Goal: Information Seeking & Learning: Understand process/instructions

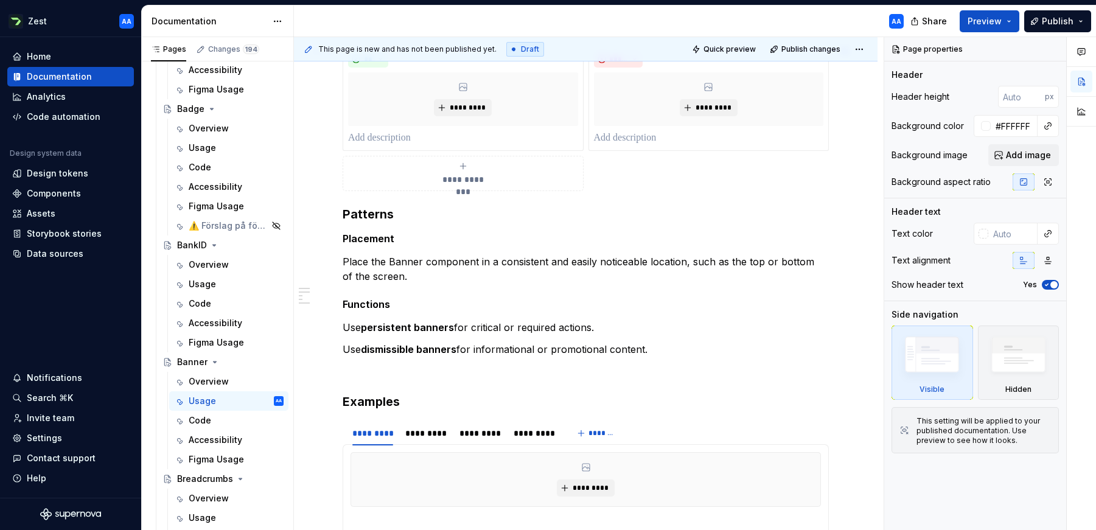
scroll to position [122, 0]
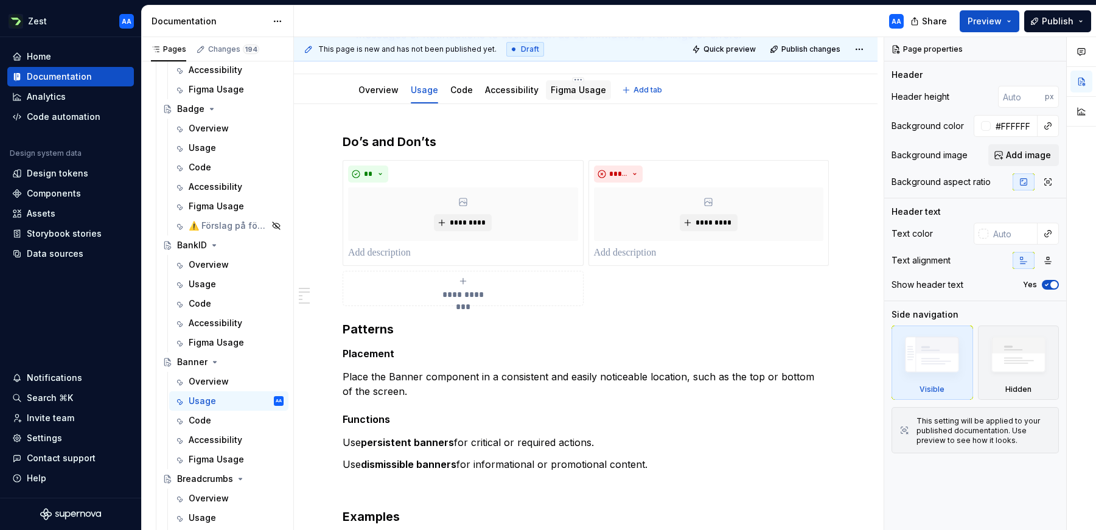
click at [567, 92] on link "Figma Usage" at bounding box center [578, 90] width 55 height 10
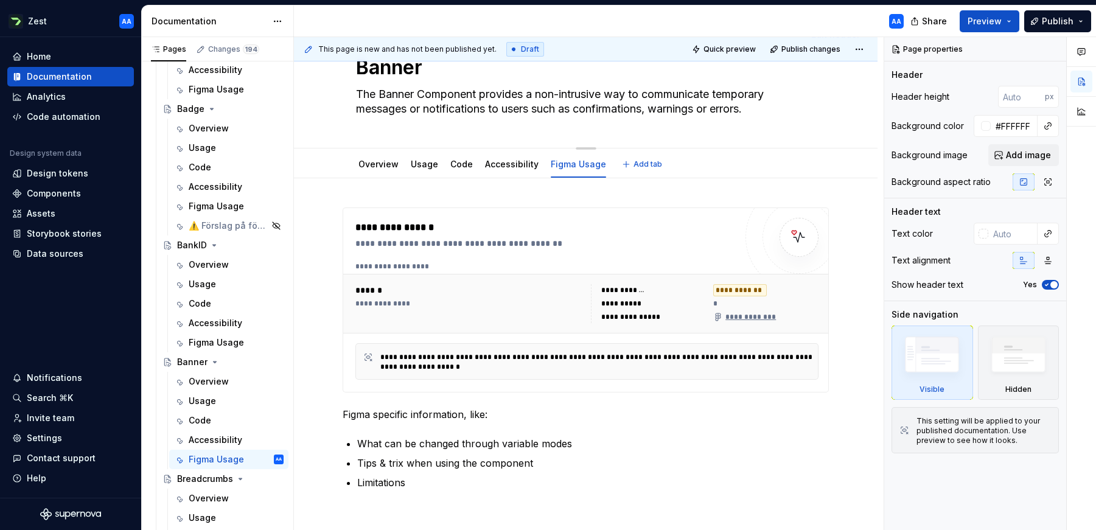
scroll to position [52, 0]
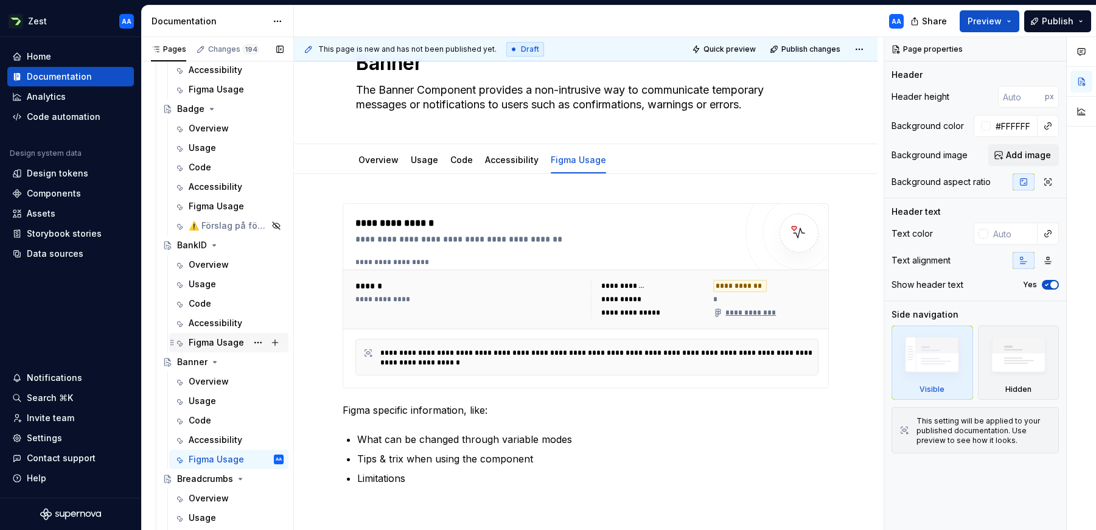
click at [212, 340] on div "Figma Usage" at bounding box center [216, 342] width 55 height 12
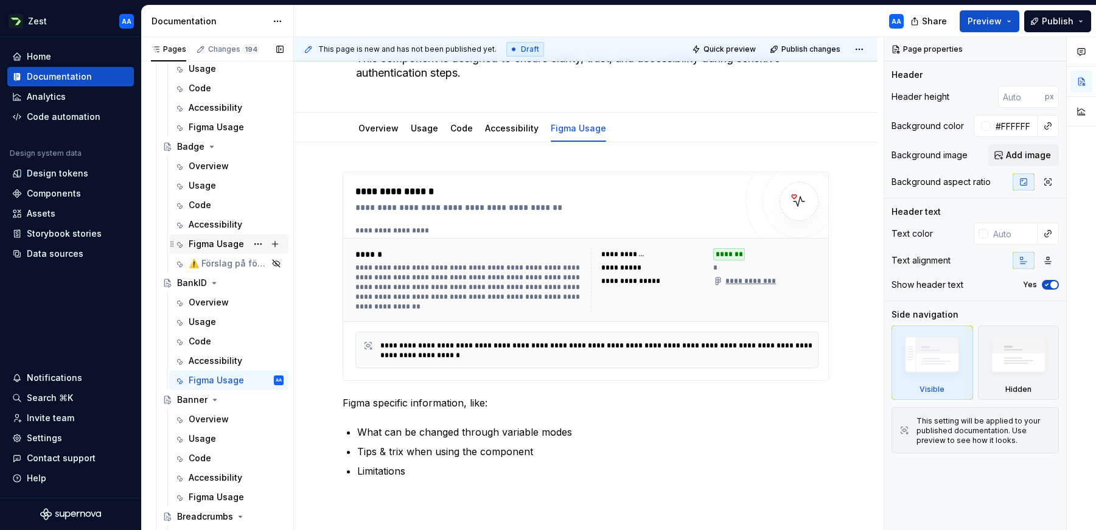
scroll to position [509, 0]
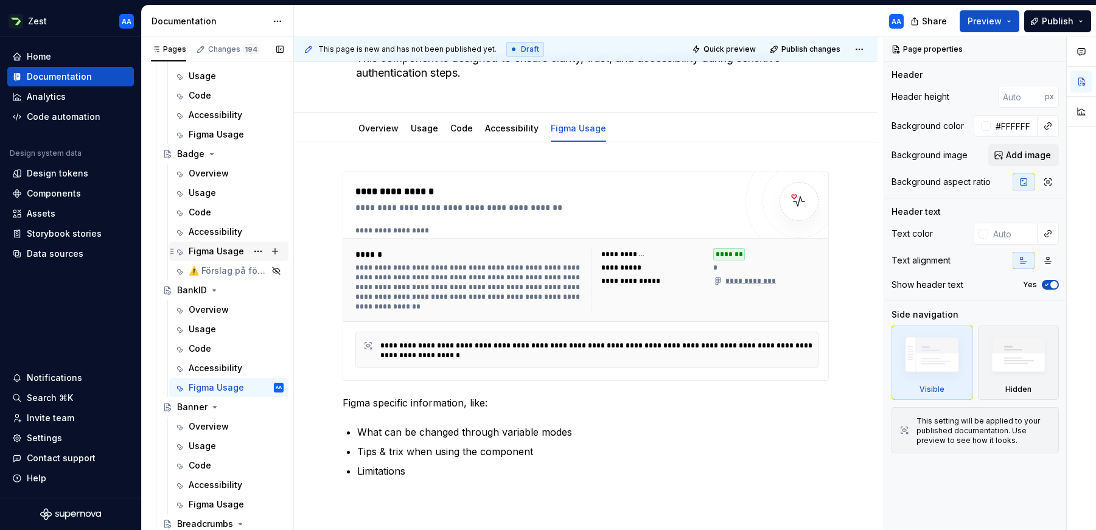
click at [214, 245] on div "Figma Usage" at bounding box center [216, 251] width 55 height 12
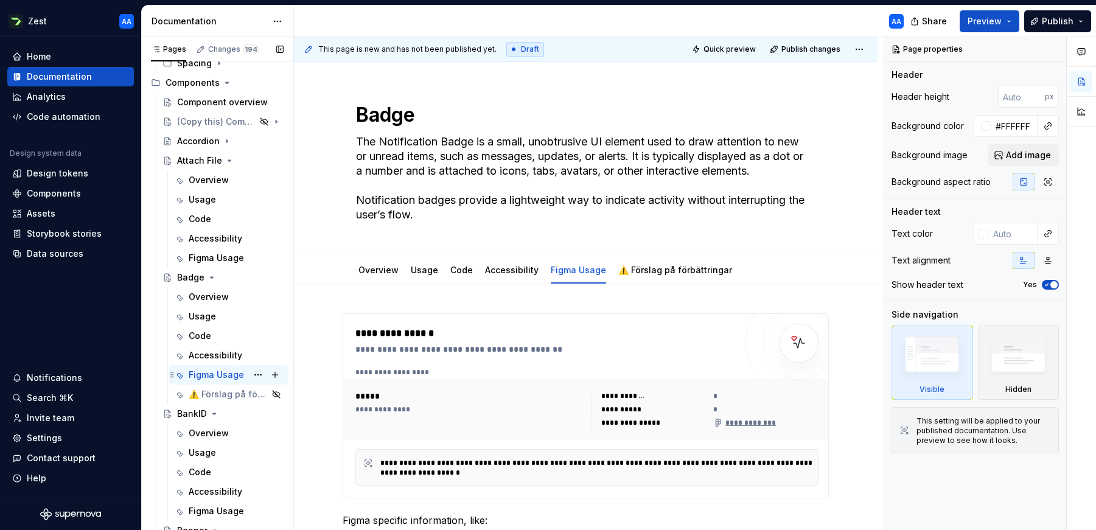
scroll to position [384, 0]
click at [225, 260] on div "Figma Usage" at bounding box center [216, 259] width 55 height 12
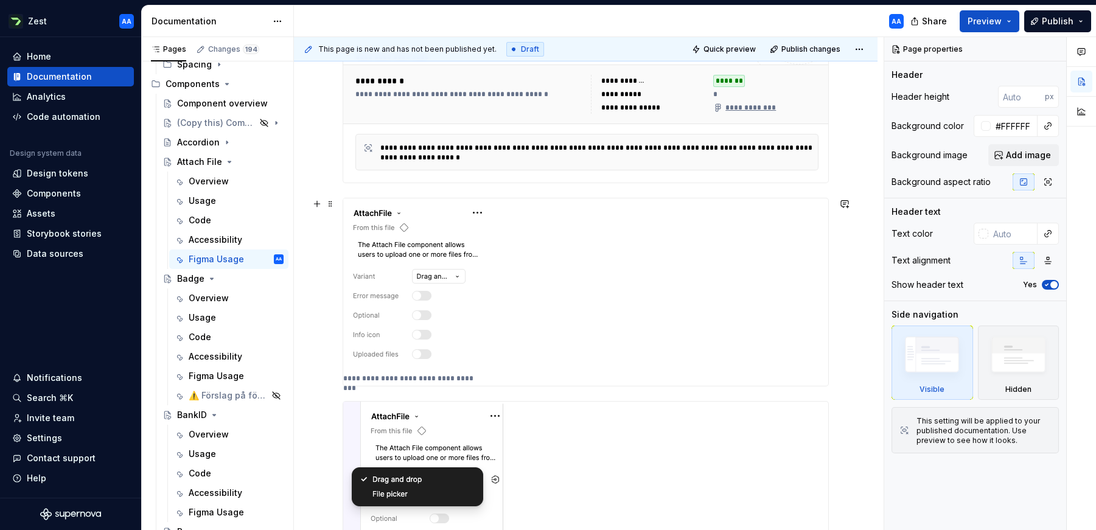
scroll to position [245, 0]
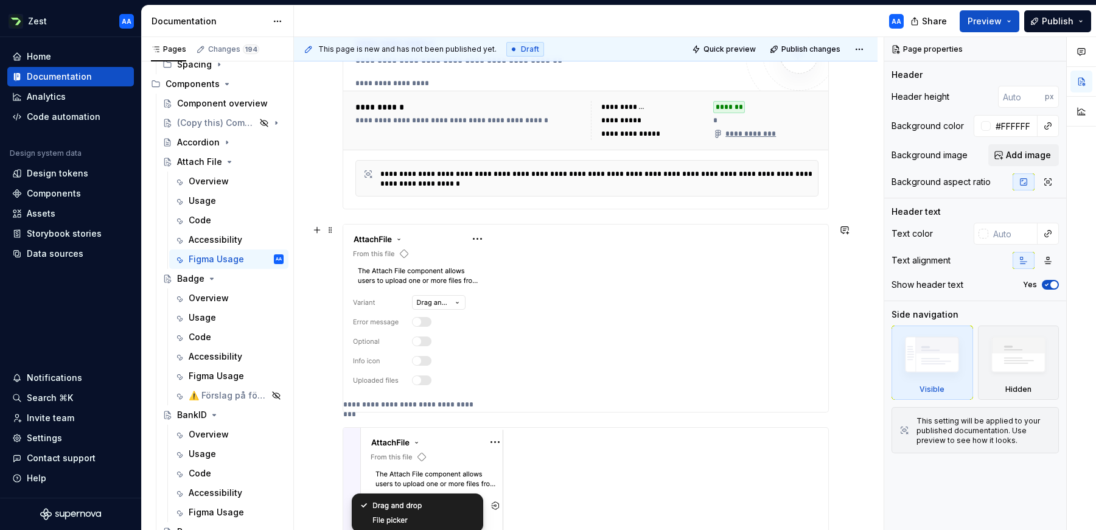
click at [388, 251] on img at bounding box center [413, 311] width 141 height 173
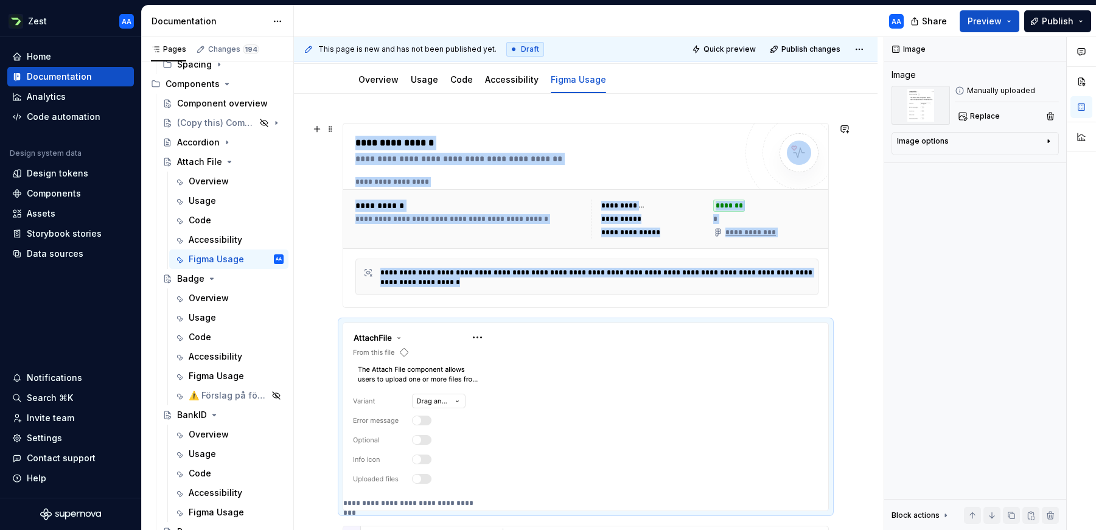
scroll to position [145, 0]
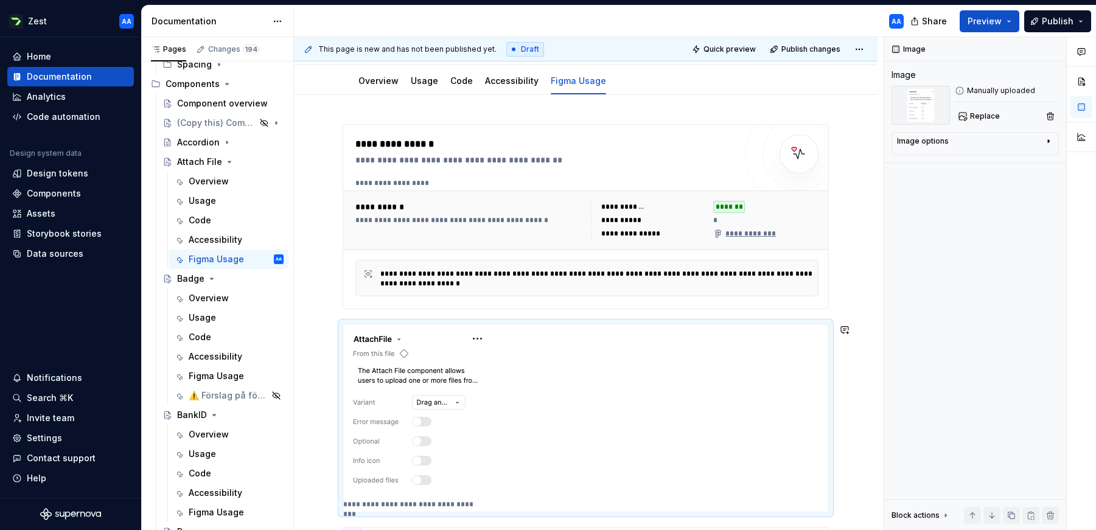
click at [384, 324] on div "**********" at bounding box center [586, 418] width 486 height 189
click at [318, 131] on button "button" at bounding box center [316, 130] width 17 height 17
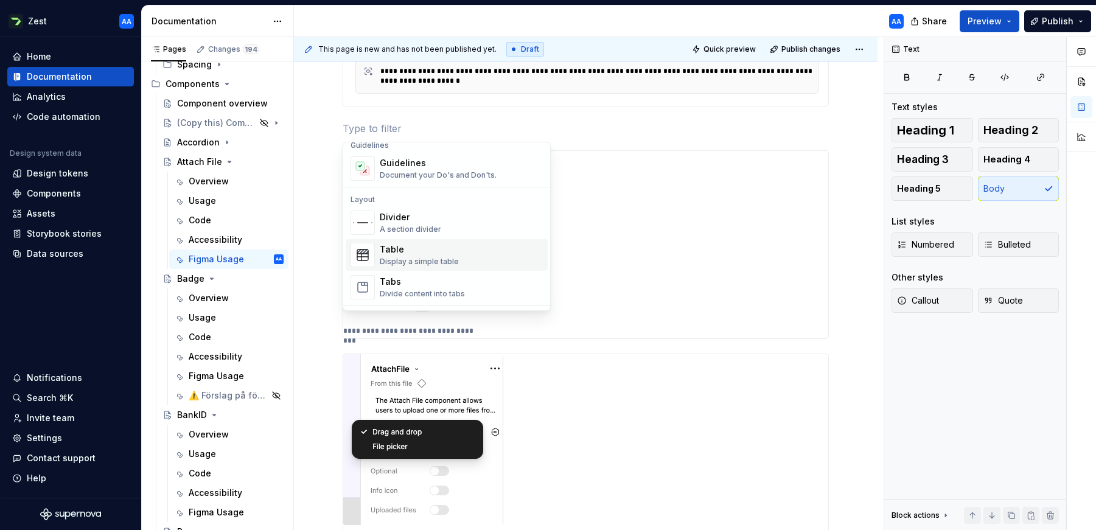
scroll to position [352, 0]
click at [397, 254] on div "Table" at bounding box center [419, 251] width 79 height 12
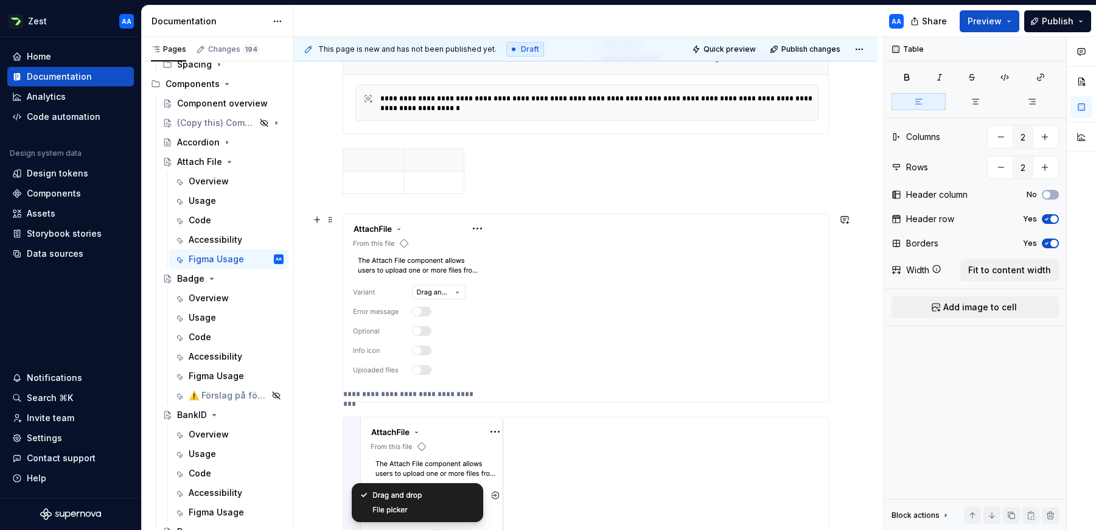
scroll to position [320, 0]
click at [392, 281] on img at bounding box center [413, 301] width 141 height 173
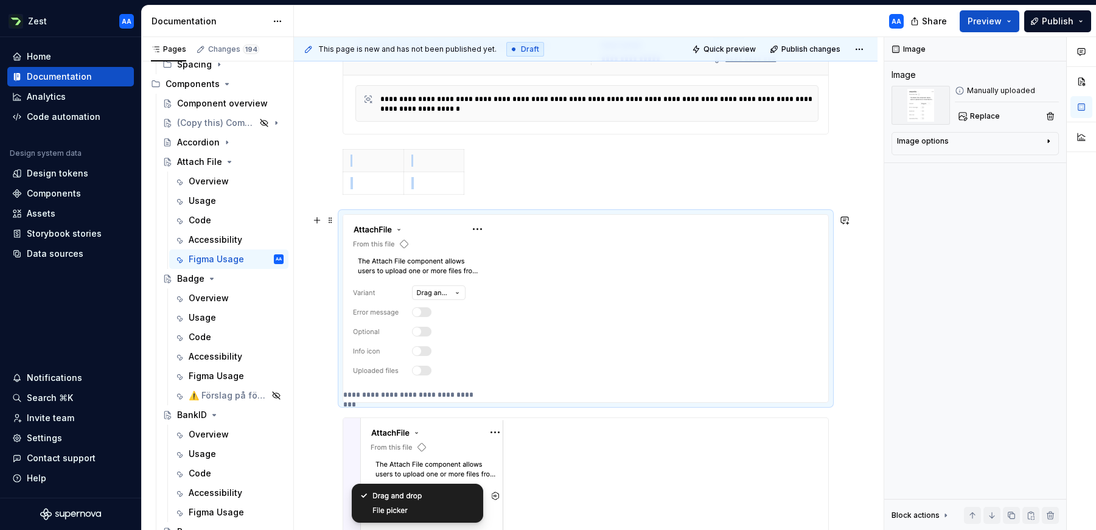
click at [392, 281] on img at bounding box center [413, 301] width 141 height 173
drag, startPoint x: 557, startPoint y: 422, endPoint x: 572, endPoint y: 412, distance: 17.9
click at [559, 419] on div "**********" at bounding box center [585, 511] width 485 height 186
click at [585, 397] on div "**********" at bounding box center [585, 308] width 485 height 187
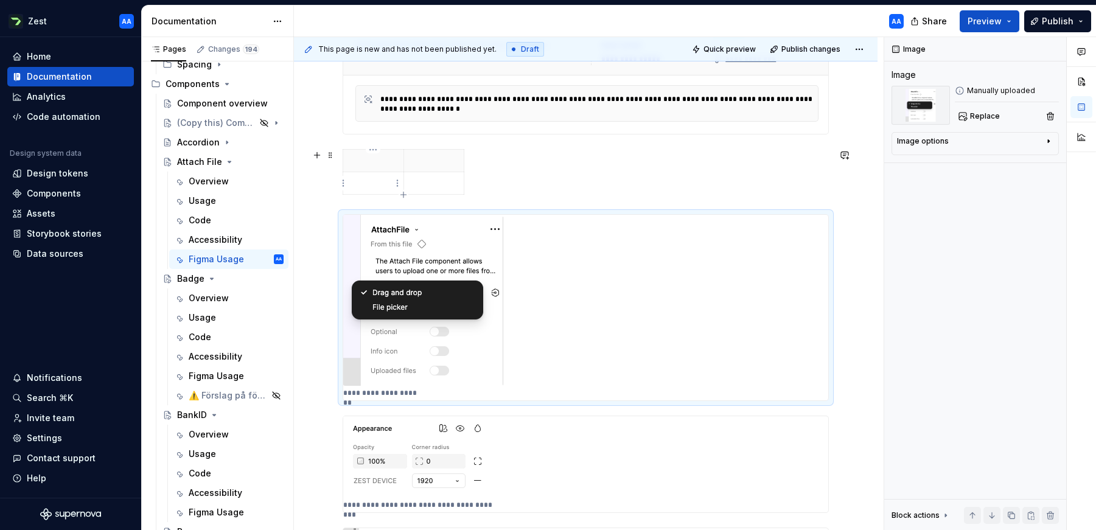
click at [375, 182] on p at bounding box center [373, 183] width 46 height 12
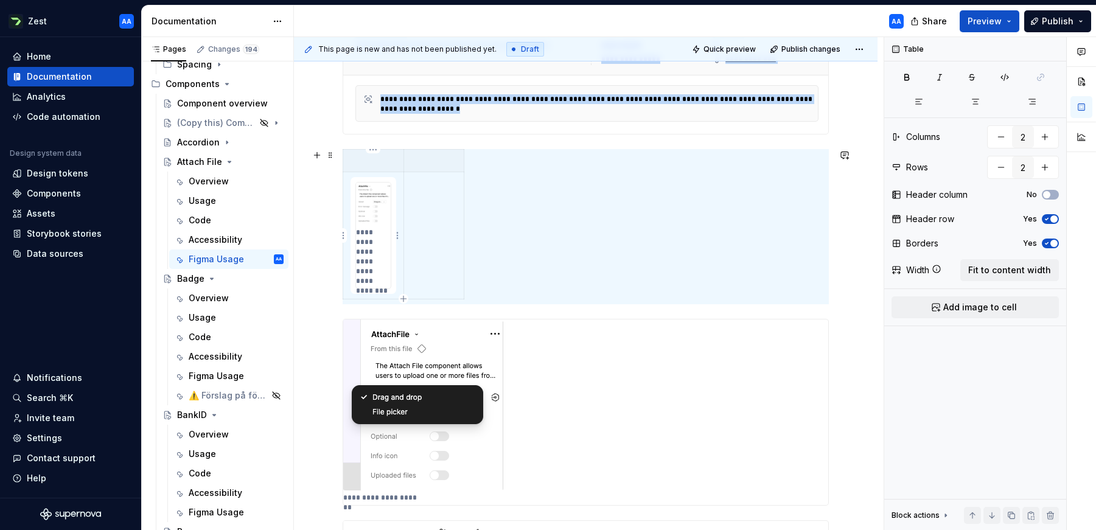
click at [378, 246] on p "**********" at bounding box center [373, 257] width 35 height 58
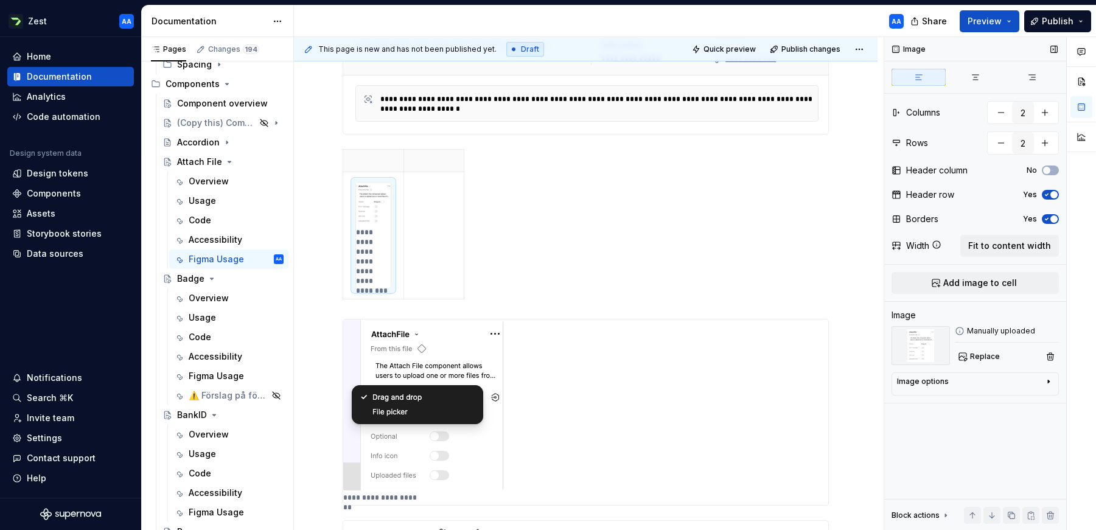
click at [1047, 381] on icon "button" at bounding box center [1048, 382] width 10 height 10
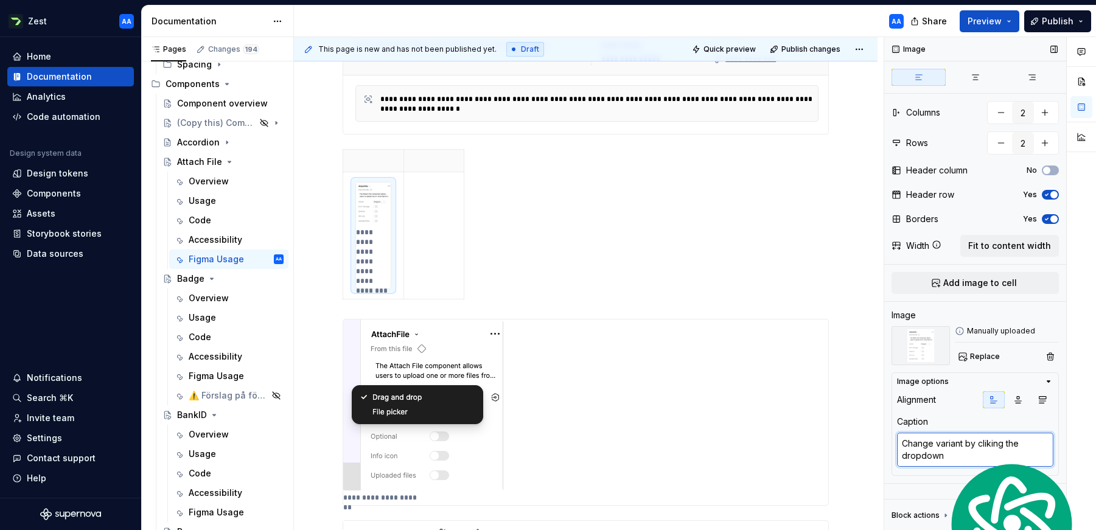
drag, startPoint x: 914, startPoint y: 450, endPoint x: 935, endPoint y: 457, distance: 22.5
click at [935, 457] on textarea "Change variant by cliking the dropdown" at bounding box center [975, 450] width 156 height 34
click at [937, 456] on textarea "Change variant by cliking the dropdown" at bounding box center [975, 450] width 156 height 34
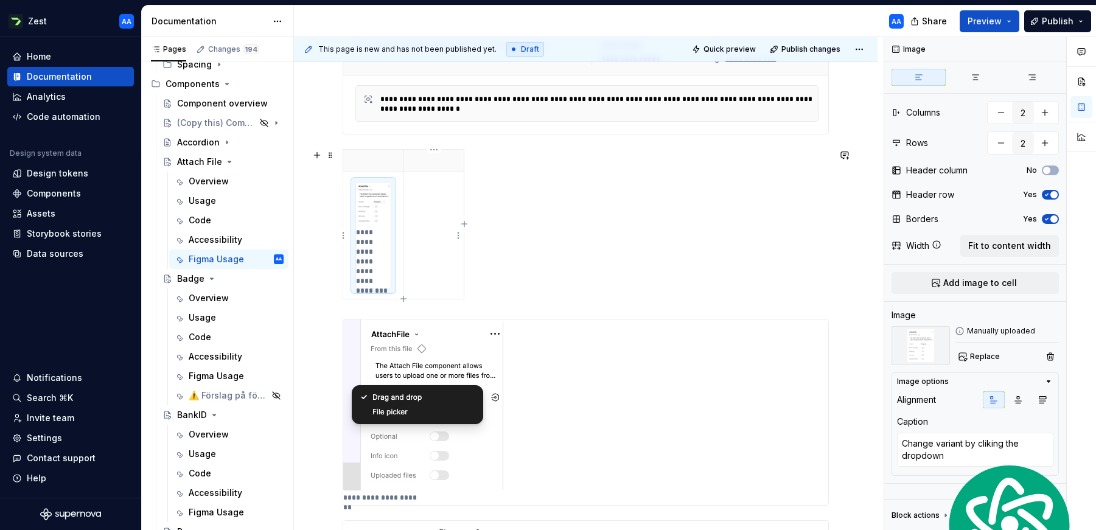
click at [434, 207] on td at bounding box center [433, 235] width 60 height 127
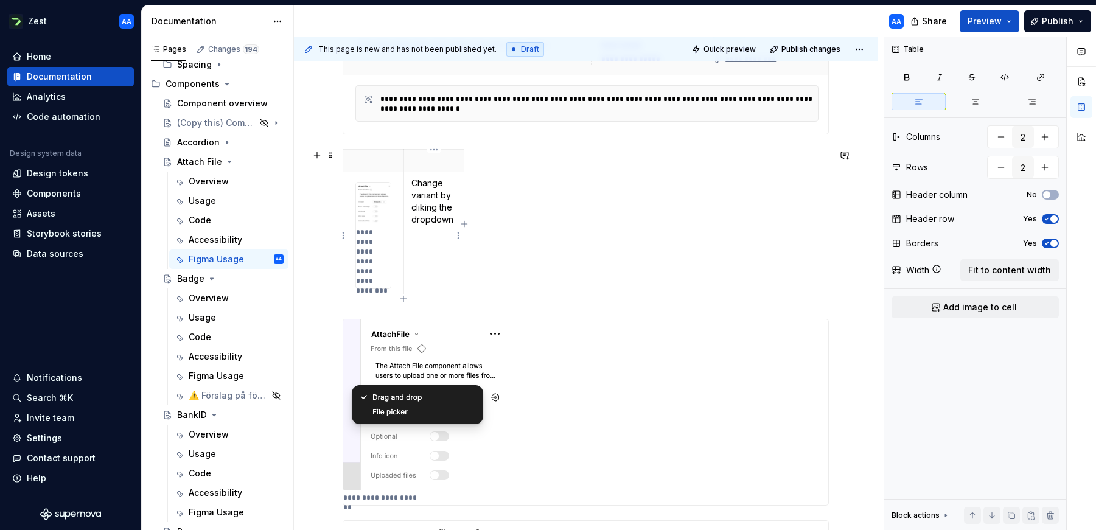
click at [439, 245] on td "Change variant by cliking the dropdown" at bounding box center [433, 235] width 60 height 127
click at [577, 182] on div "**********" at bounding box center [586, 226] width 486 height 155
click at [333, 152] on span at bounding box center [331, 155] width 10 height 17
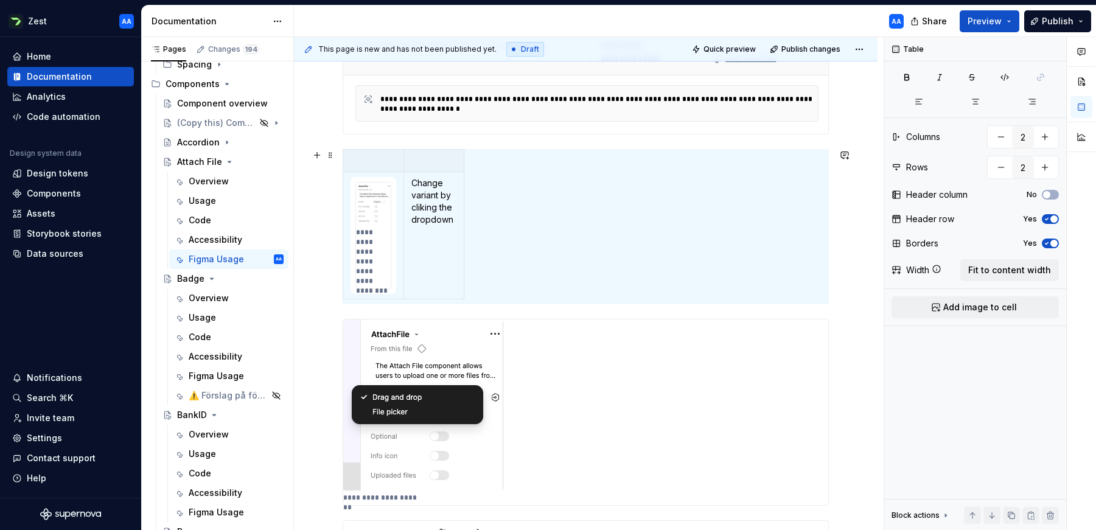
click at [366, 153] on th at bounding box center [373, 161] width 61 height 23
click at [377, 154] on body "Zest AA Home Documentation Analytics Code automation Design system data Design …" at bounding box center [548, 265] width 1096 height 530
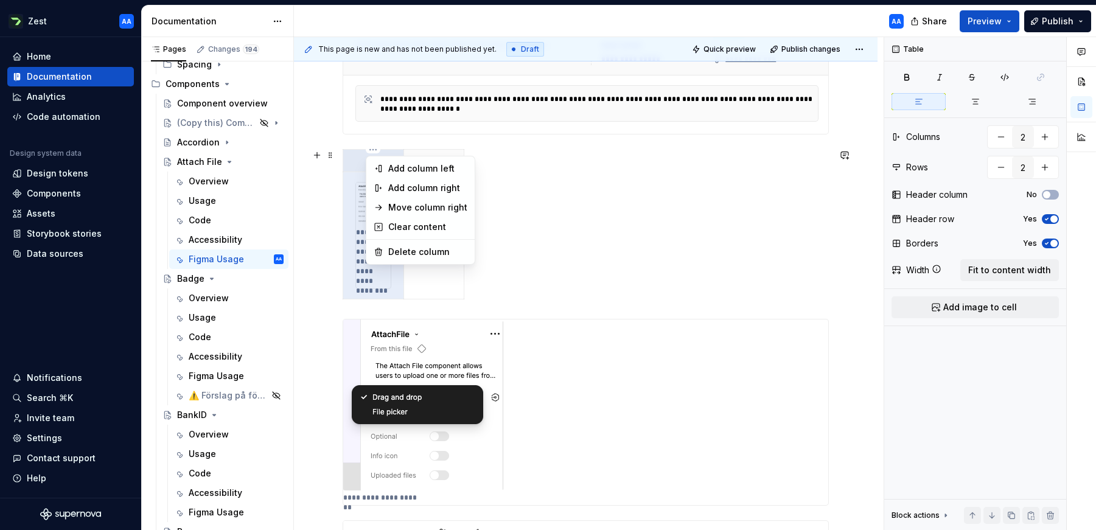
click at [332, 153] on html "Zest AA Home Documentation Analytics Code automation Design system data Design …" at bounding box center [548, 265] width 1096 height 530
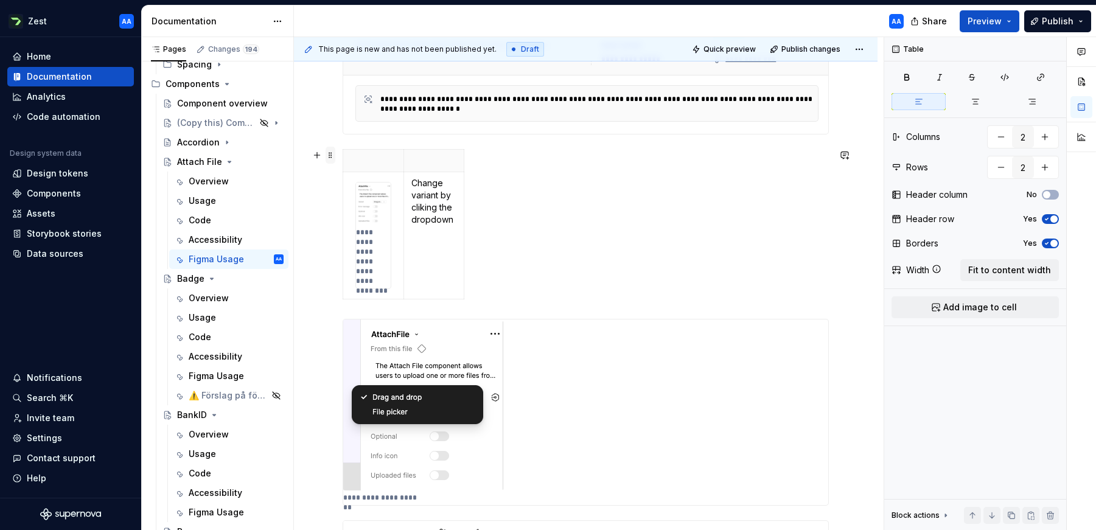
click at [330, 153] on span at bounding box center [331, 155] width 10 height 17
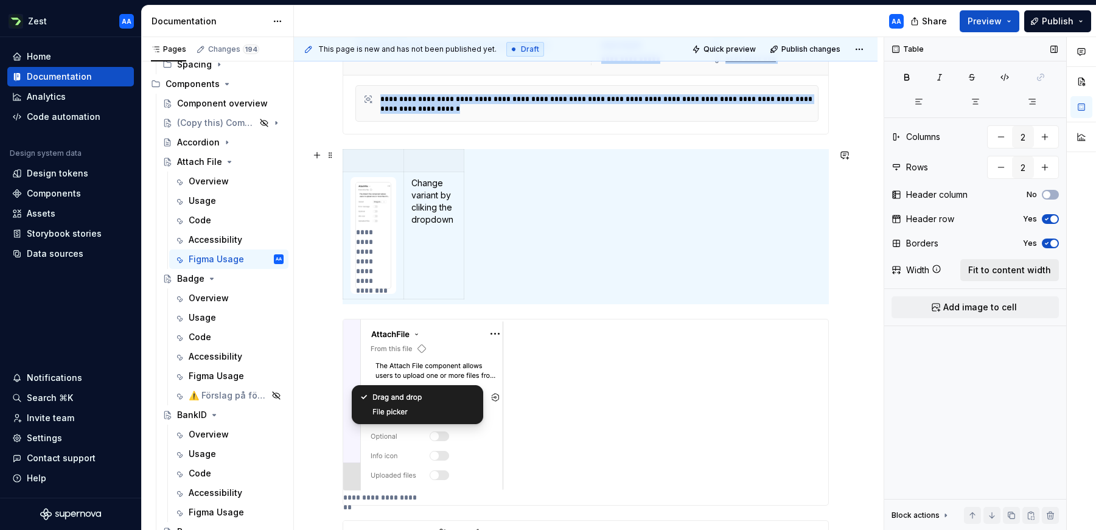
click at [1037, 269] on span "Fit to content width" at bounding box center [1009, 270] width 83 height 12
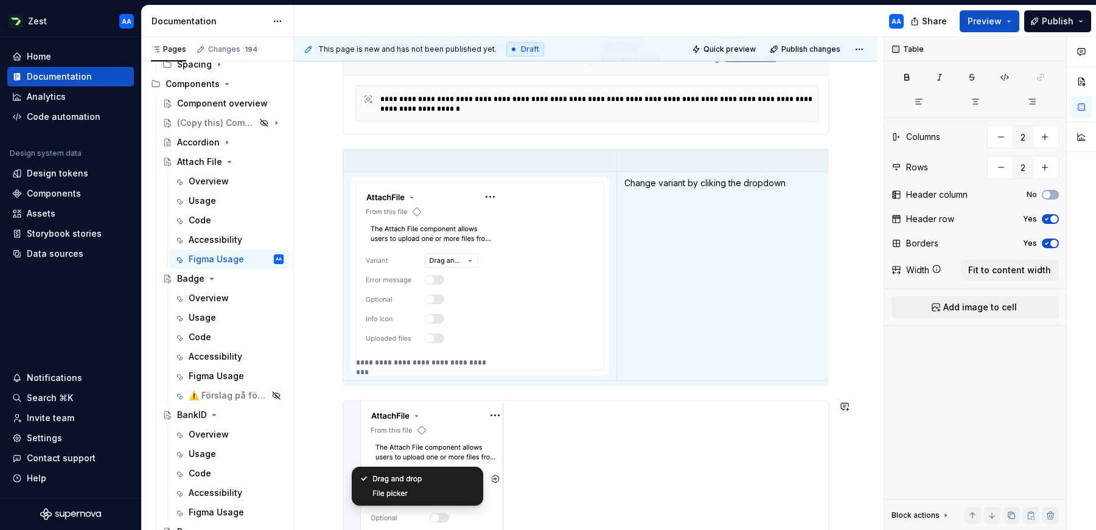
click at [810, 393] on div "**********" at bounding box center [586, 502] width 486 height 1105
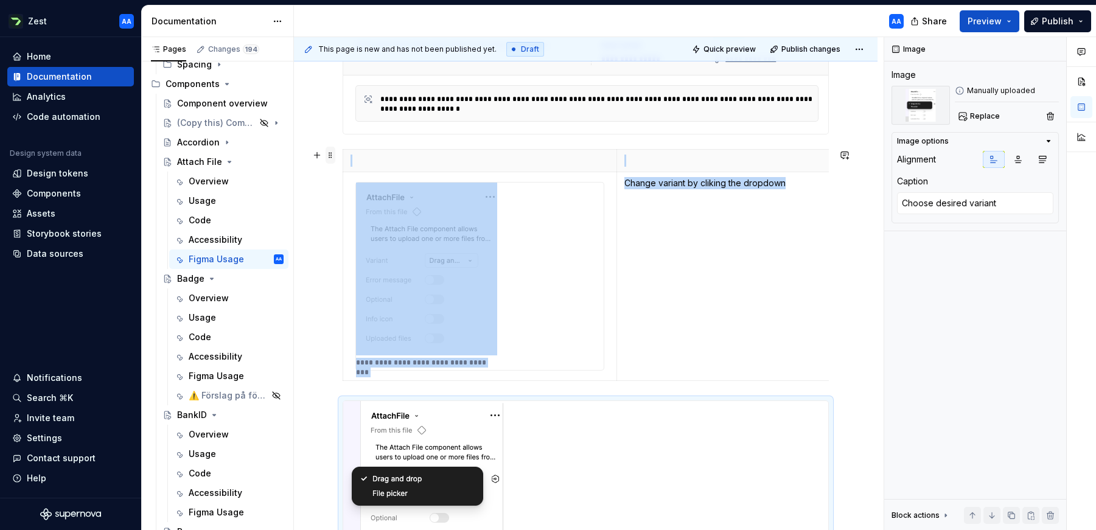
click at [327, 152] on span at bounding box center [331, 155] width 10 height 17
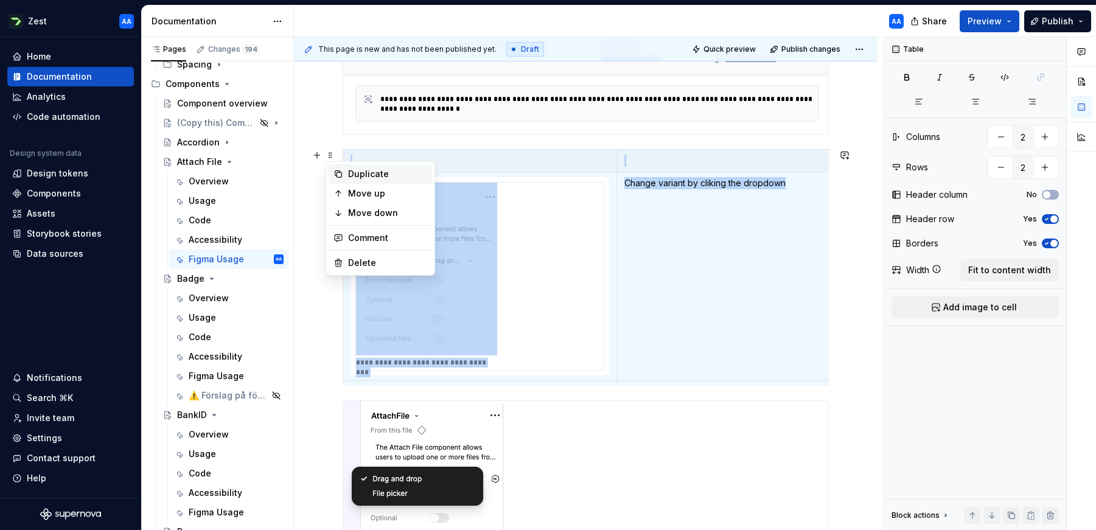
click at [350, 172] on div "Duplicate" at bounding box center [387, 174] width 79 height 12
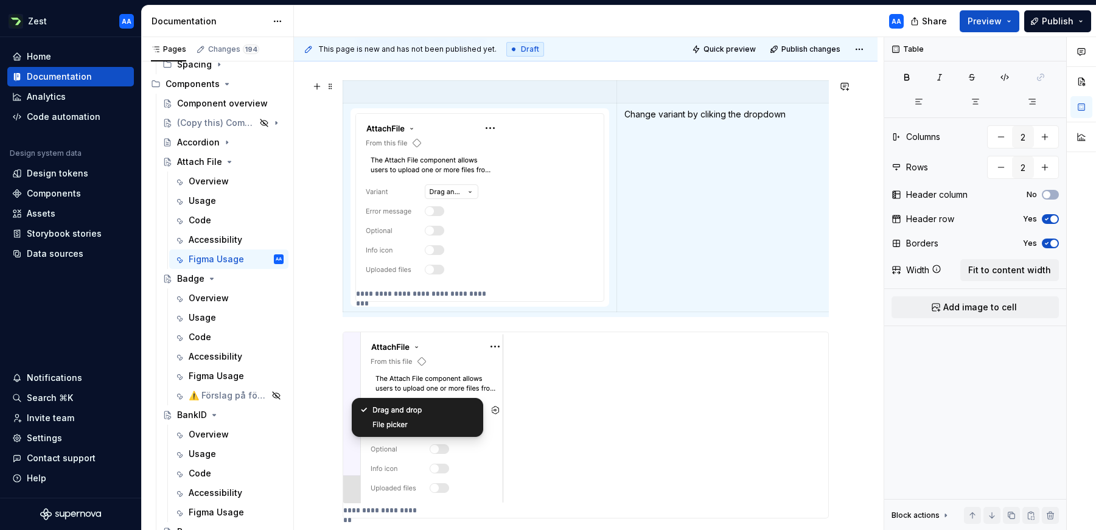
scroll to position [5, 0]
click at [705, 111] on p "Change variant by cliking the dropdown" at bounding box center [753, 109] width 258 height 12
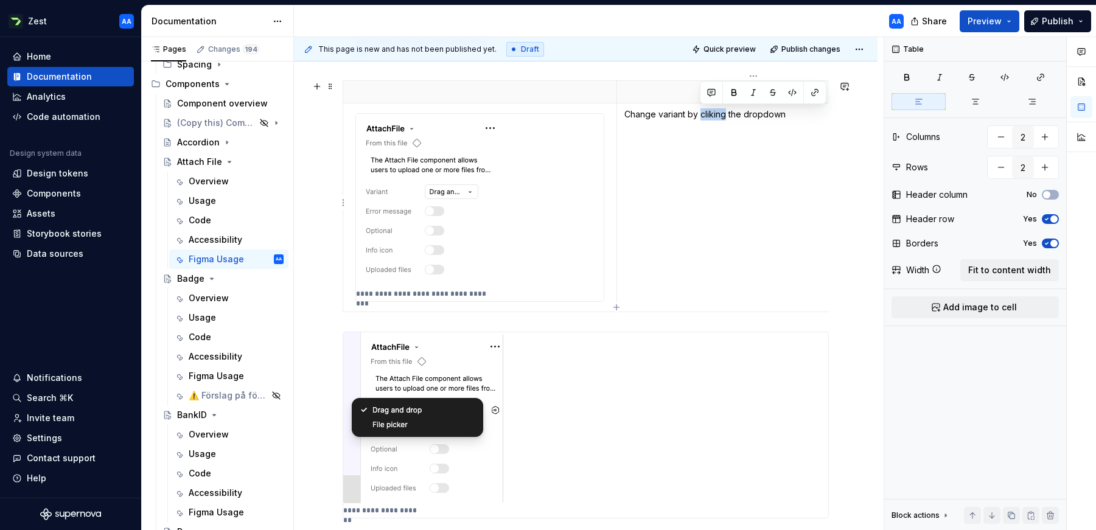
click at [705, 111] on p "Change variant by cliking the dropdown" at bounding box center [753, 114] width 258 height 12
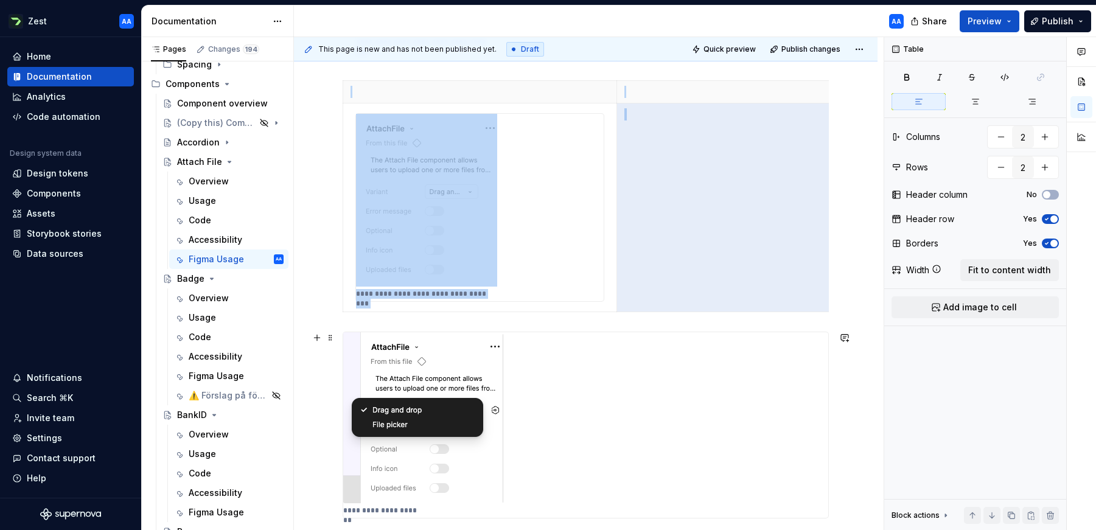
click at [473, 355] on img at bounding box center [423, 417] width 160 height 171
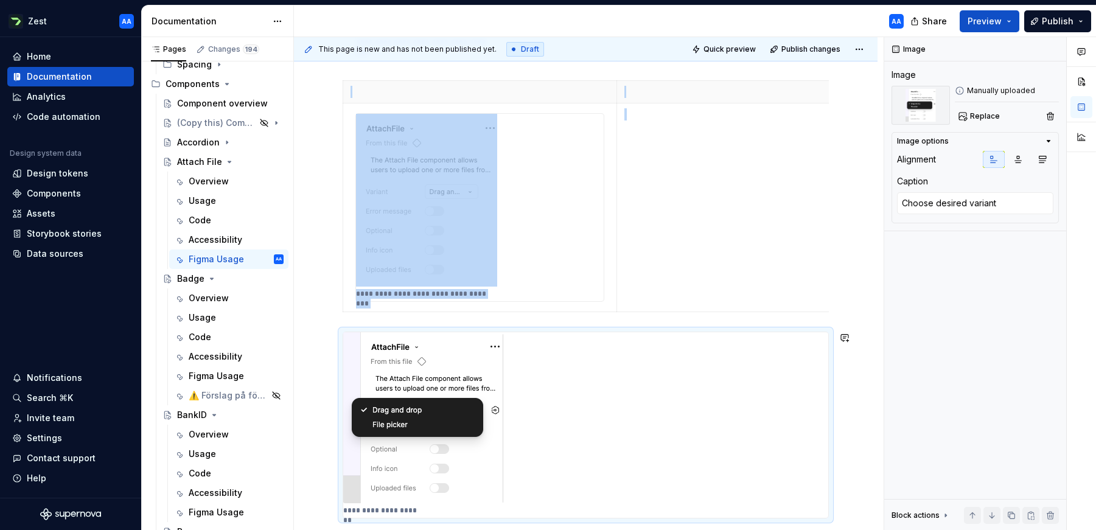
type textarea "*"
type textarea "Control device by changing Zest device mode"
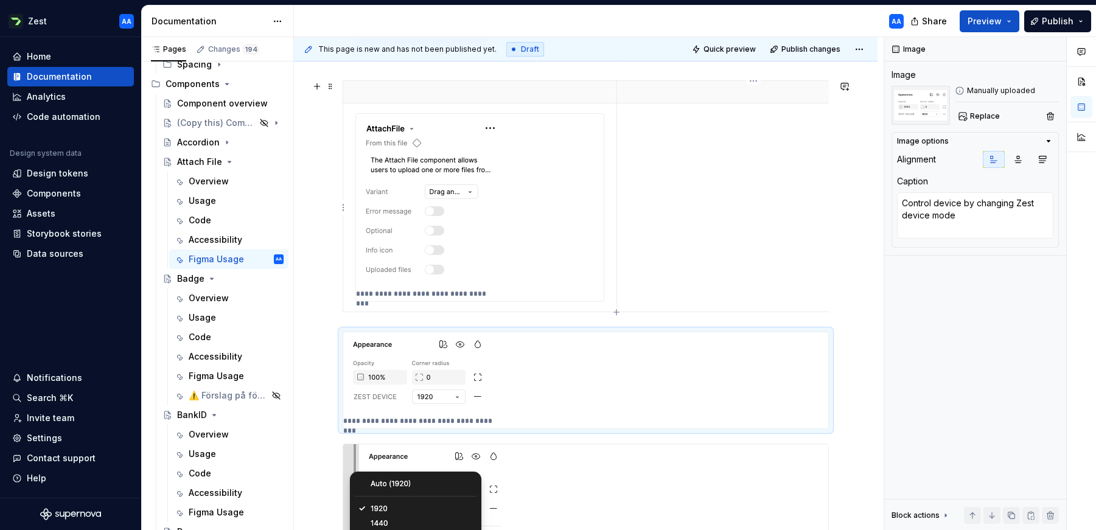
click at [698, 199] on td at bounding box center [752, 207] width 273 height 209
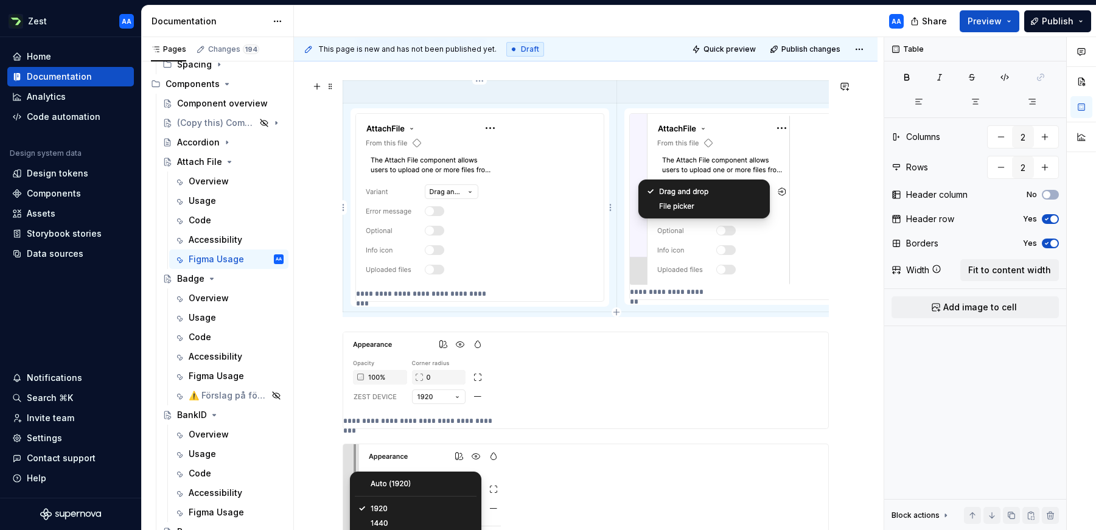
click at [534, 179] on div "**********" at bounding box center [480, 207] width 248 height 187
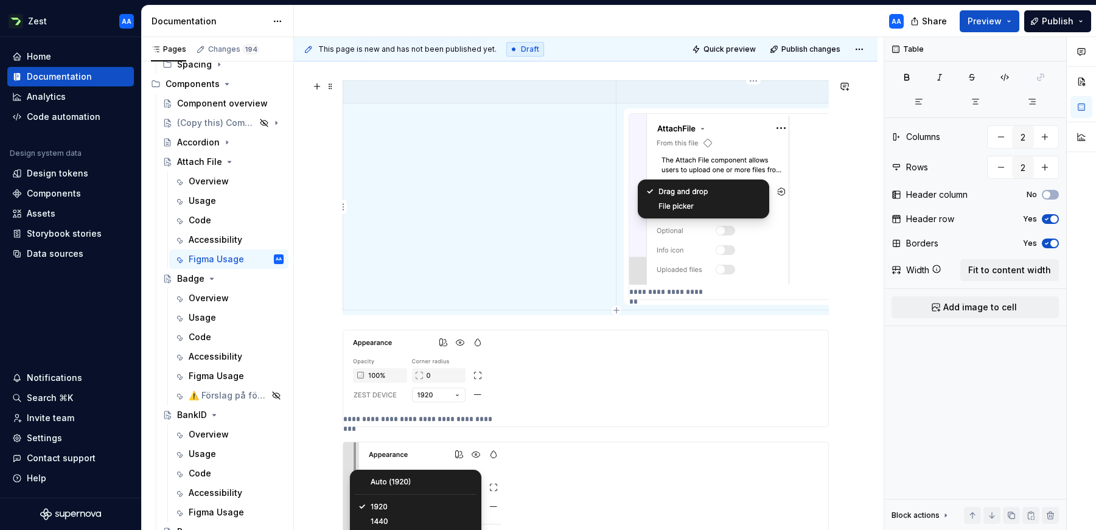
click at [680, 223] on img at bounding box center [709, 199] width 160 height 171
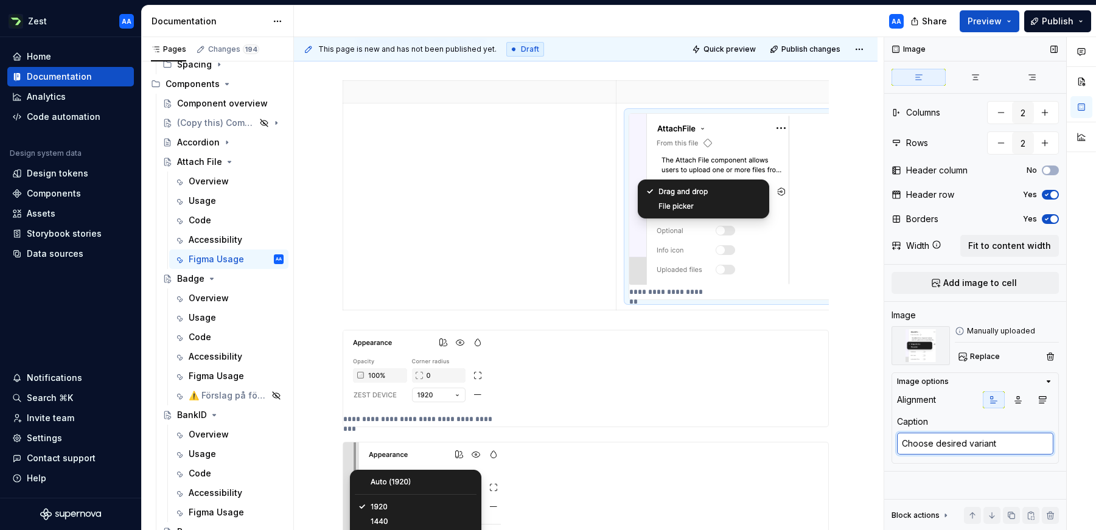
click at [1002, 443] on textarea "Choose desired variant" at bounding box center [975, 444] width 156 height 22
type textarea "*"
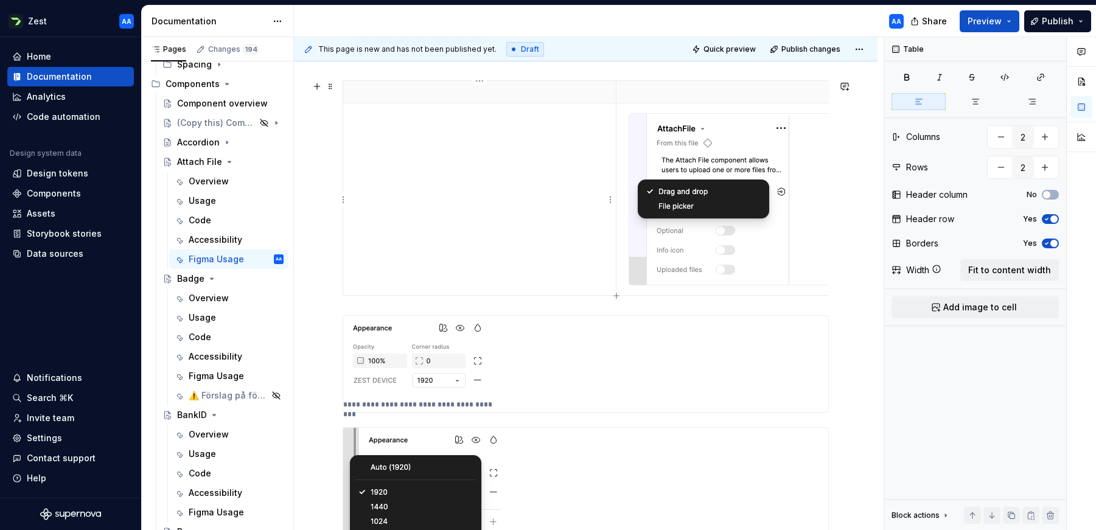
click at [422, 165] on td at bounding box center [479, 199] width 273 height 192
click at [470, 203] on td "Choose desired variant" at bounding box center [479, 199] width 273 height 192
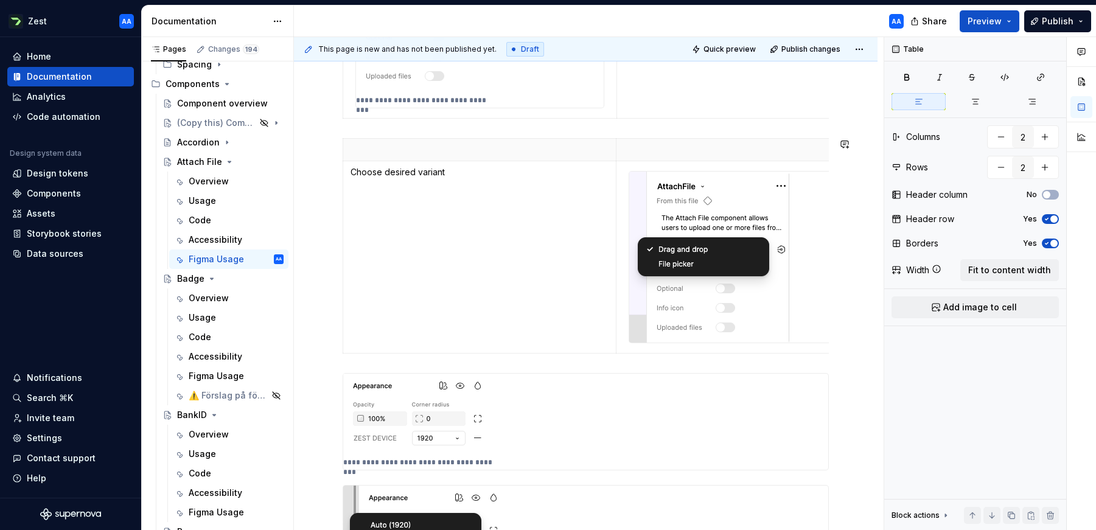
scroll to position [572, 0]
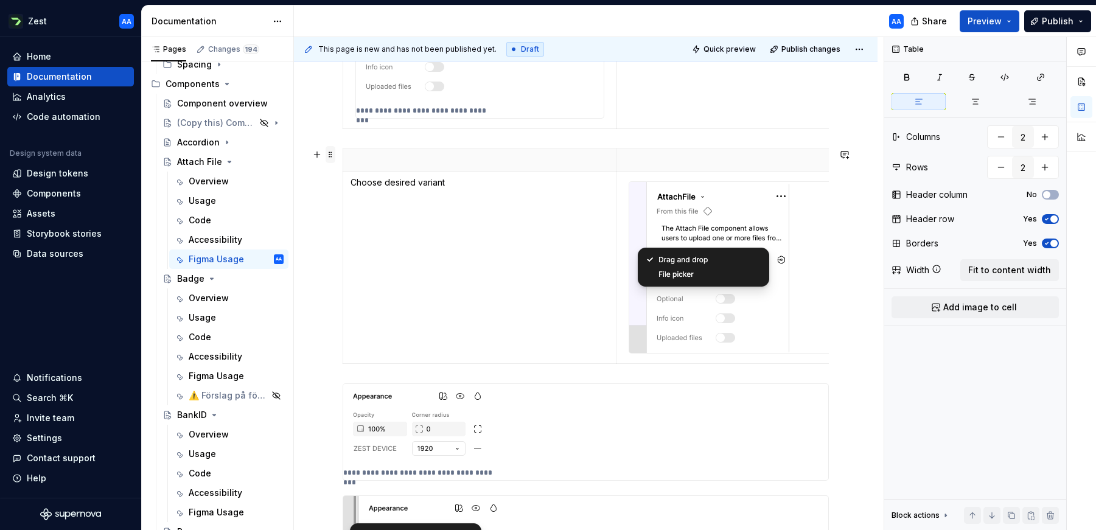
click at [328, 158] on span at bounding box center [331, 154] width 10 height 17
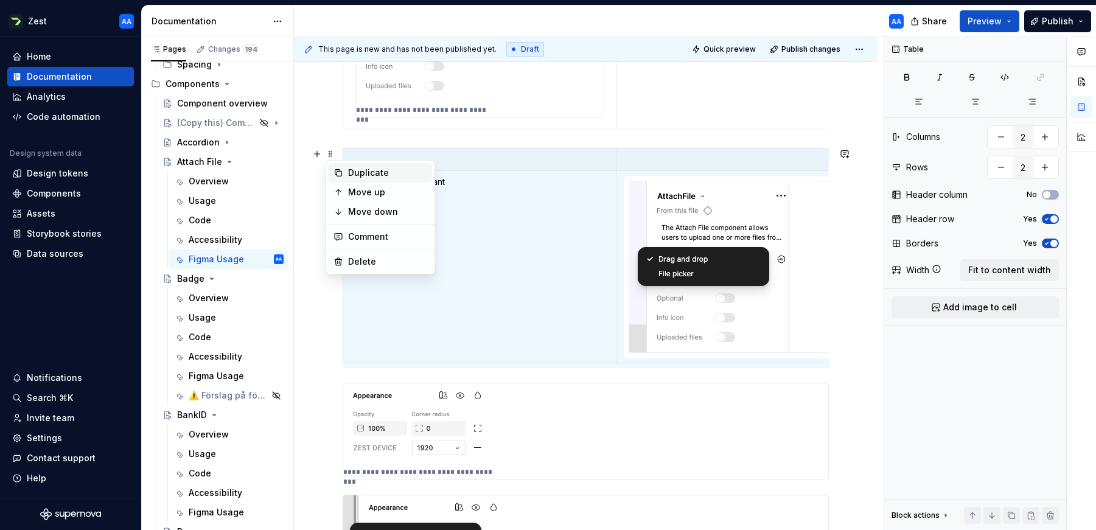
click at [356, 173] on div "Duplicate" at bounding box center [387, 173] width 79 height 12
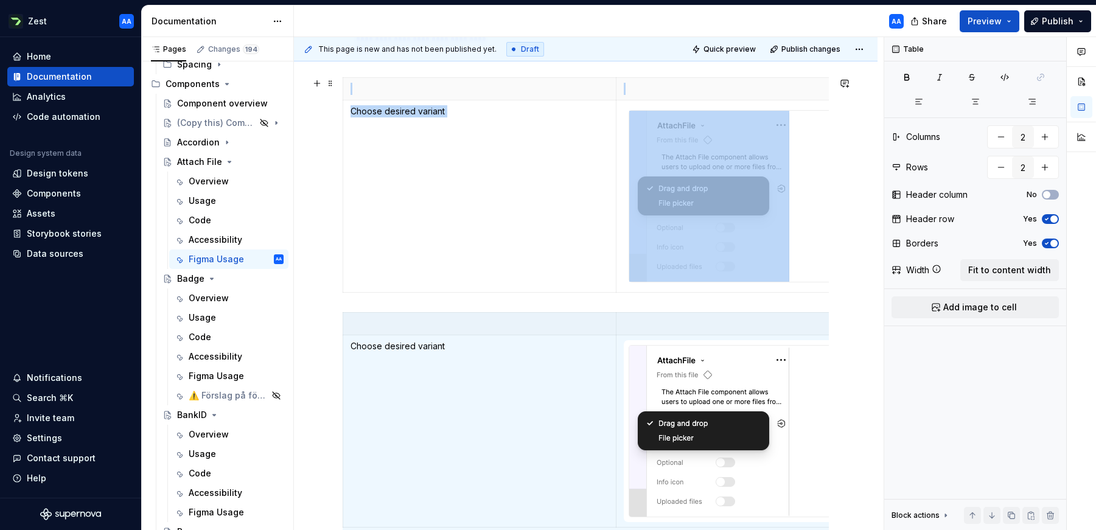
scroll to position [793, 0]
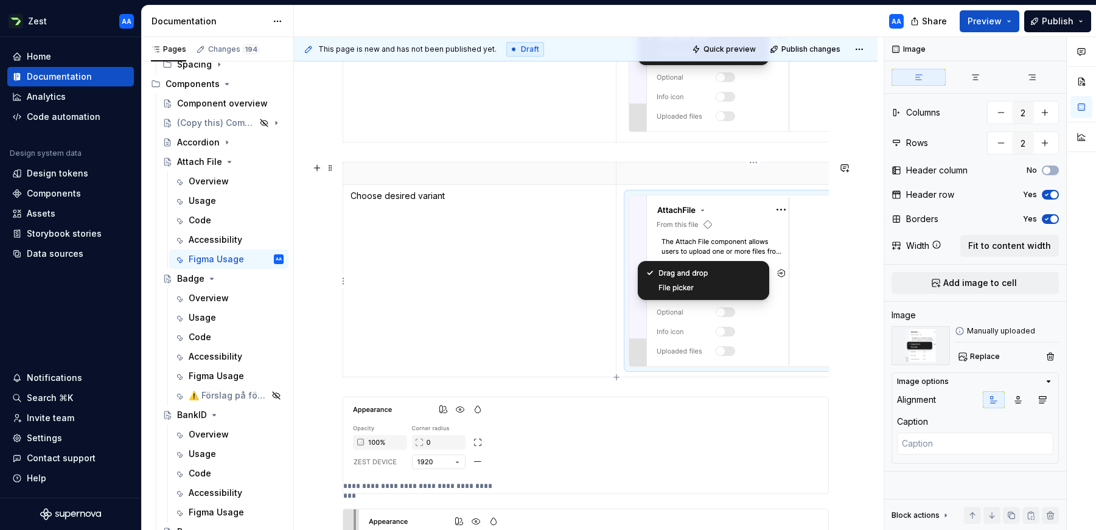
click at [649, 226] on img at bounding box center [709, 280] width 160 height 171
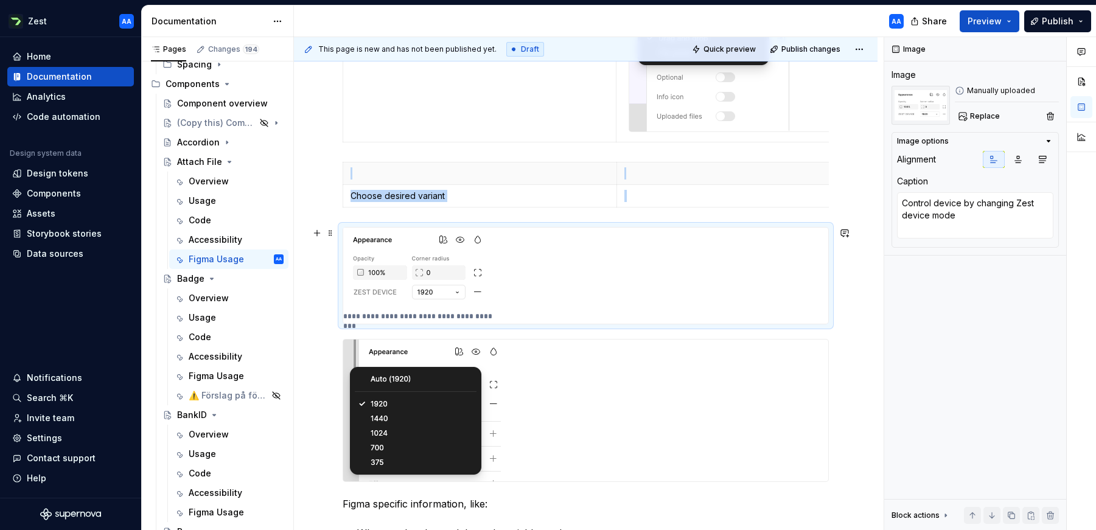
click at [439, 251] on img at bounding box center [414, 269] width 142 height 82
type textarea "*"
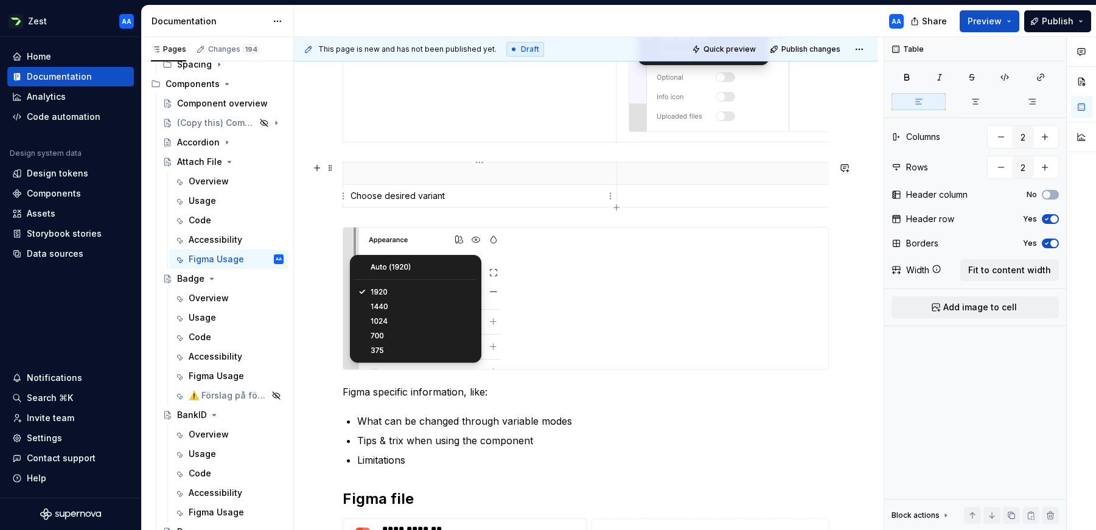
click at [470, 200] on p "Choose desired variant" at bounding box center [479, 196] width 259 height 12
drag, startPoint x: 470, startPoint y: 200, endPoint x: 347, endPoint y: 198, distance: 122.9
click at [347, 198] on body "Zest AA Home Documentation Analytics Code automation Design system data Design …" at bounding box center [548, 265] width 1096 height 530
click at [383, 195] on p at bounding box center [479, 196] width 259 height 12
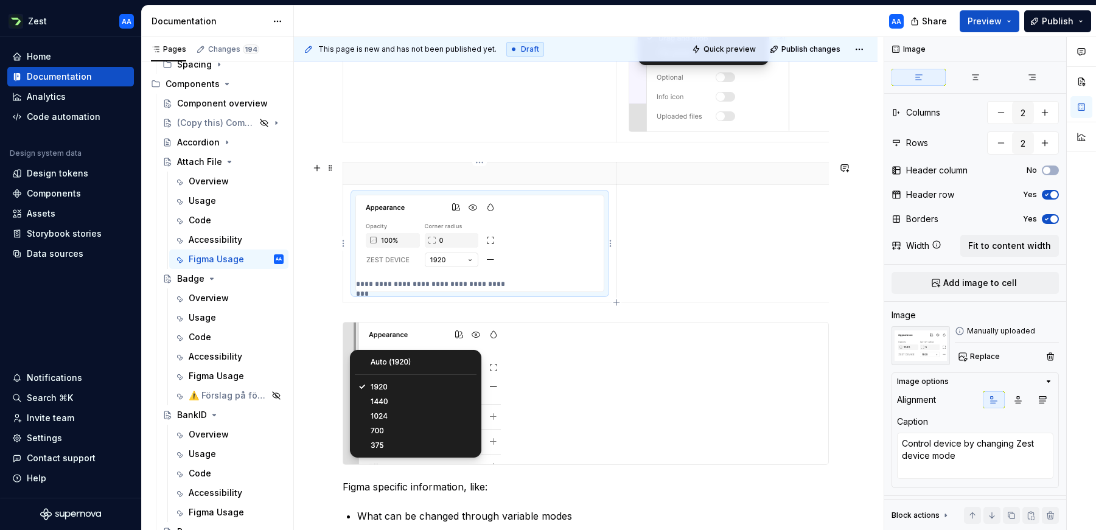
click at [535, 268] on div "**********" at bounding box center [480, 243] width 248 height 96
type textarea "*"
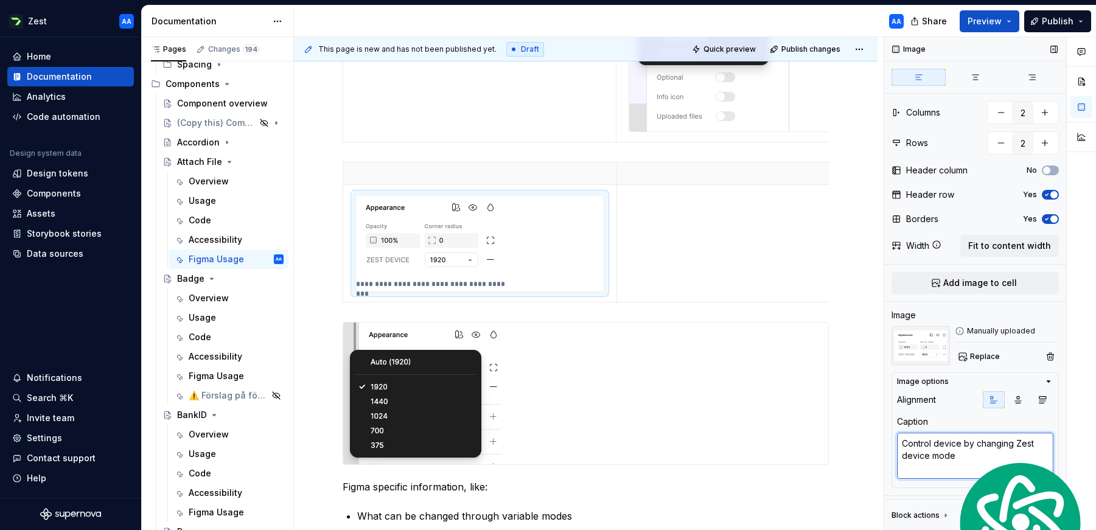
drag, startPoint x: 944, startPoint y: 453, endPoint x: 896, endPoint y: 443, distance: 49.6
click at [896, 443] on div "Image options Alignment Caption Control device by changing Zest device mode" at bounding box center [974, 430] width 167 height 116
click at [912, 444] on textarea "Control device by changing Zest device mode" at bounding box center [975, 456] width 156 height 46
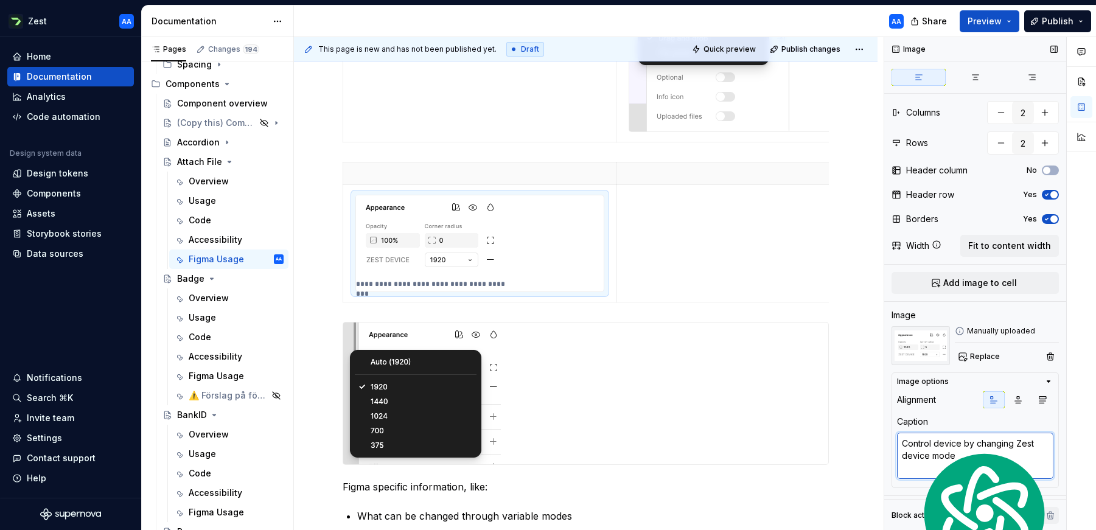
click at [912, 444] on textarea "Control device by changing Zest device mode" at bounding box center [975, 456] width 156 height 46
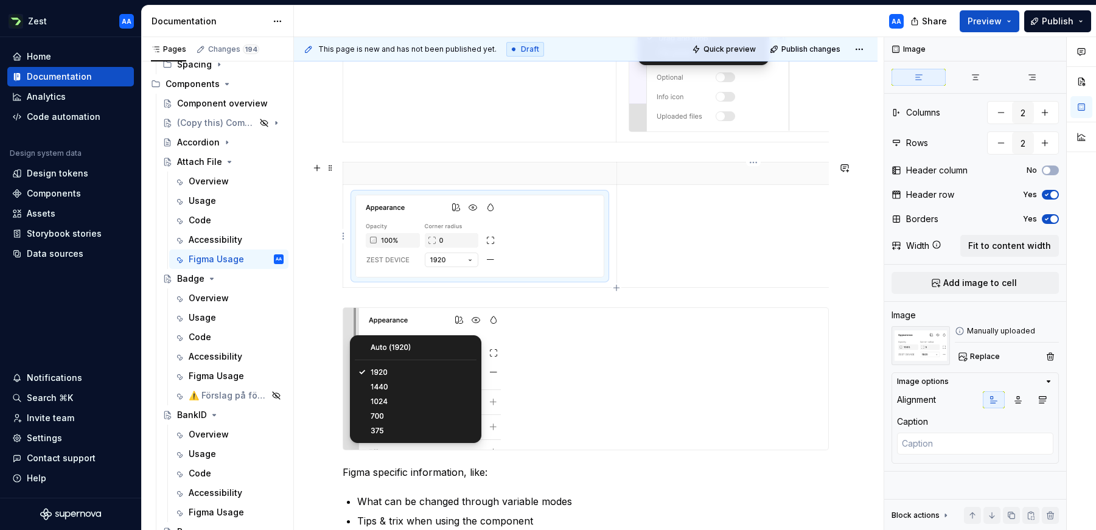
click at [704, 240] on td at bounding box center [752, 236] width 273 height 103
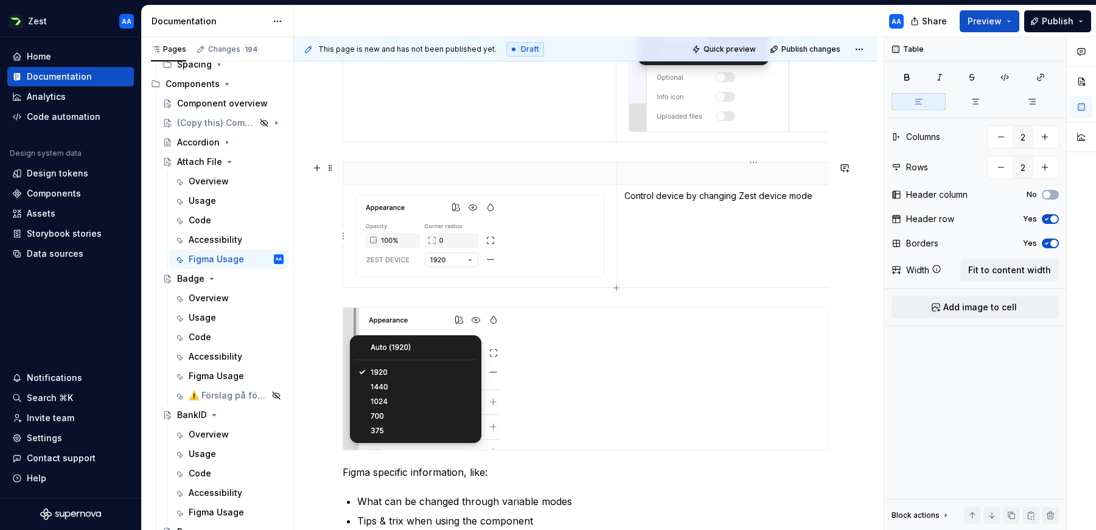
click at [709, 245] on td "Control device by changing Zest device mode" at bounding box center [752, 236] width 273 height 103
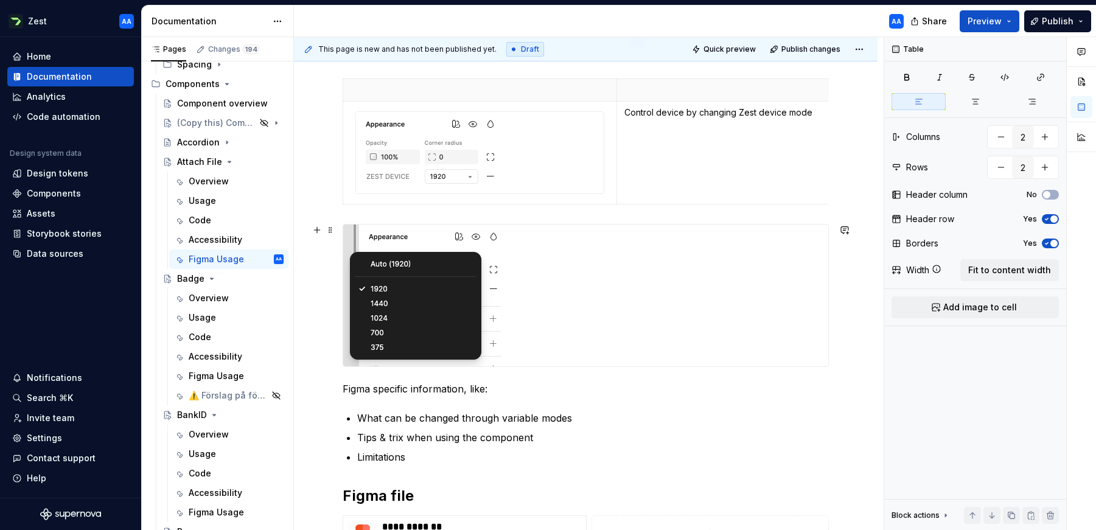
scroll to position [877, 0]
type textarea "*"
click at [579, 184] on div at bounding box center [480, 152] width 248 height 82
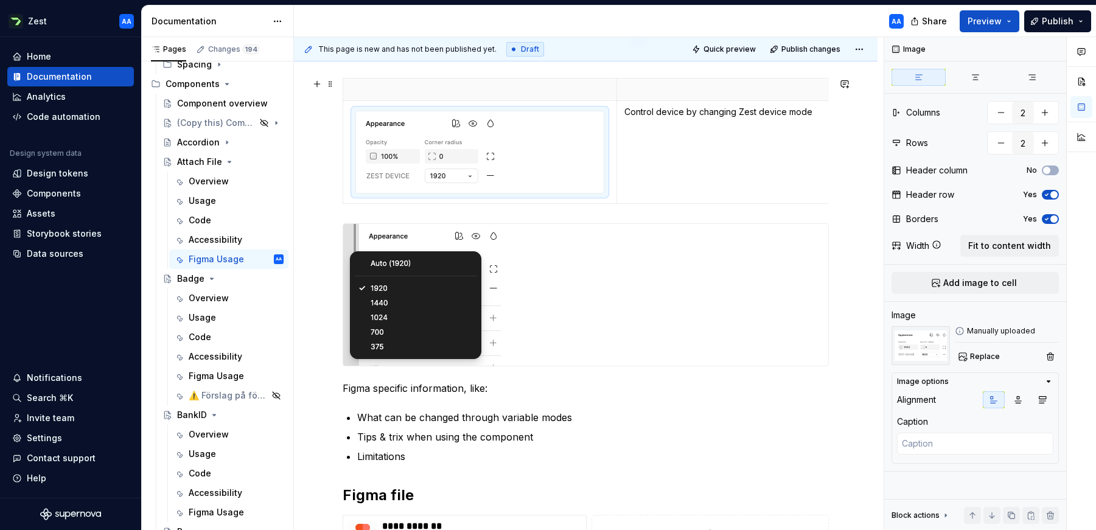
click at [624, 204] on div "Control device by changing Zest device mode" at bounding box center [586, 143] width 486 height 131
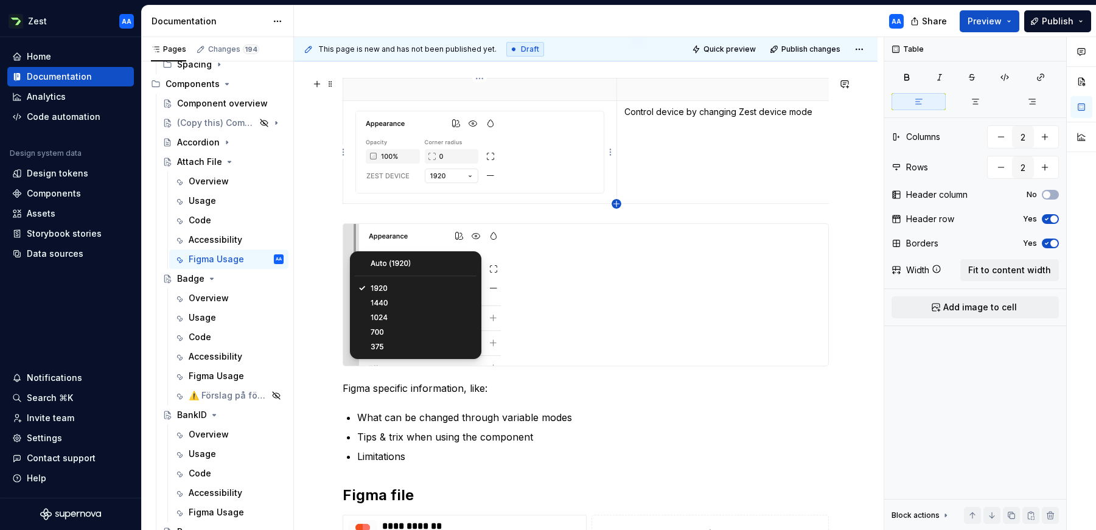
click at [616, 204] on icon "button" at bounding box center [615, 203] width 5 height 5
type input "3"
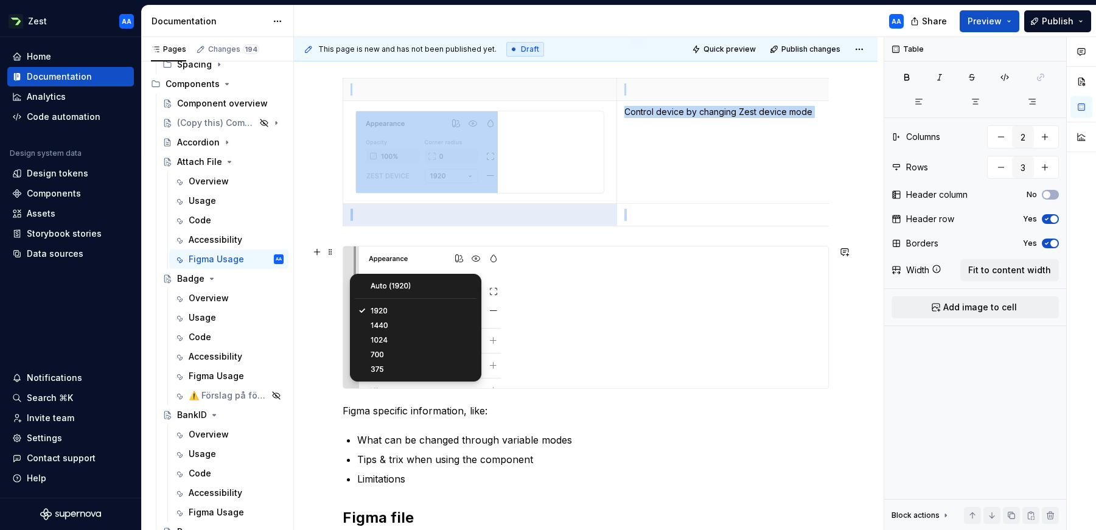
click at [439, 279] on img at bounding box center [422, 317] width 158 height 142
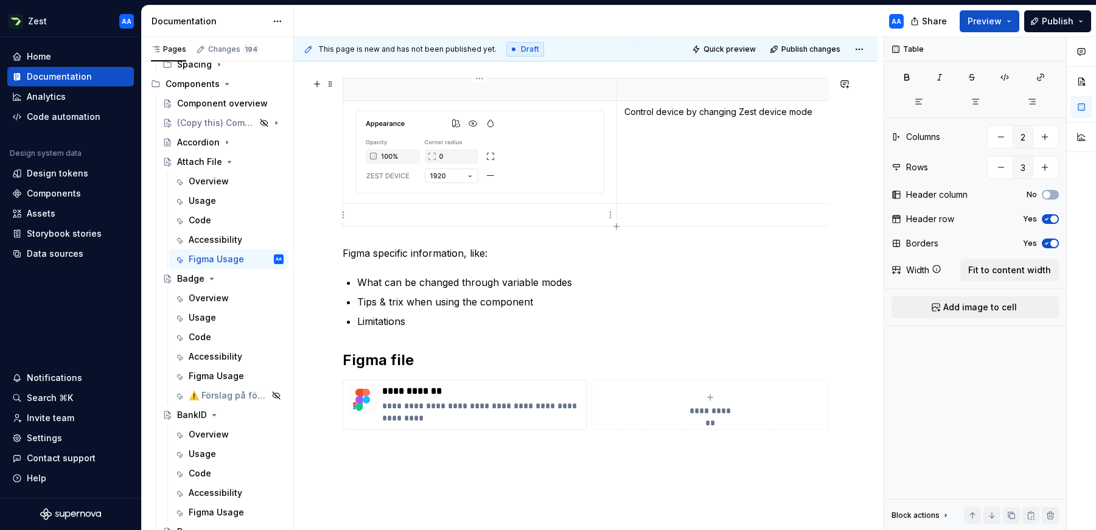
click at [434, 212] on p at bounding box center [479, 215] width 259 height 12
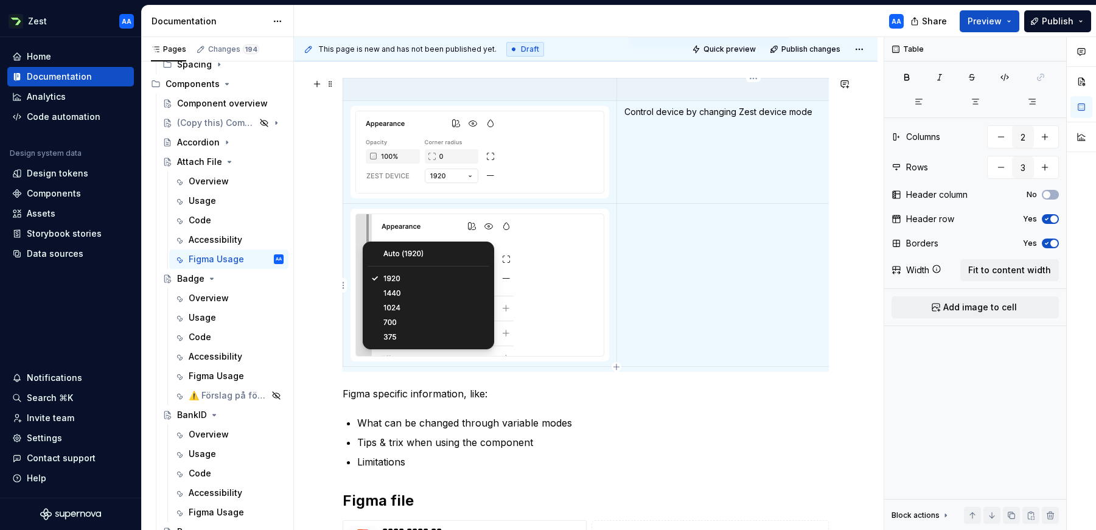
click at [684, 229] on td at bounding box center [752, 285] width 273 height 163
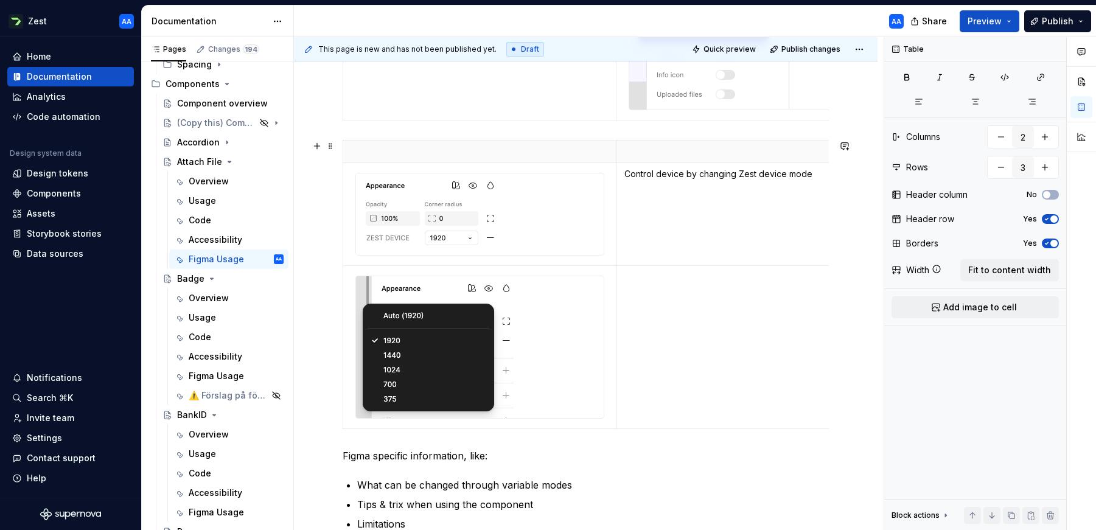
scroll to position [815, 0]
click at [753, 48] on span "Quick preview" at bounding box center [729, 49] width 52 height 10
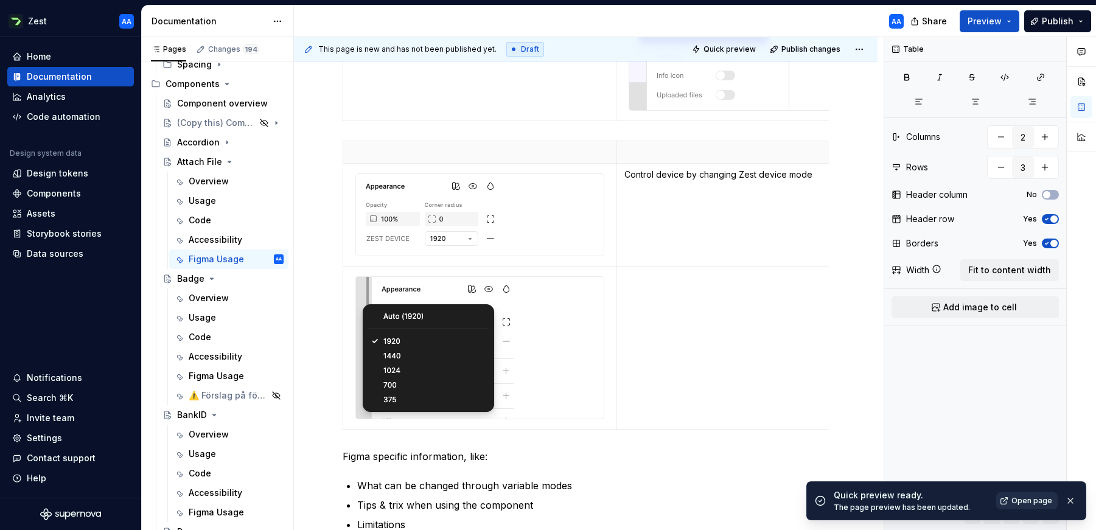
click at [1023, 503] on span "Open page" at bounding box center [1031, 501] width 41 height 10
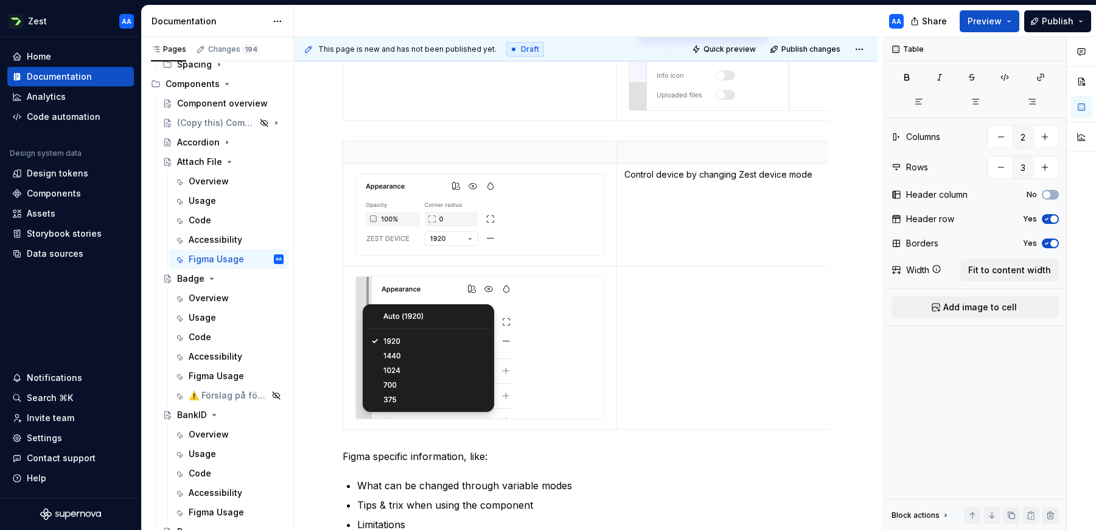
type textarea "*"
click at [379, 152] on p at bounding box center [479, 152] width 259 height 12
click at [1051, 218] on span "button" at bounding box center [1053, 218] width 7 height 7
click at [1000, 168] on button "button" at bounding box center [1001, 167] width 22 height 22
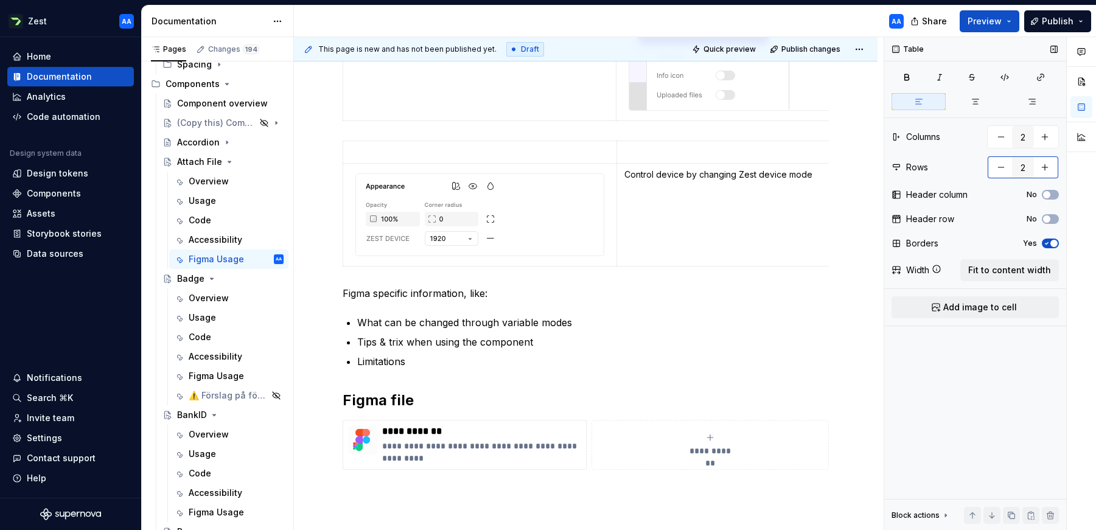
click at [1045, 167] on button "button" at bounding box center [1045, 167] width 22 height 22
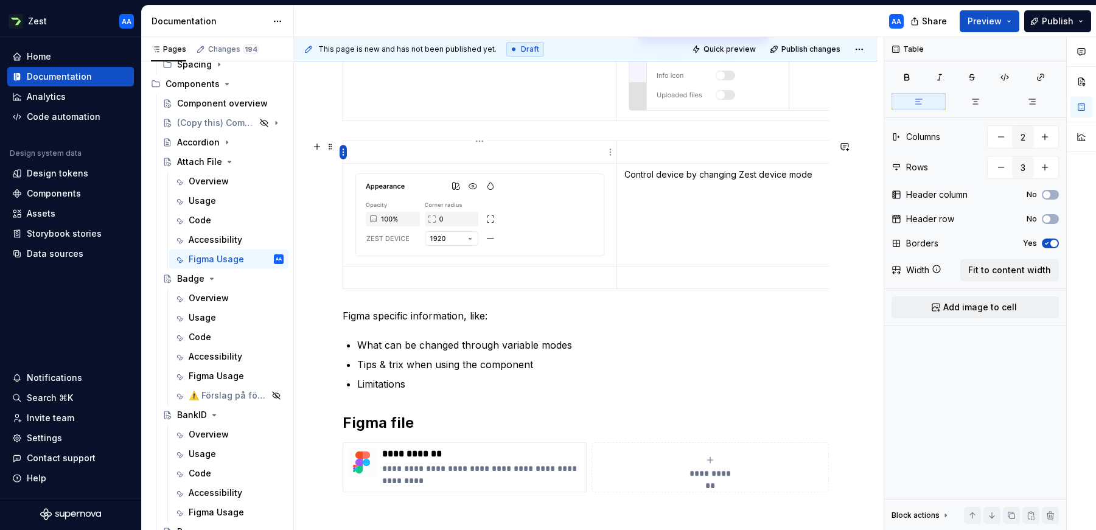
click at [346, 153] on html "Zest AA Home Documentation Analytics Code automation Design system data Design …" at bounding box center [548, 265] width 1096 height 530
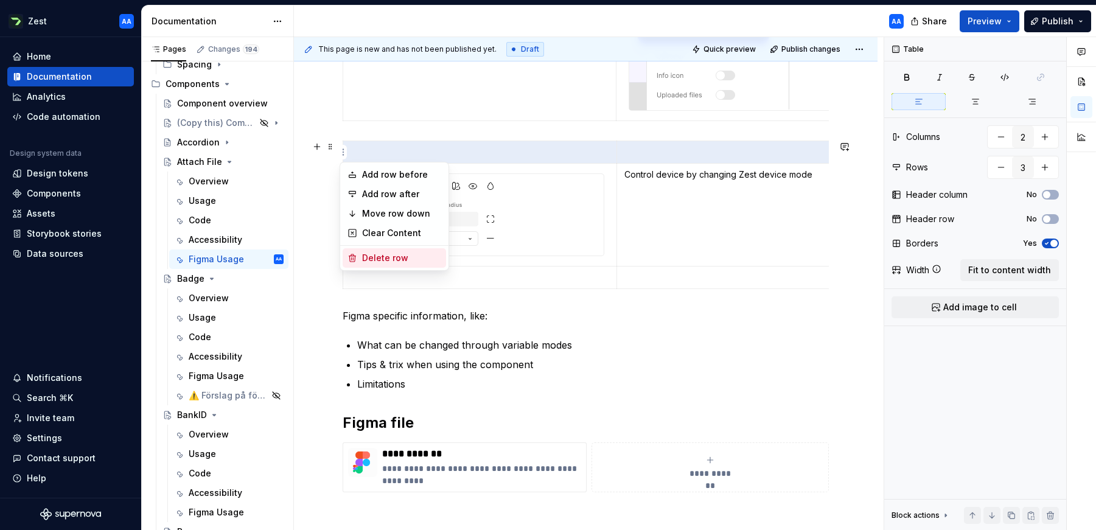
click at [383, 256] on div "Delete row" at bounding box center [401, 258] width 79 height 12
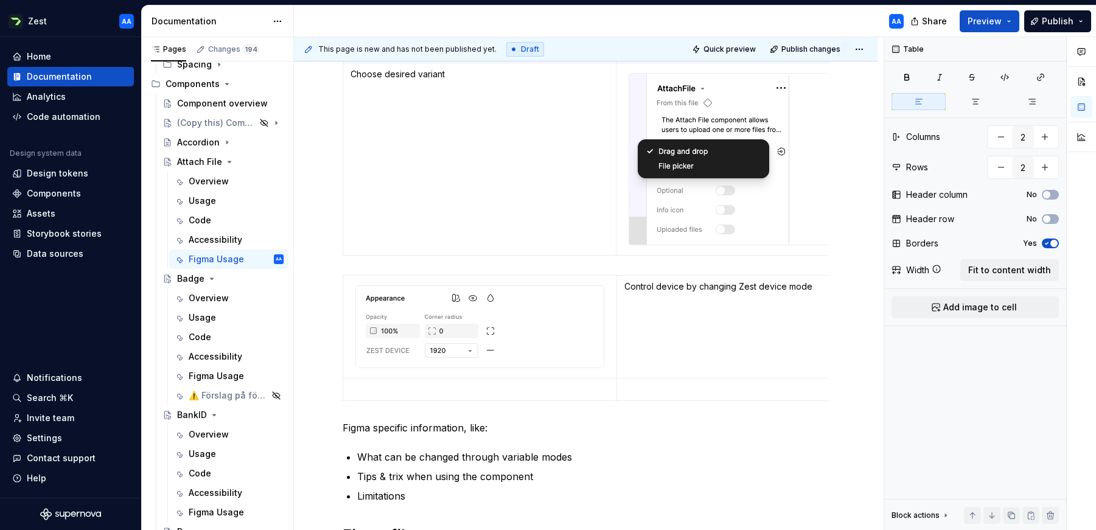
scroll to position [677, 0]
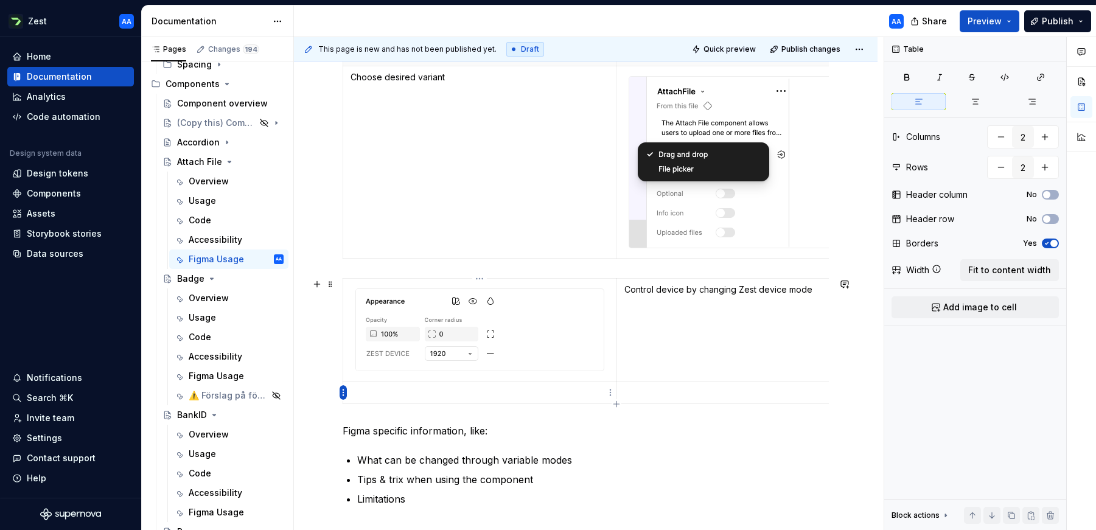
click at [340, 391] on html "Zest AA Home Documentation Analytics Code automation Design system data Design …" at bounding box center [548, 265] width 1096 height 530
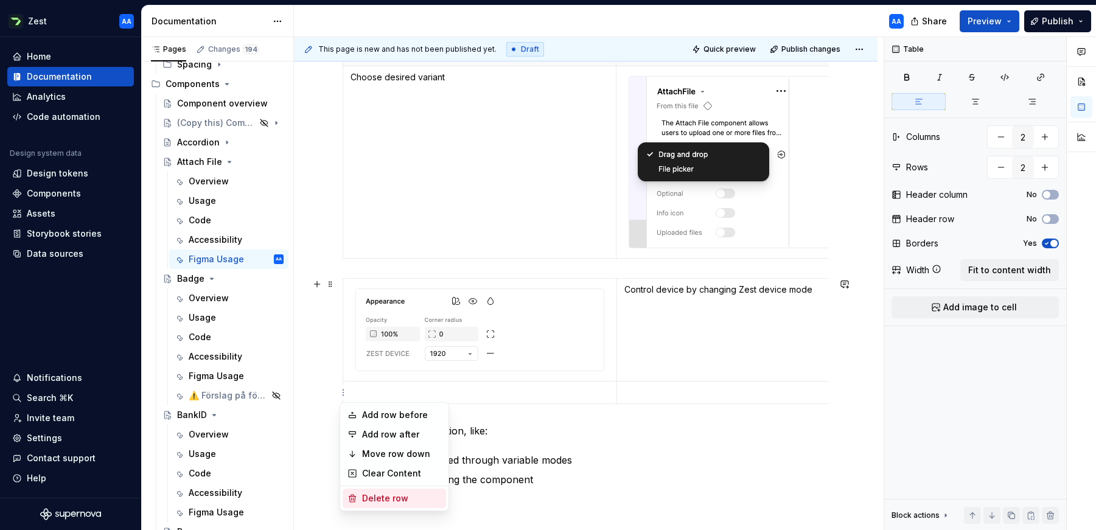
click at [377, 496] on div "Delete row" at bounding box center [401, 498] width 79 height 12
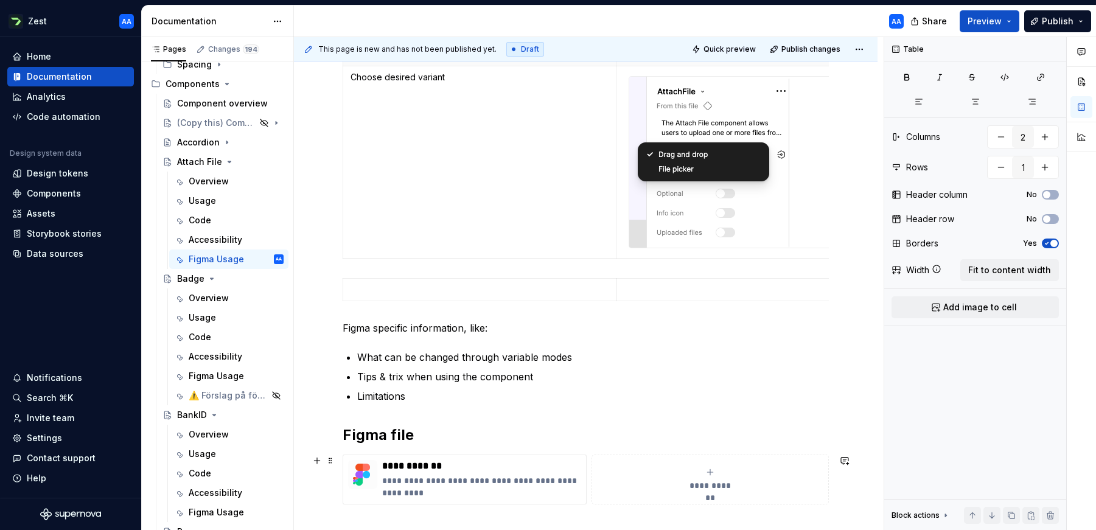
type input "2"
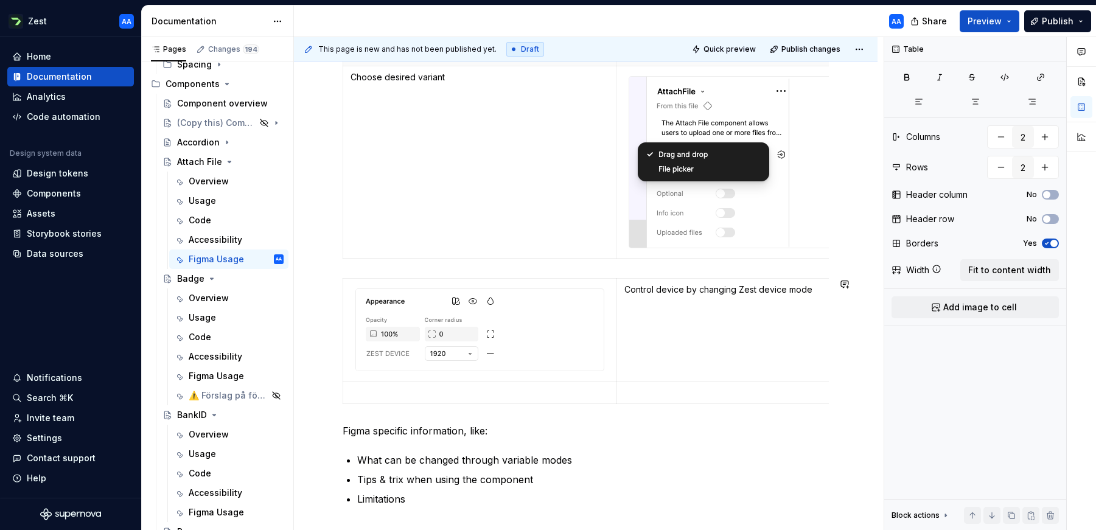
click at [335, 411] on div "**********" at bounding box center [585, 171] width 583 height 1217
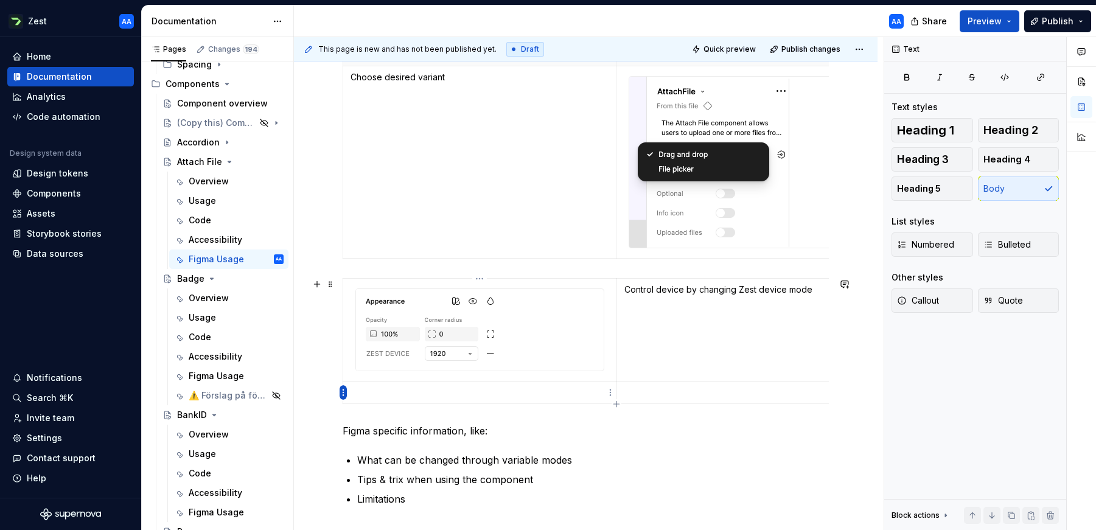
click at [342, 394] on html "Zest AA Home Documentation Analytics Code automation Design system data Design …" at bounding box center [548, 265] width 1096 height 530
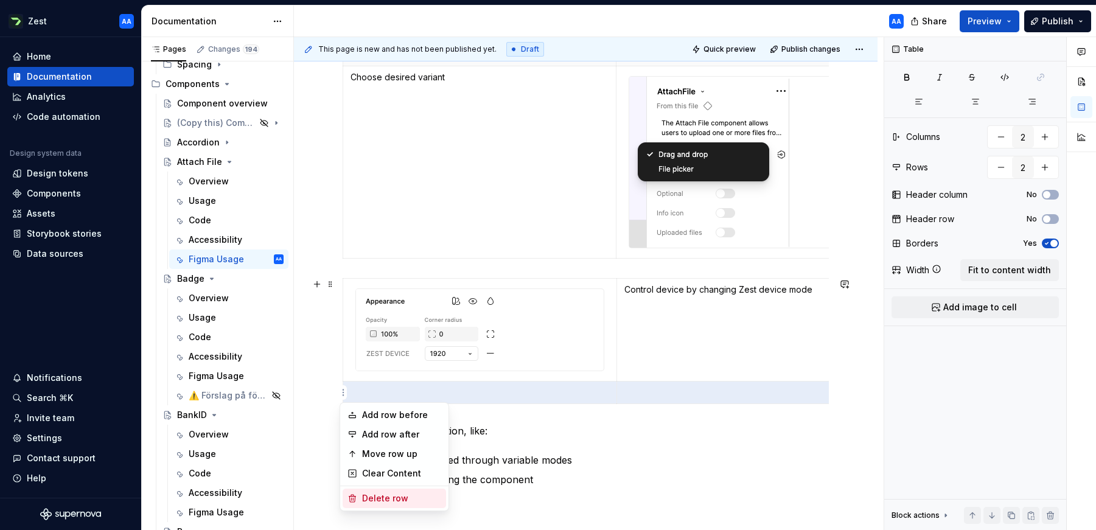
click at [377, 495] on div "Delete row" at bounding box center [401, 498] width 79 height 12
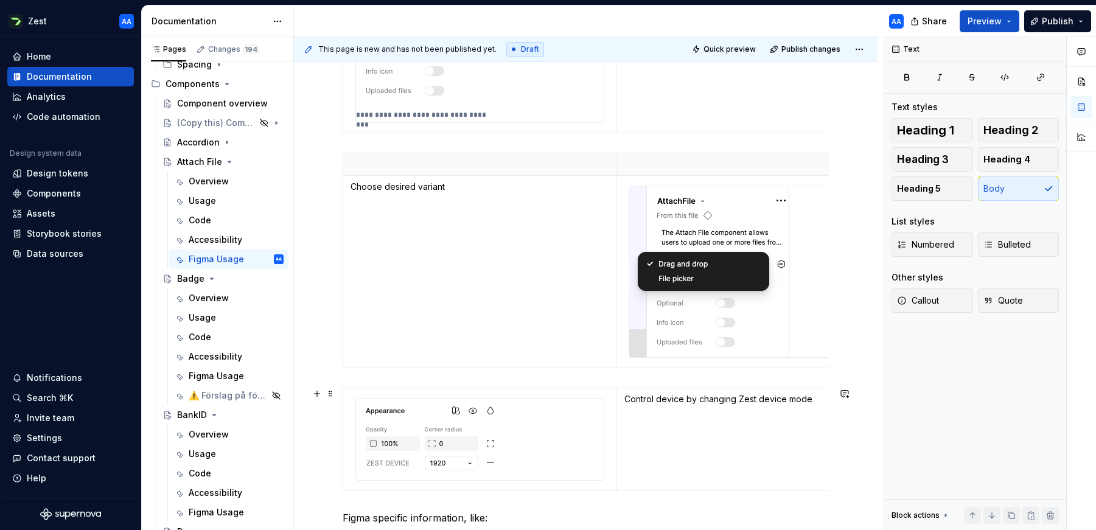
scroll to position [551, 0]
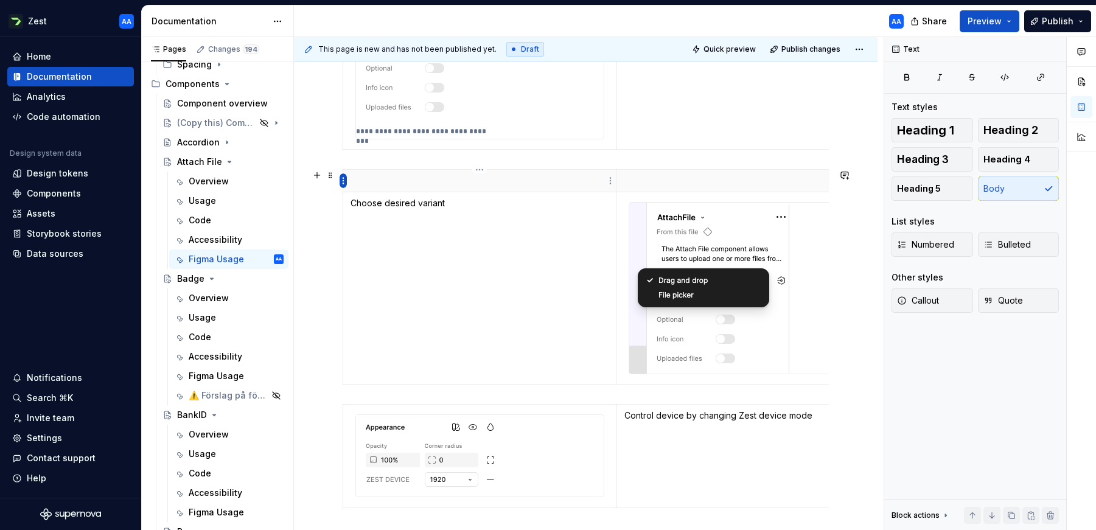
click at [346, 181] on html "Zest AA Home Documentation Analytics Code automation Design system data Design …" at bounding box center [548, 265] width 1096 height 530
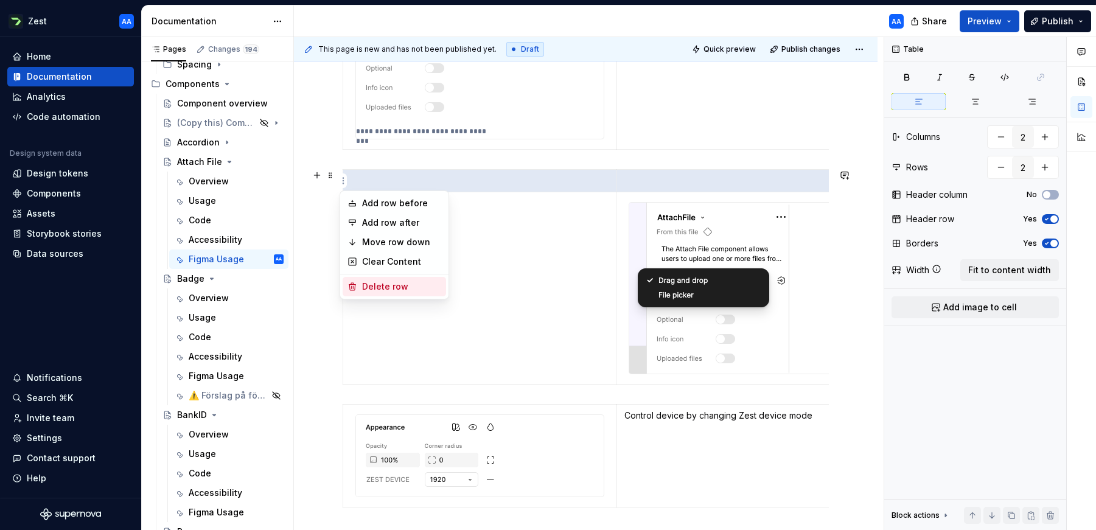
click at [369, 282] on div "Delete row" at bounding box center [401, 286] width 79 height 12
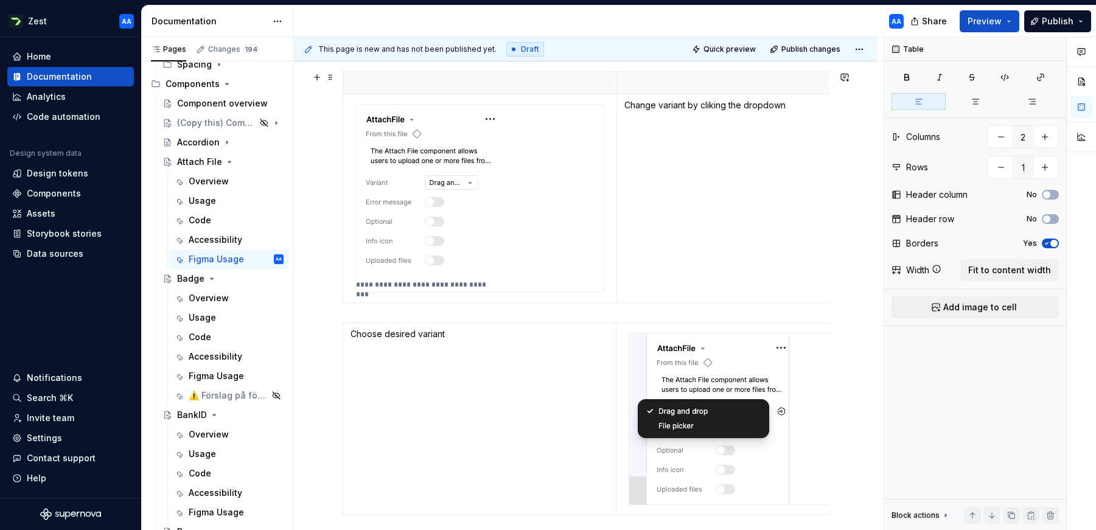
scroll to position [339, 0]
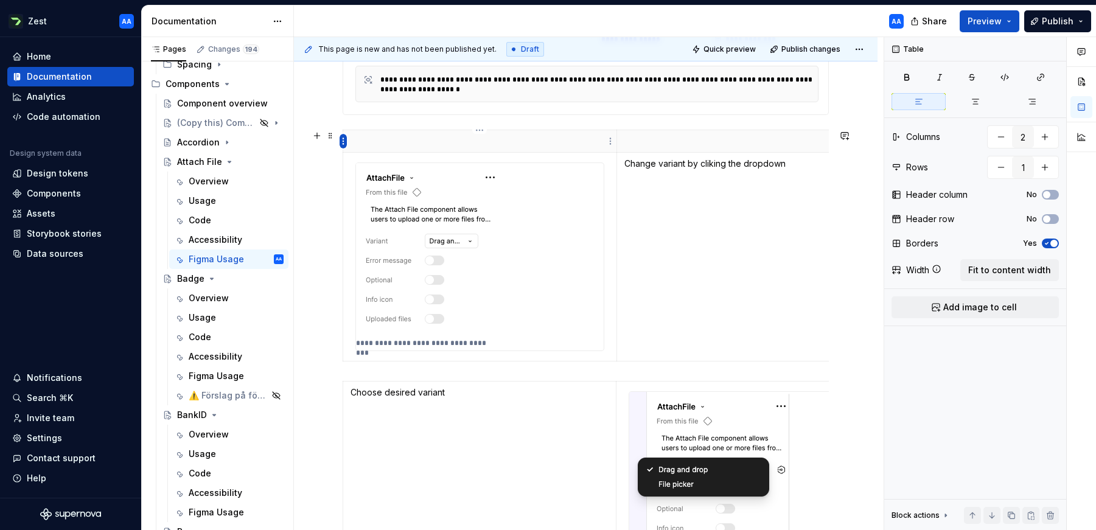
click at [343, 138] on html "Zest AA Home Documentation Analytics Code automation Design system data Design …" at bounding box center [548, 265] width 1096 height 530
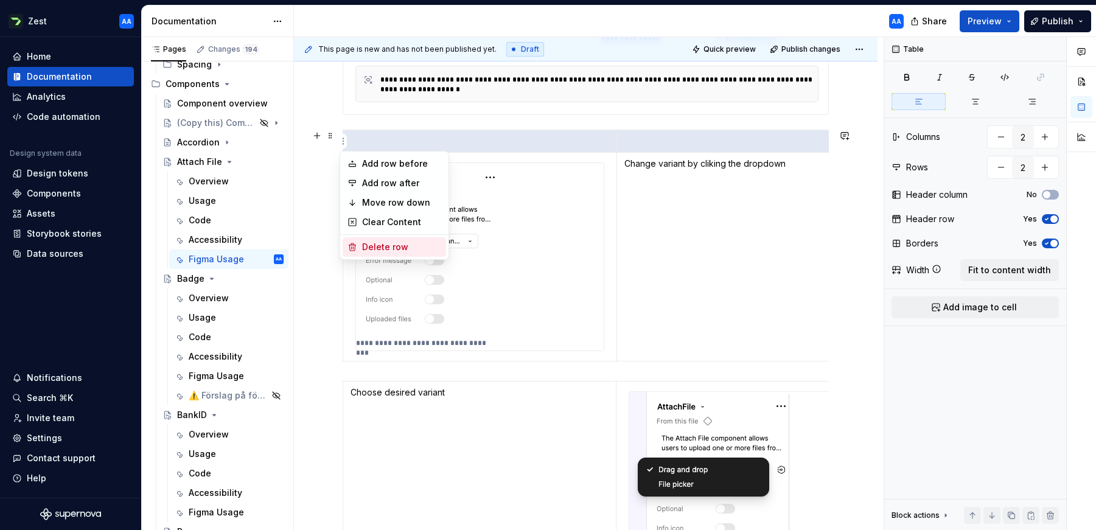
click at [381, 244] on div "Delete row" at bounding box center [401, 247] width 79 height 12
type input "1"
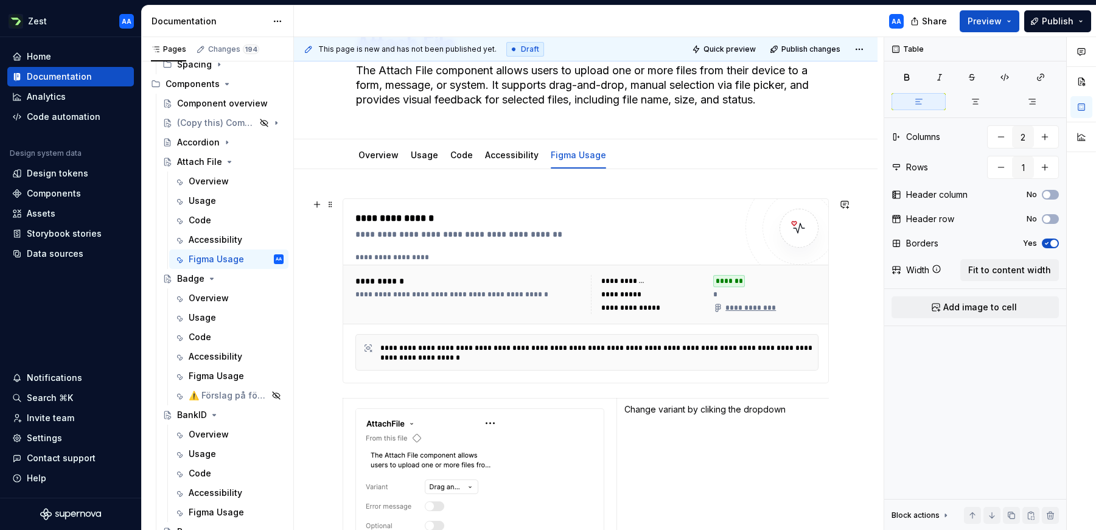
scroll to position [43, 0]
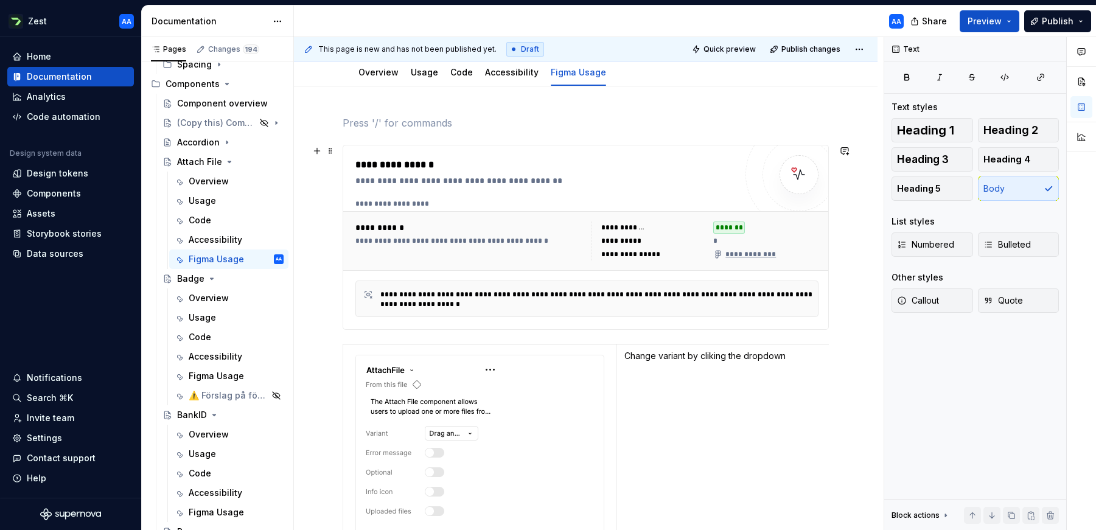
scroll to position [140, 0]
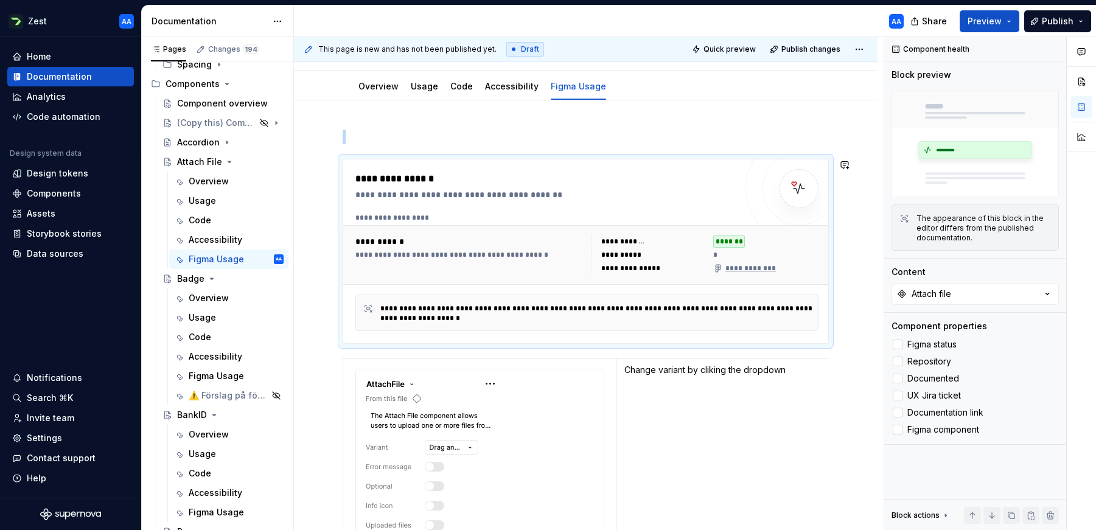
click at [346, 134] on p at bounding box center [586, 137] width 486 height 15
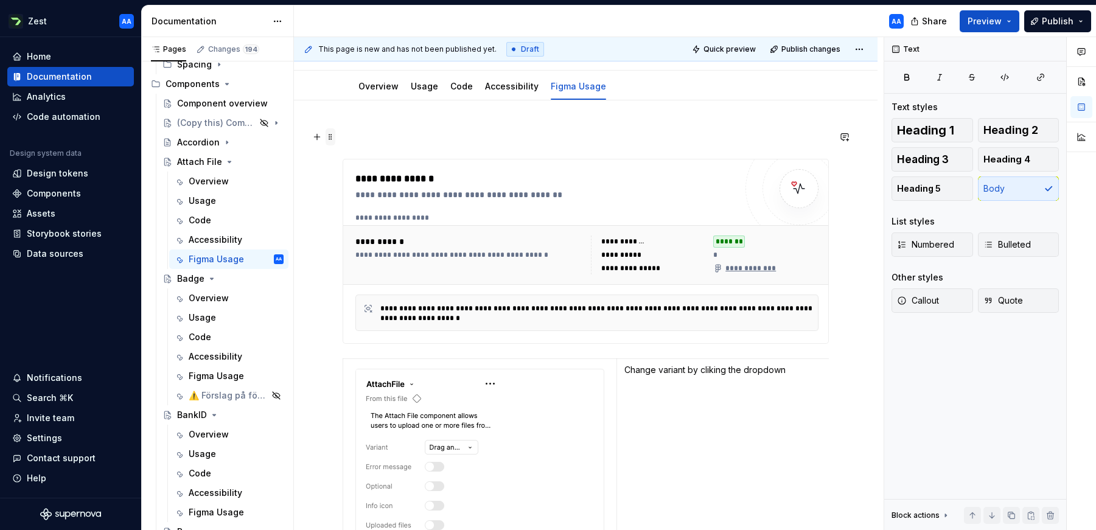
click at [329, 136] on span at bounding box center [331, 136] width 10 height 17
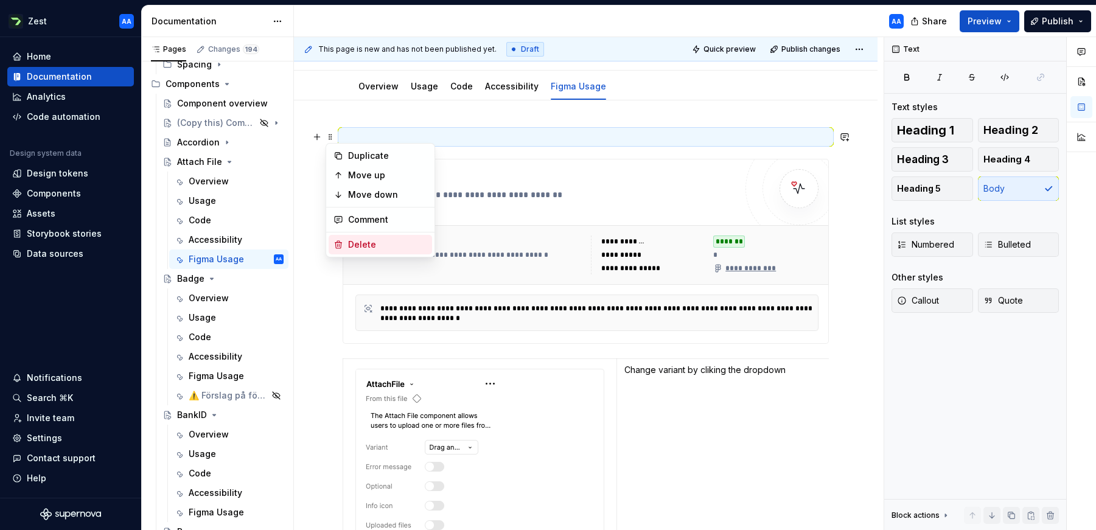
click at [347, 244] on div "Delete" at bounding box center [380, 244] width 103 height 19
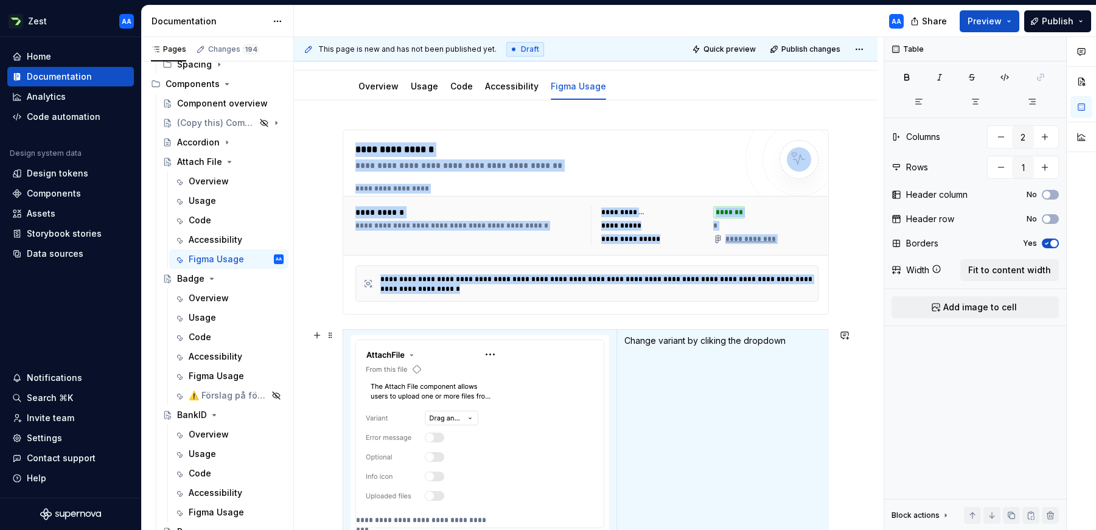
scroll to position [153, 0]
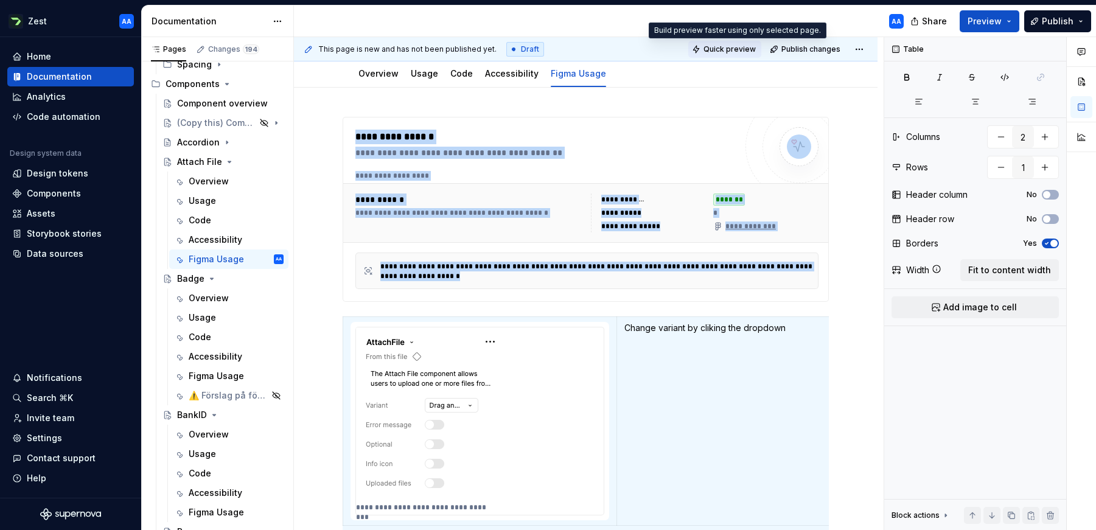
click at [732, 52] on span "Quick preview" at bounding box center [729, 49] width 52 height 10
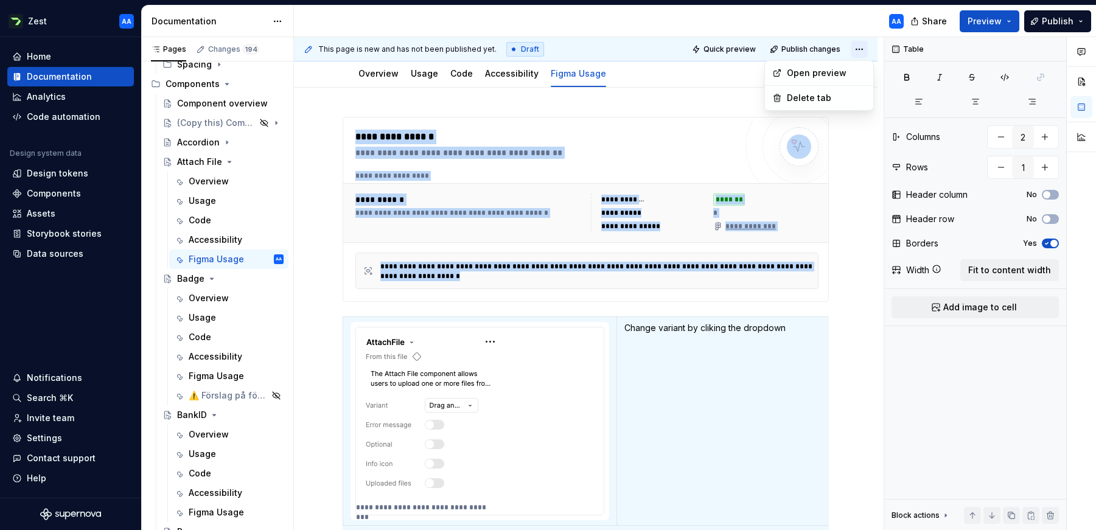
click at [863, 48] on html "Zest AA Home Documentation Analytics Code automation Design system data Design …" at bounding box center [548, 265] width 1096 height 530
click at [816, 70] on div "Open preview" at bounding box center [826, 73] width 79 height 12
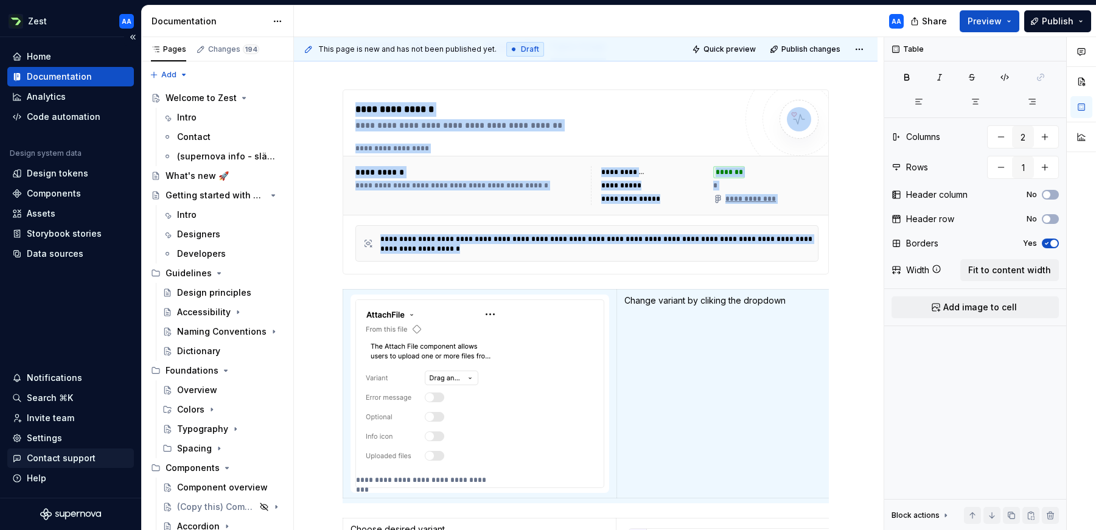
scroll to position [179, 0]
click at [542, 374] on div "**********" at bounding box center [480, 394] width 248 height 187
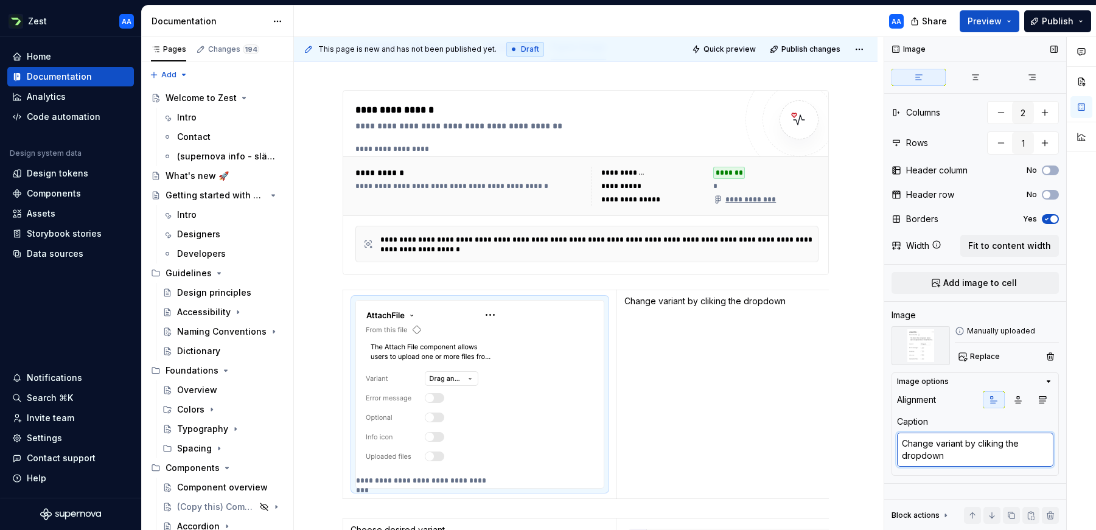
type textarea "*"
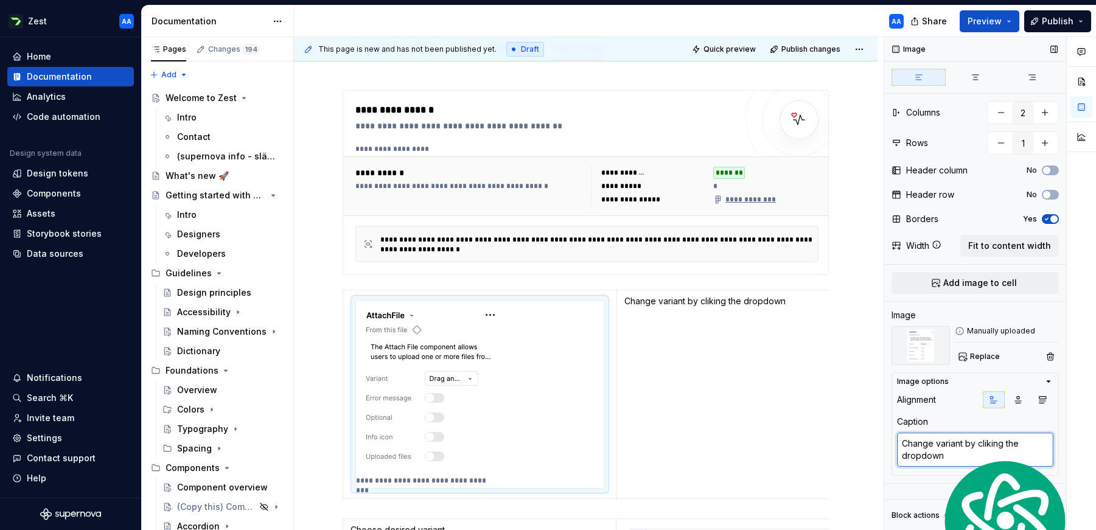
drag, startPoint x: 950, startPoint y: 457, endPoint x: 899, endPoint y: 447, distance: 52.1
click at [899, 447] on textarea "Change variant by cliking the dropdown" at bounding box center [975, 450] width 156 height 34
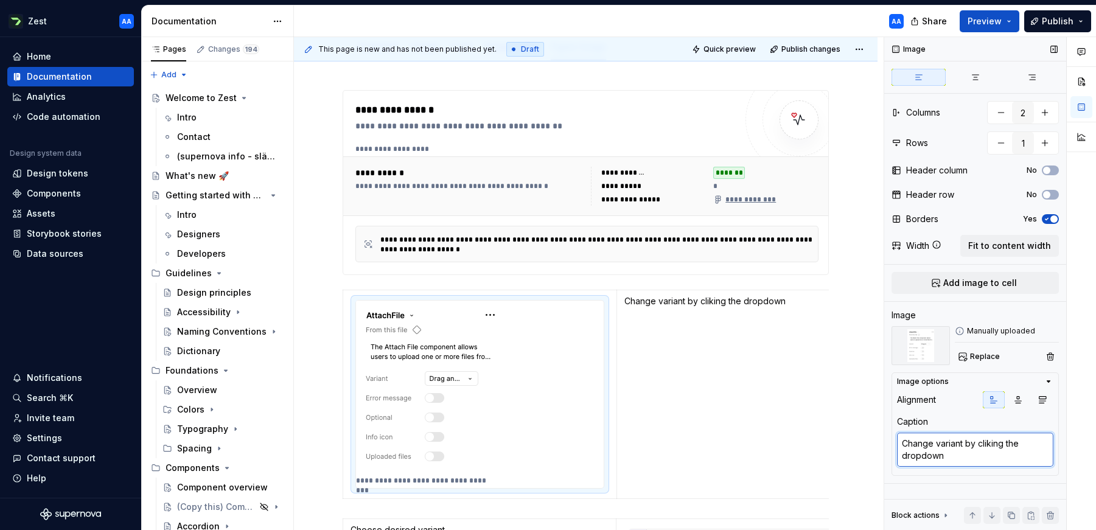
click at [913, 448] on textarea "Change variant by cliking the dropdown" at bounding box center [975, 450] width 156 height 34
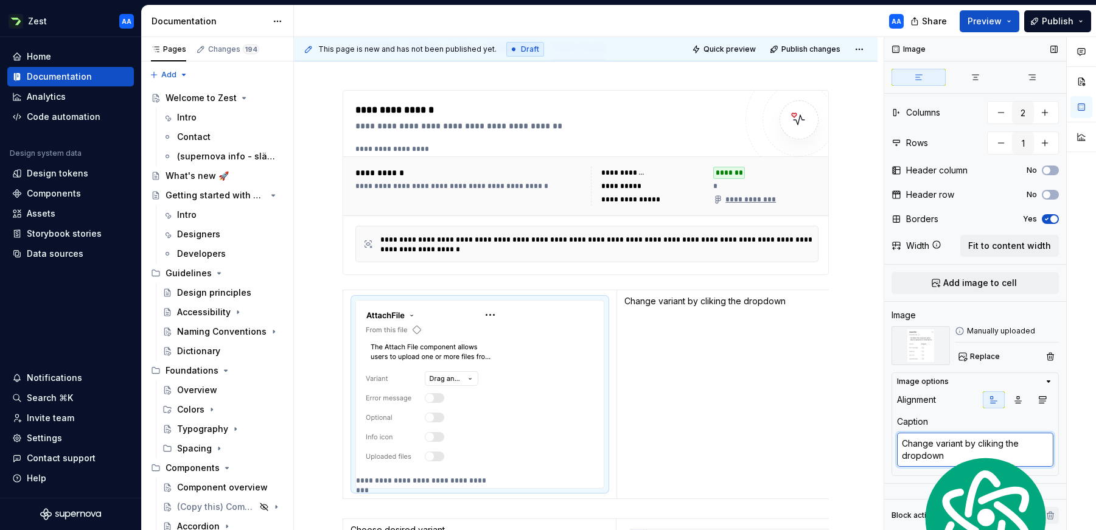
click at [913, 448] on textarea "Change variant by cliking the dropdown" at bounding box center [975, 450] width 156 height 34
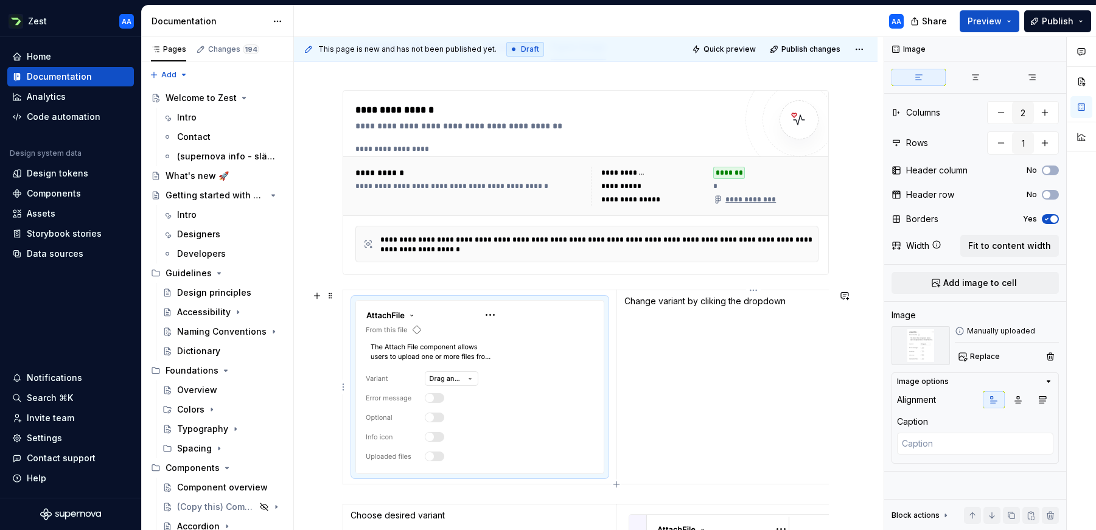
click at [743, 361] on td "Change variant by cliking the dropdown" at bounding box center [752, 387] width 273 height 194
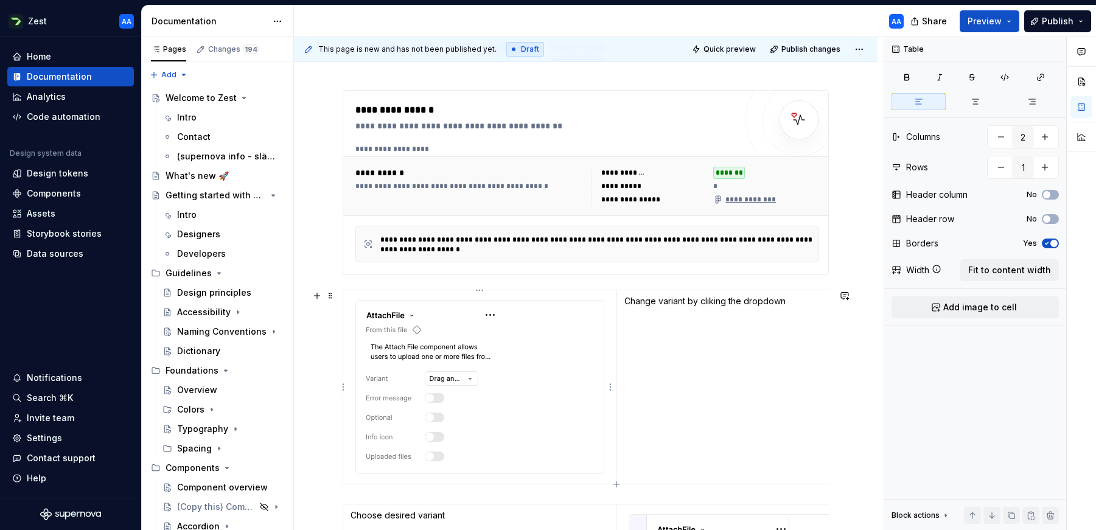
click at [509, 360] on div at bounding box center [480, 387] width 248 height 173
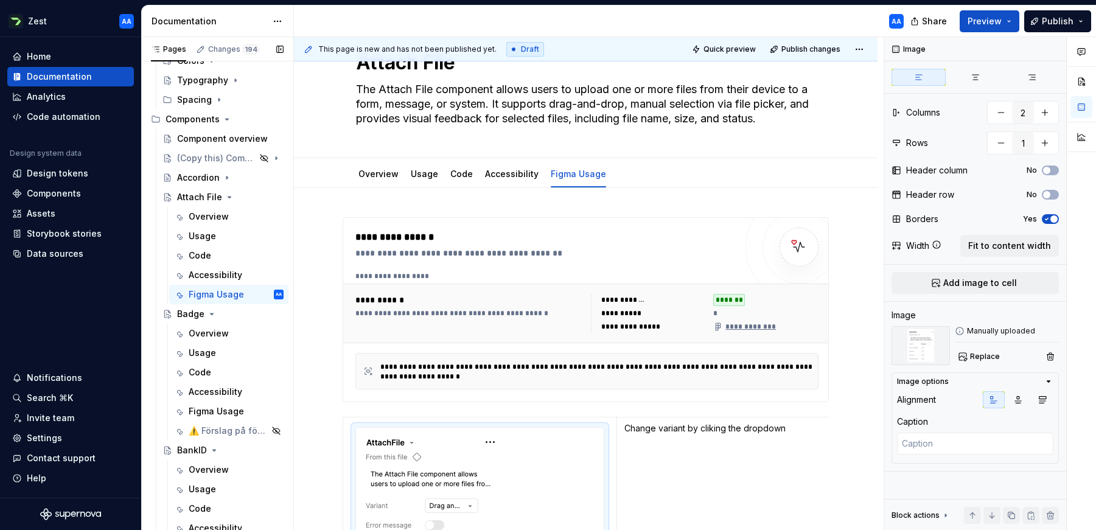
scroll to position [341, 0]
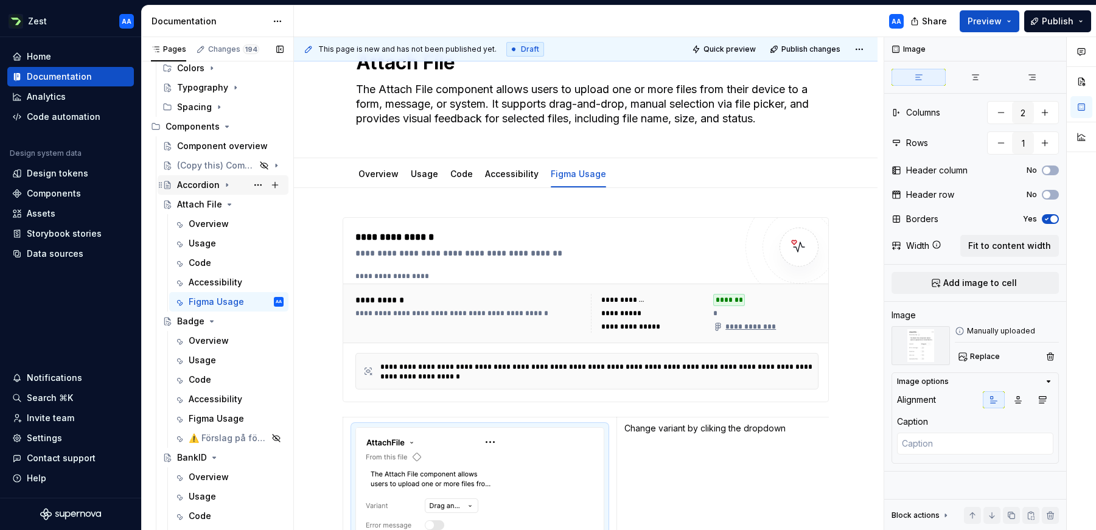
click at [228, 184] on icon "Page tree" at bounding box center [227, 185] width 10 height 10
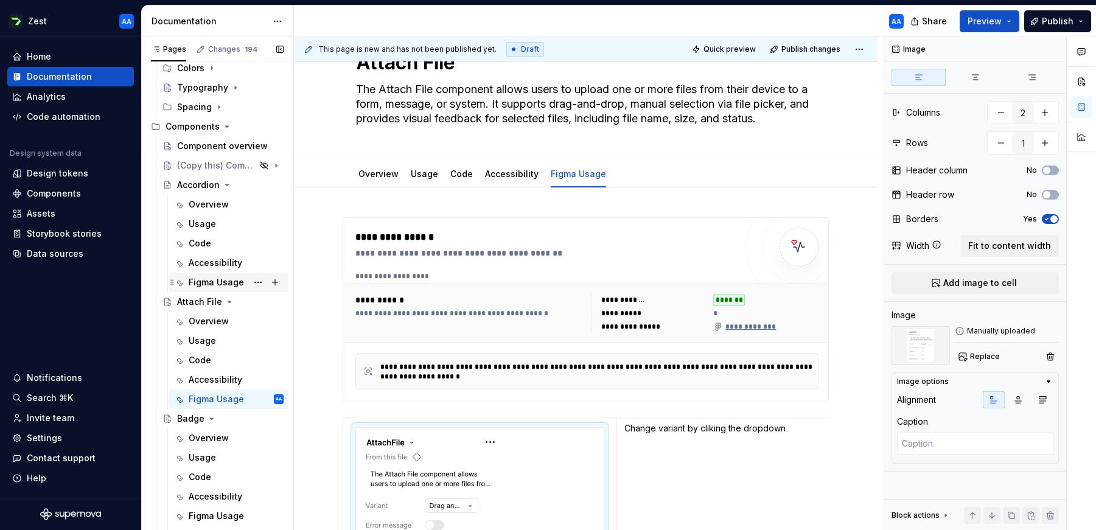
click at [228, 277] on div "Figma Usage" at bounding box center [216, 282] width 55 height 12
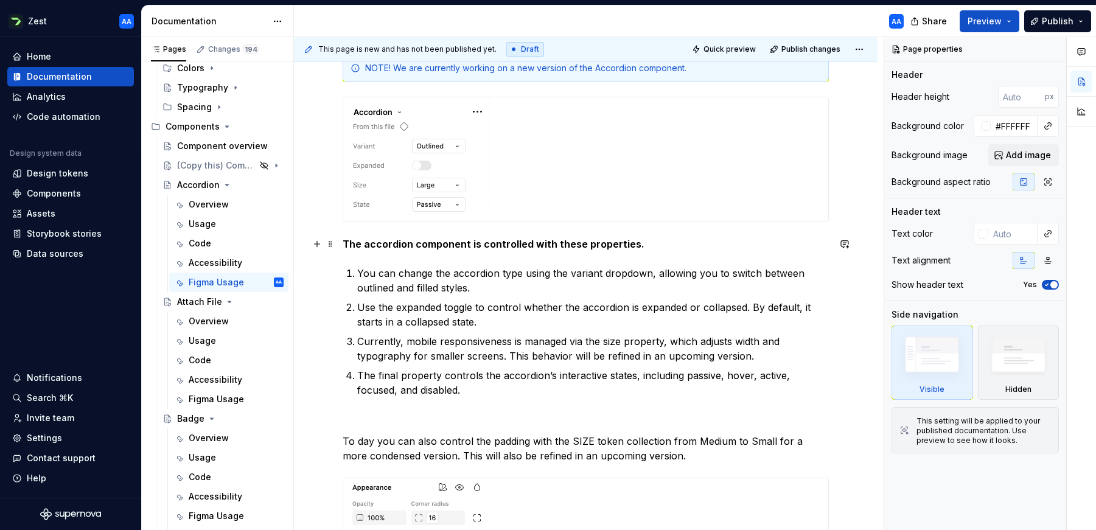
scroll to position [414, 0]
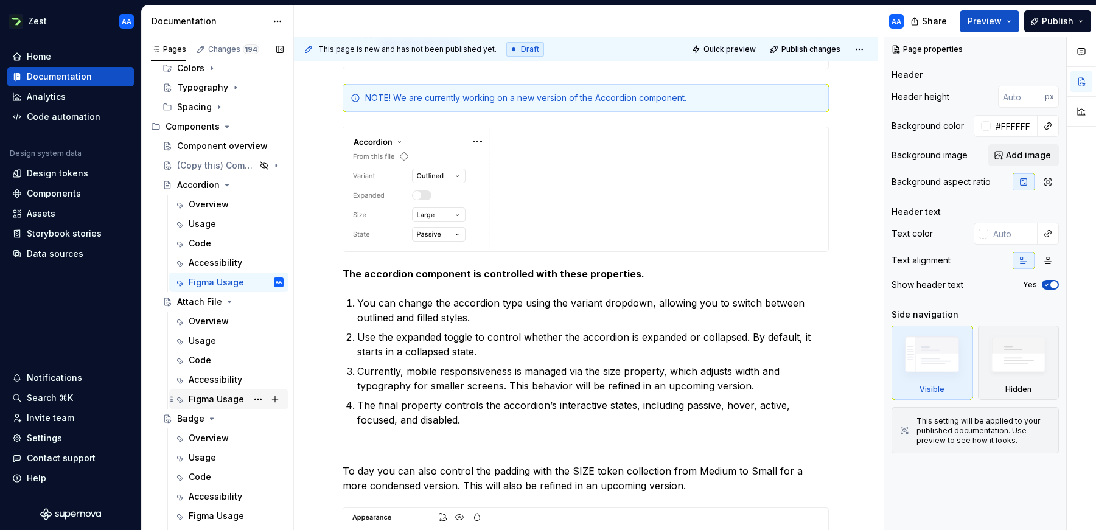
click at [209, 403] on div "Figma Usage" at bounding box center [216, 399] width 55 height 12
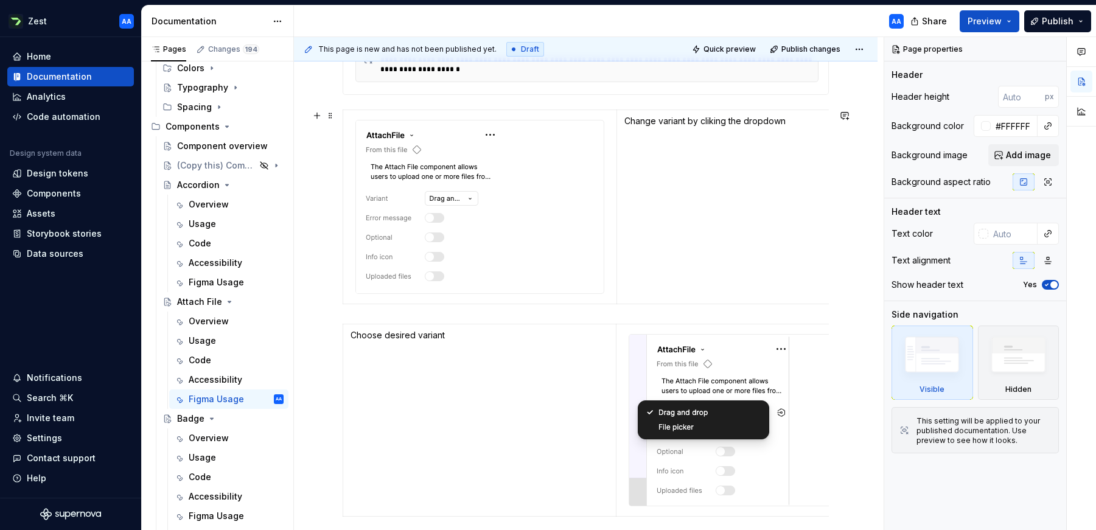
scroll to position [310, 0]
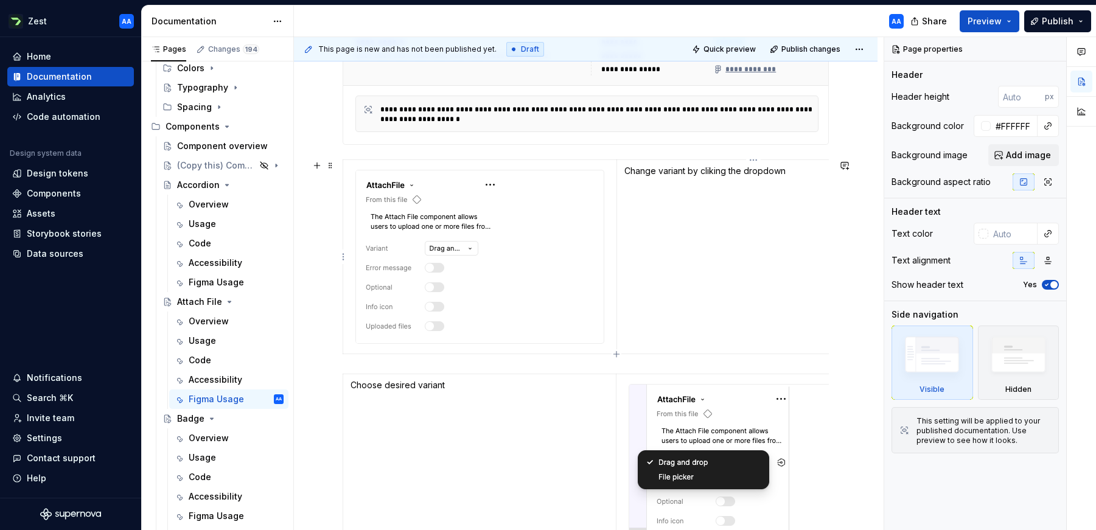
click at [648, 176] on p "Change variant by cliking the dropdown" at bounding box center [753, 171] width 258 height 12
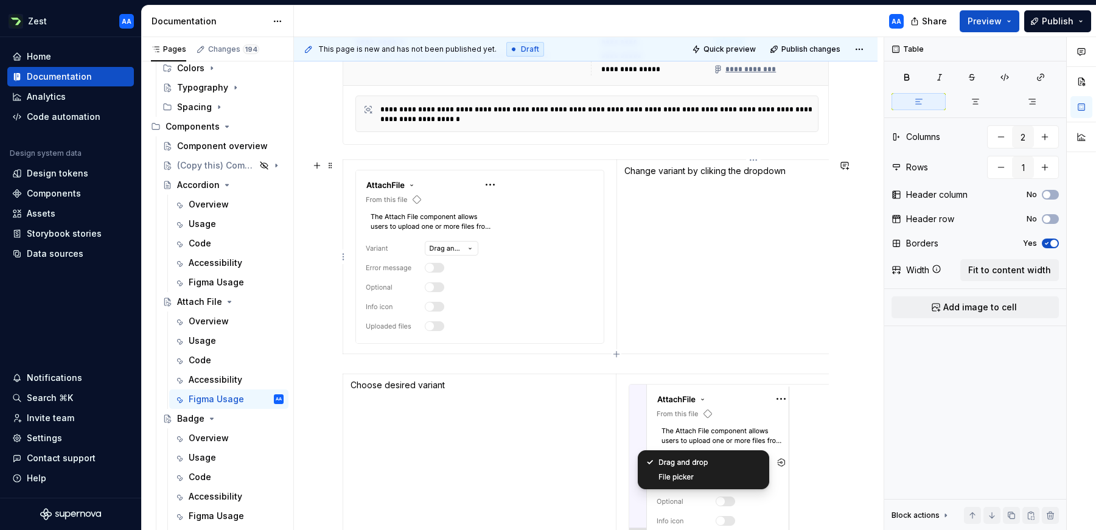
click at [648, 174] on p "Change variant by cliking the dropdown" at bounding box center [753, 171] width 258 height 12
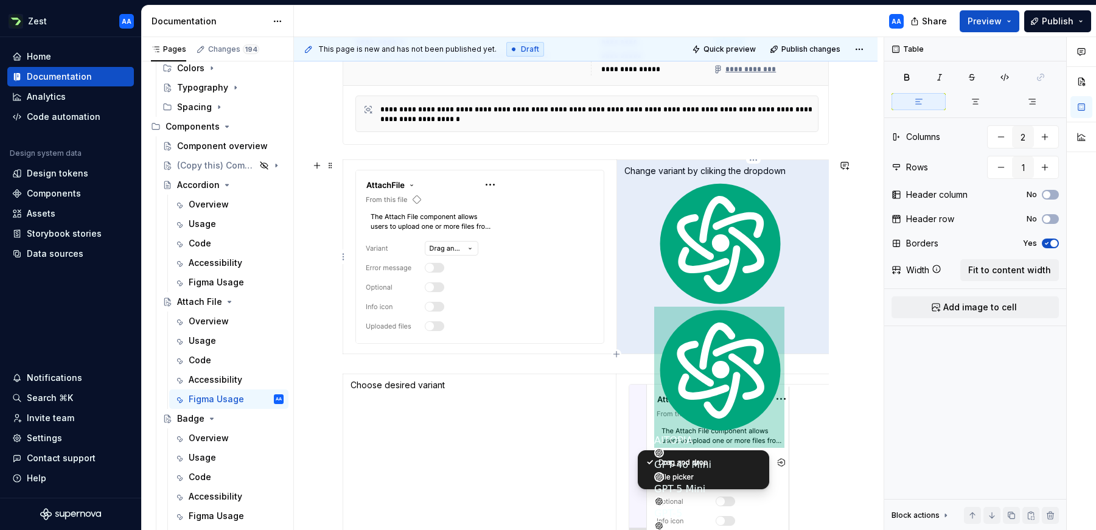
click at [648, 174] on p "Change variant by cliking the dropdown" at bounding box center [753, 171] width 258 height 12
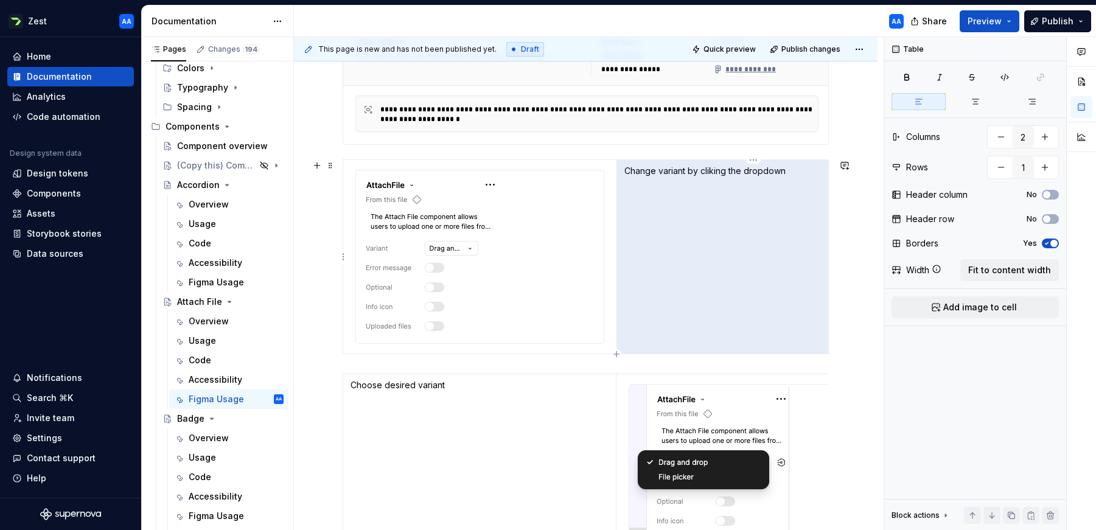
click at [651, 173] on p "Change variant by cliking the dropdown" at bounding box center [753, 171] width 258 height 12
click at [651, 172] on p "Change variant by cliking the dropdown" at bounding box center [753, 171] width 258 height 12
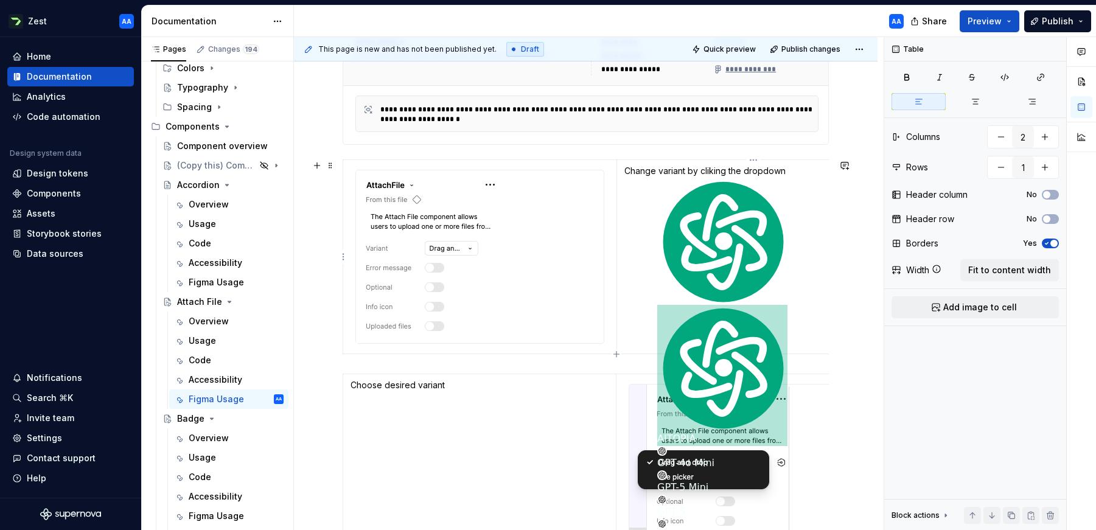
click at [650, 236] on td "Change variant by cliking the dropdown" at bounding box center [752, 257] width 273 height 194
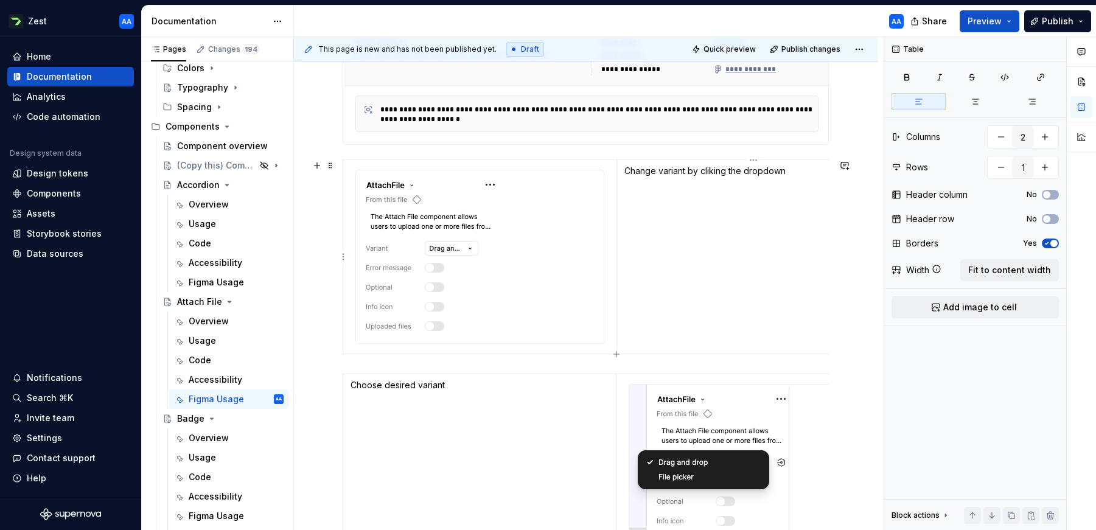
click at [650, 236] on td "Change variant by cliking the dropdown" at bounding box center [752, 257] width 273 height 194
click at [316, 165] on button "button" at bounding box center [316, 165] width 17 height 17
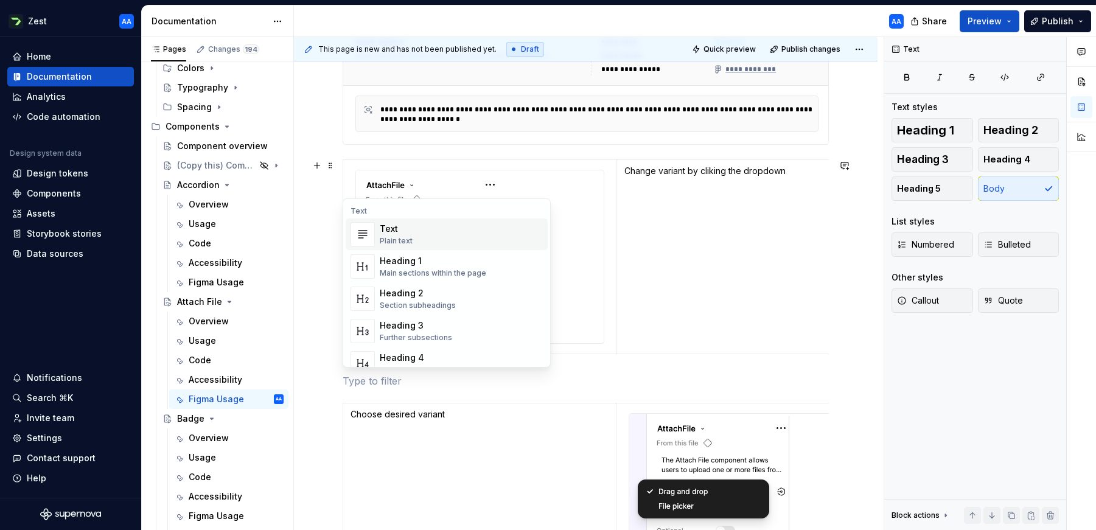
click at [386, 237] on div "Plain text" at bounding box center [396, 241] width 33 height 10
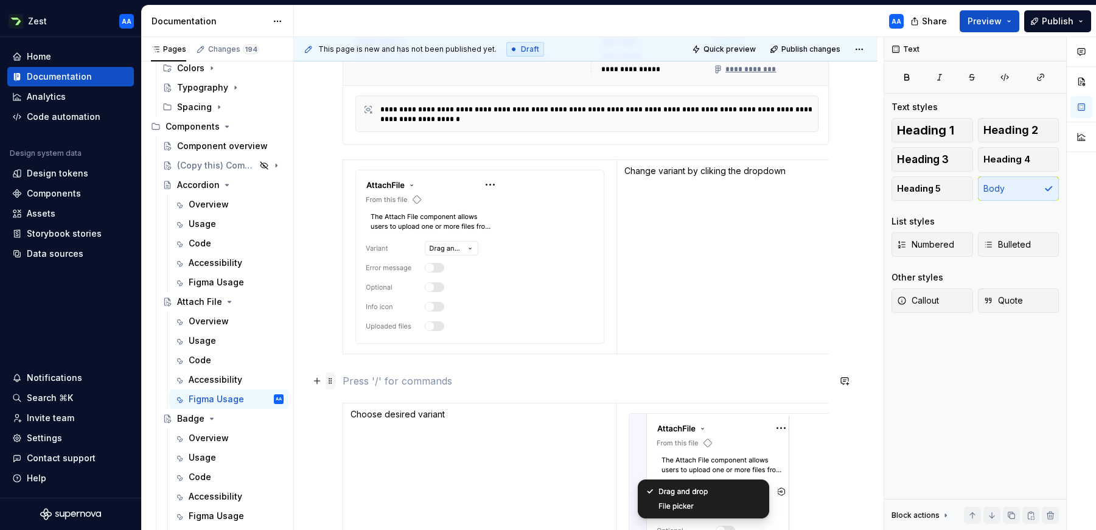
click at [330, 381] on span at bounding box center [331, 380] width 10 height 17
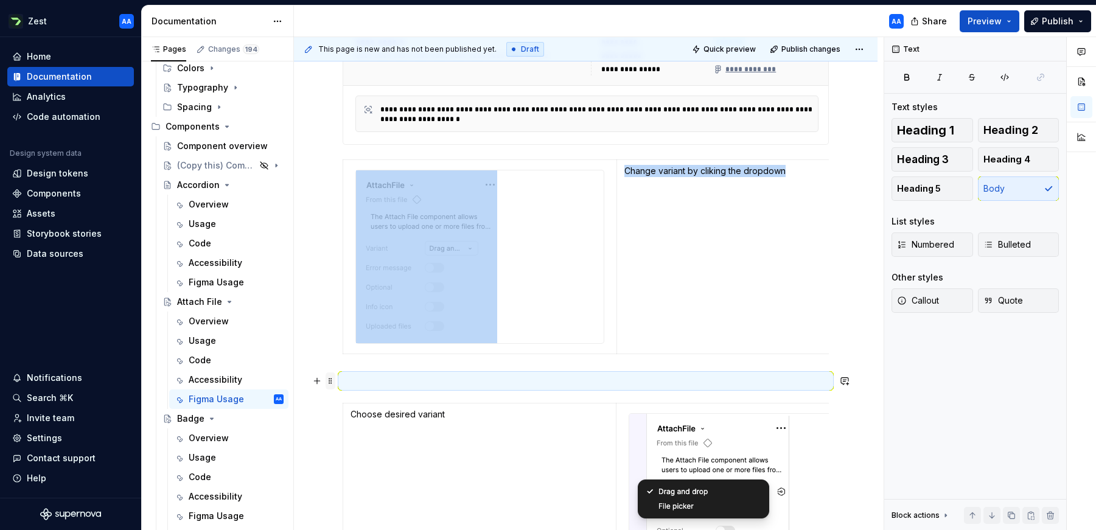
click at [329, 379] on span at bounding box center [331, 380] width 10 height 17
click at [351, 378] on p at bounding box center [586, 381] width 486 height 15
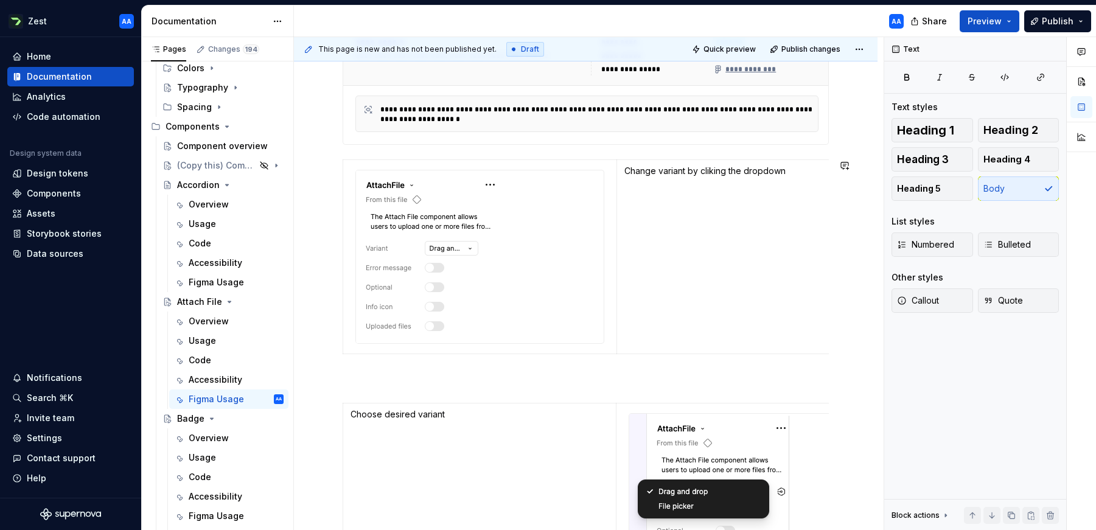
click at [336, 370] on div "**********" at bounding box center [585, 513] width 583 height 1165
click at [335, 383] on span at bounding box center [331, 380] width 10 height 17
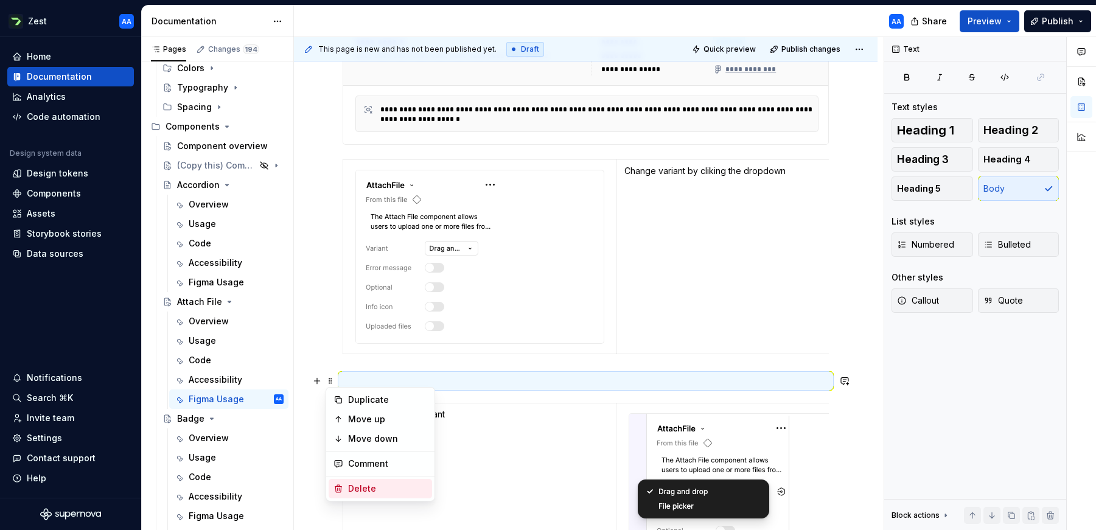
click at [350, 484] on div "Delete" at bounding box center [387, 488] width 79 height 12
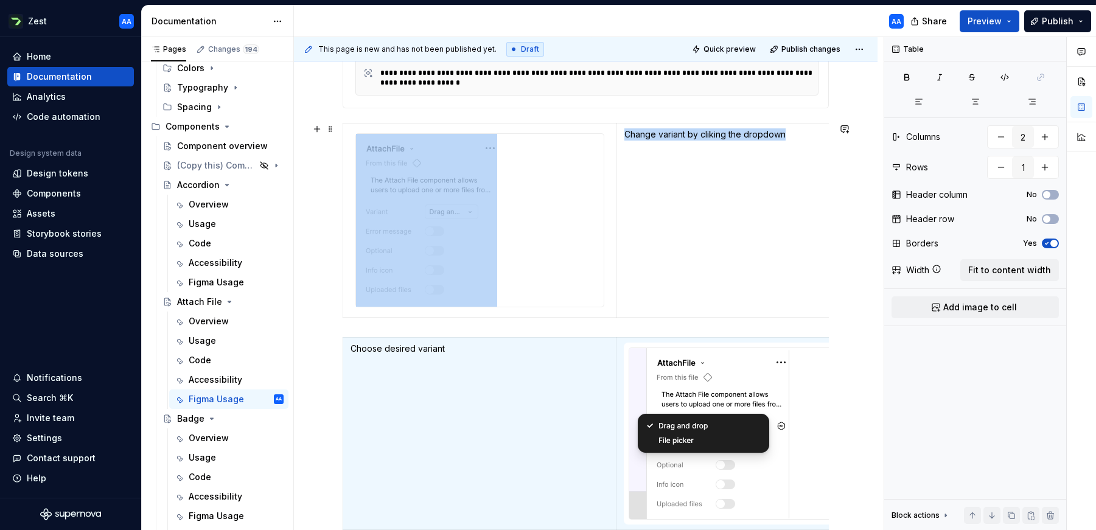
scroll to position [319, 0]
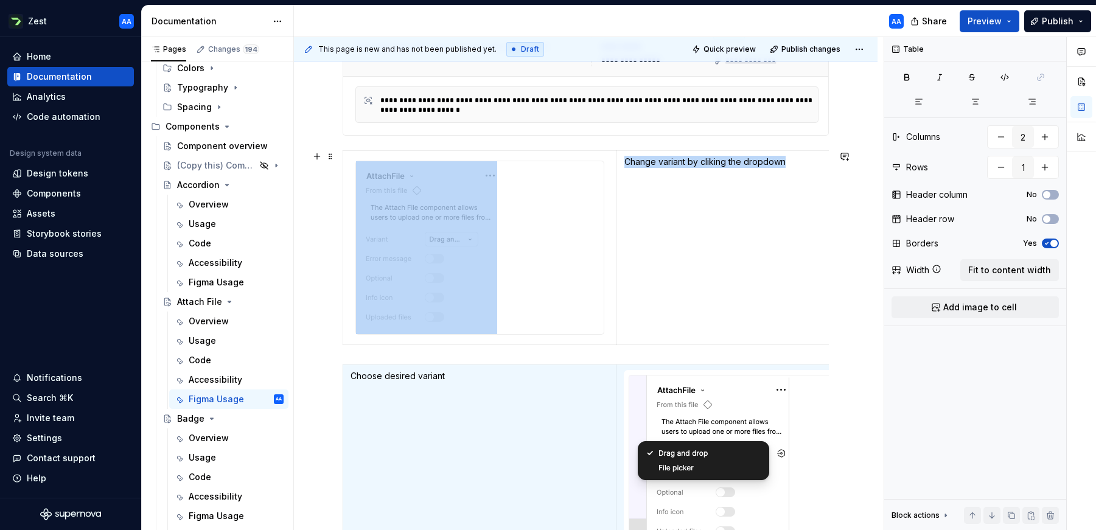
type textarea "*"
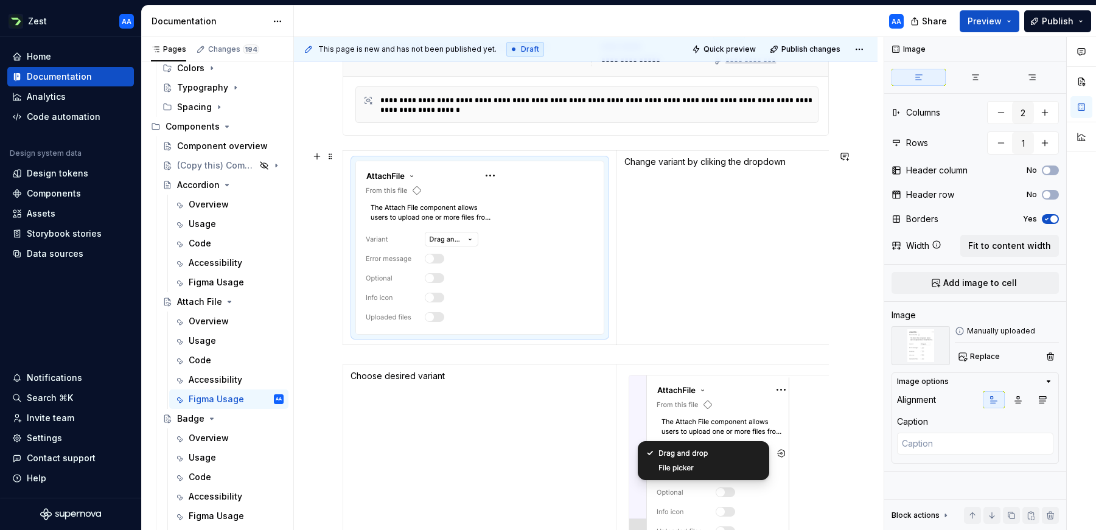
click at [465, 274] on img at bounding box center [426, 247] width 141 height 173
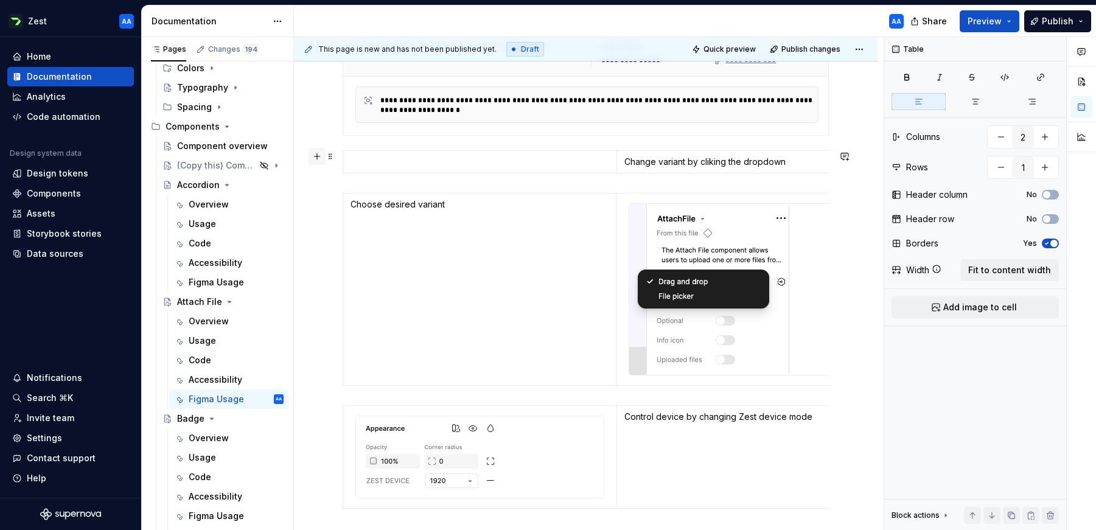
click at [319, 157] on button "button" at bounding box center [316, 156] width 17 height 17
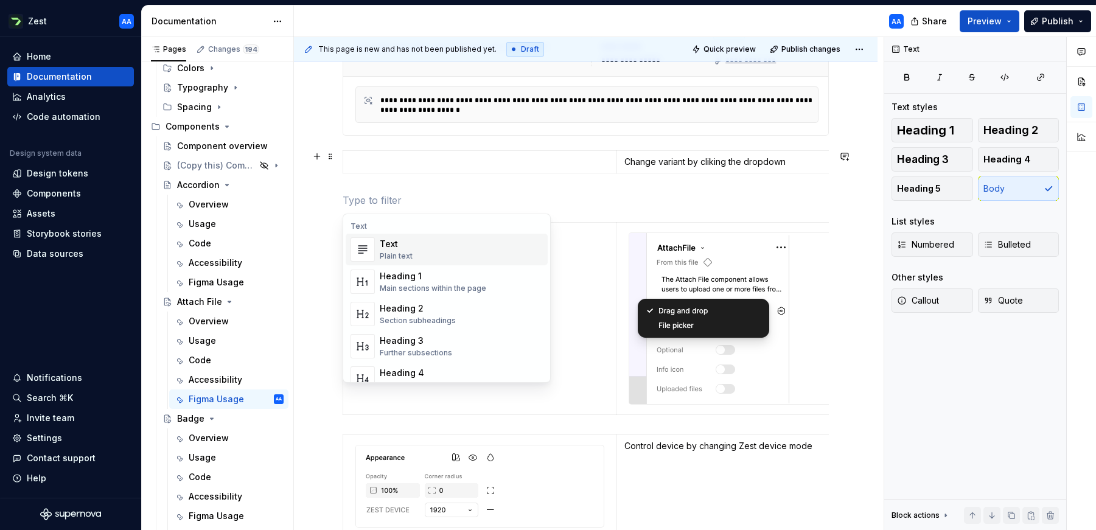
click at [388, 247] on div "Text" at bounding box center [396, 244] width 33 height 12
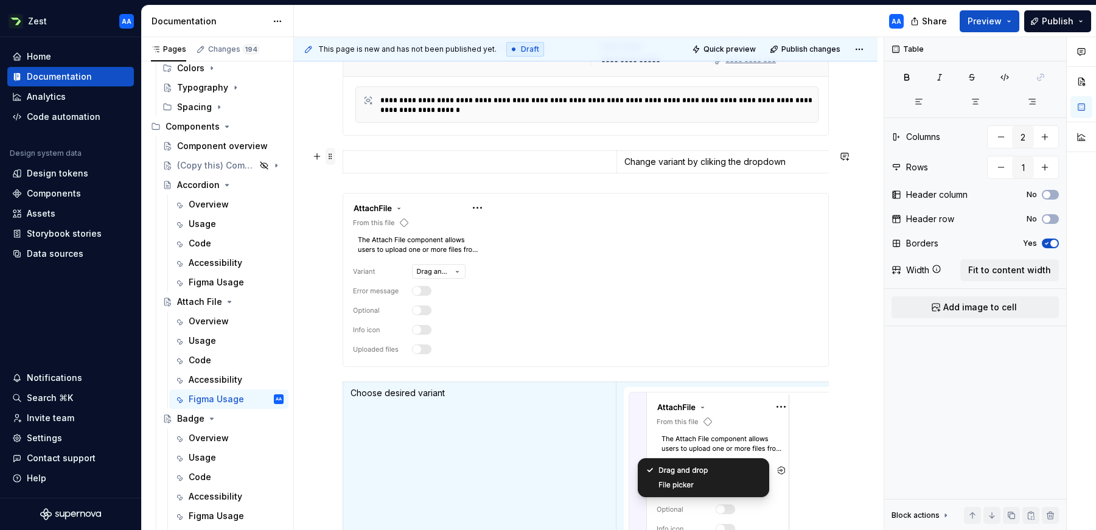
click at [329, 156] on span at bounding box center [331, 156] width 10 height 17
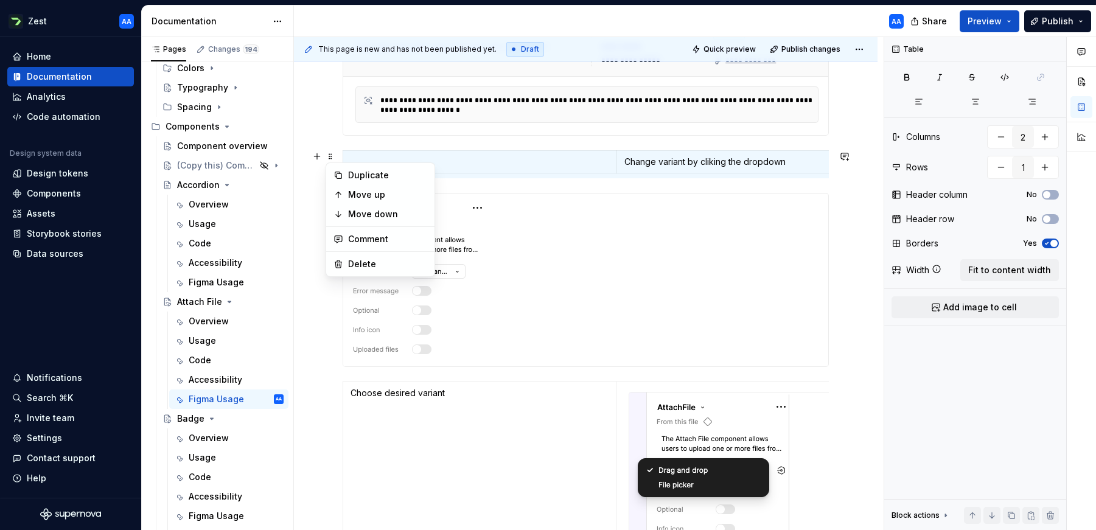
click at [645, 164] on p "Change variant by cliking the dropdown" at bounding box center [753, 162] width 259 height 12
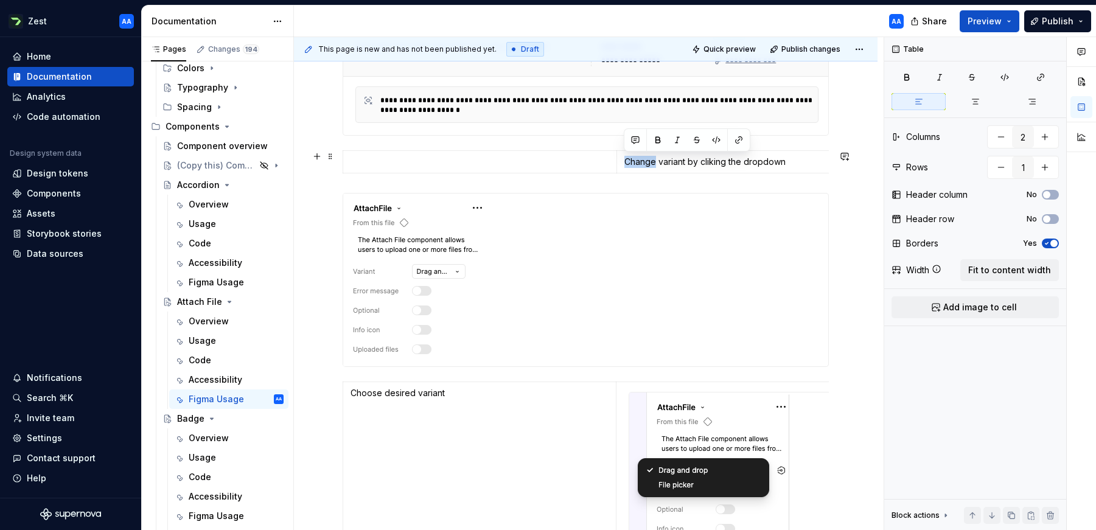
click at [645, 164] on p "Change variant by cliking the dropdown" at bounding box center [753, 162] width 259 height 12
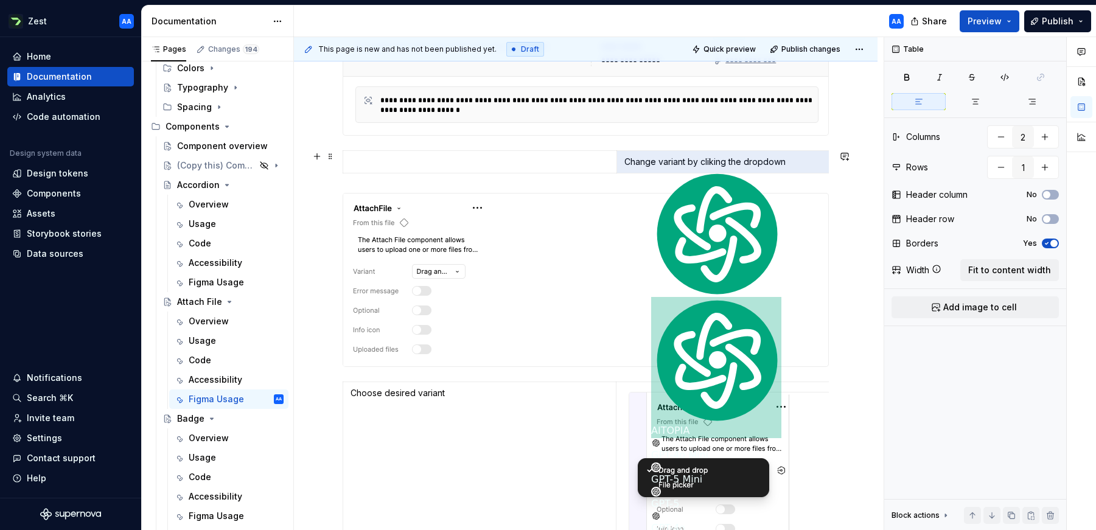
click at [645, 164] on p "Change variant by cliking the dropdown" at bounding box center [753, 162] width 259 height 12
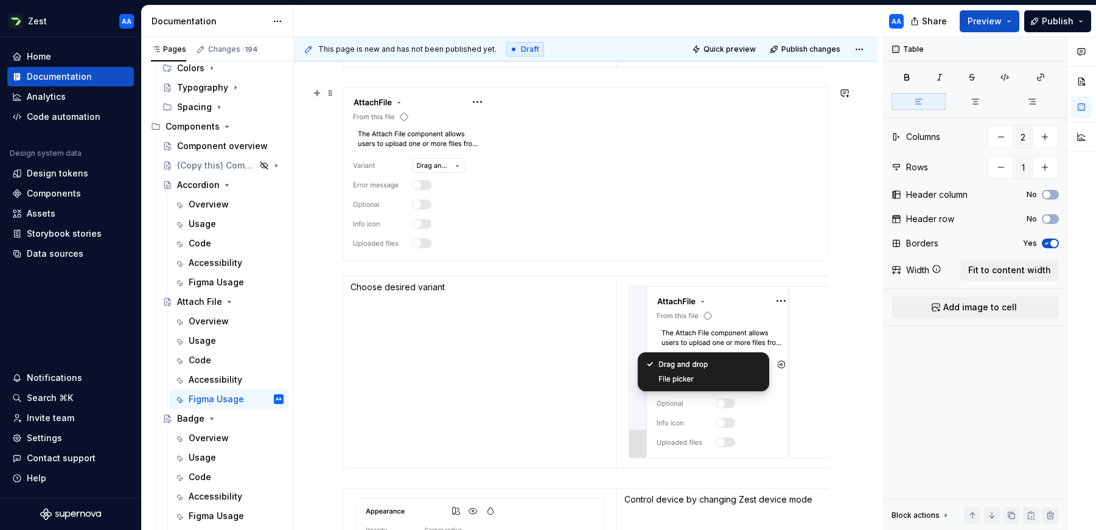
scroll to position [433, 0]
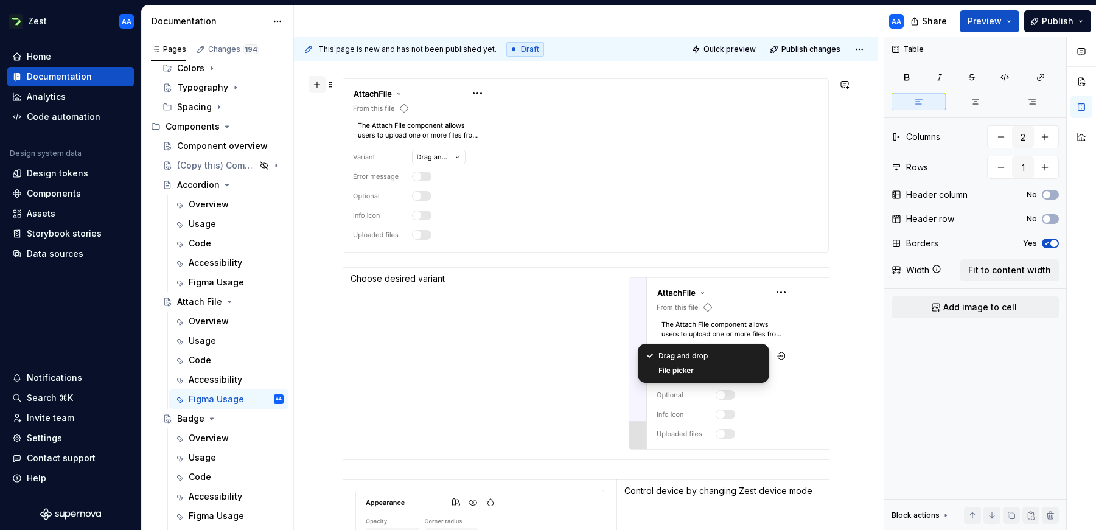
click at [319, 89] on button "button" at bounding box center [316, 84] width 17 height 17
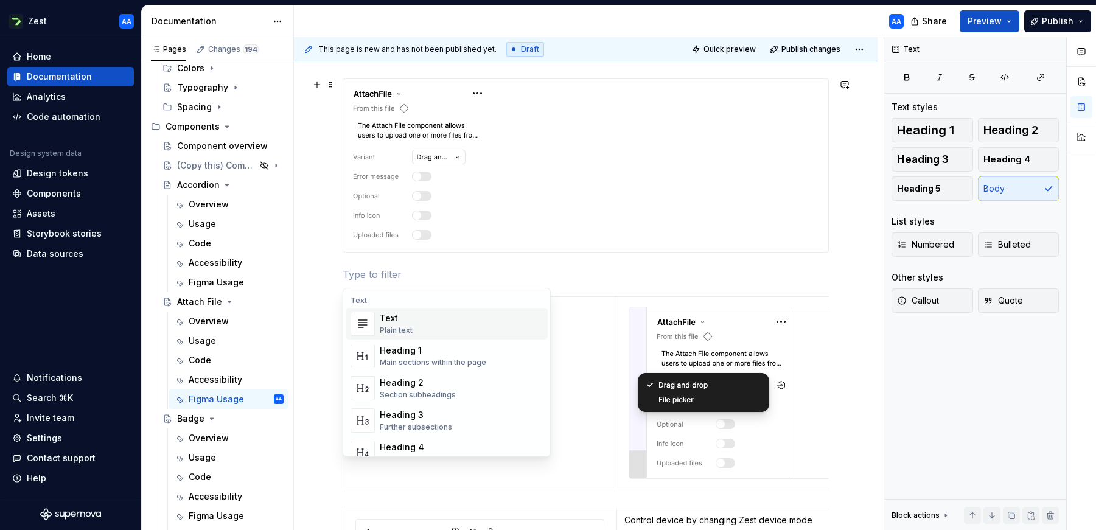
click at [392, 318] on div "Text" at bounding box center [396, 318] width 33 height 12
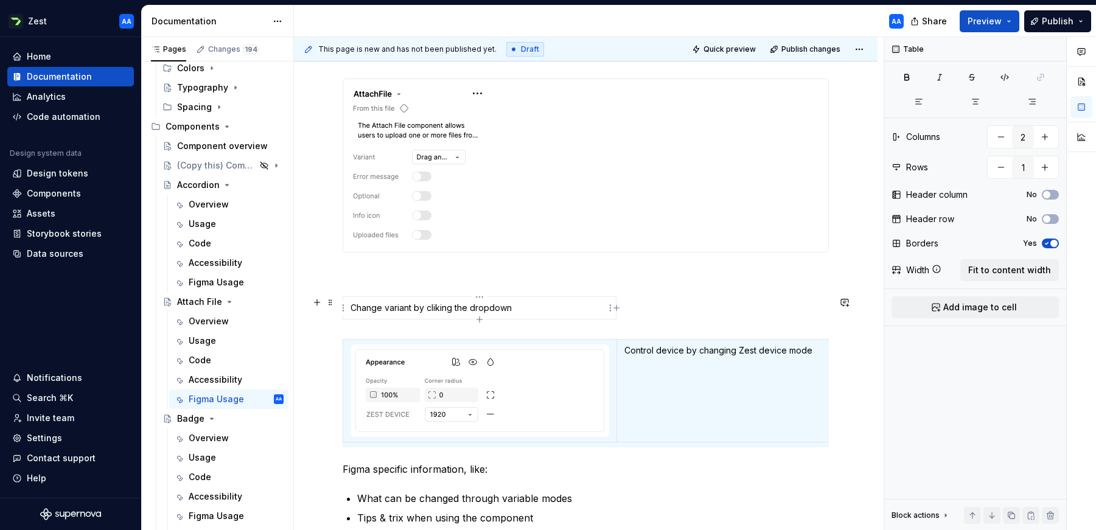
type input "1"
click at [371, 307] on p "Change variant by cliking the dropdown" at bounding box center [479, 308] width 258 height 12
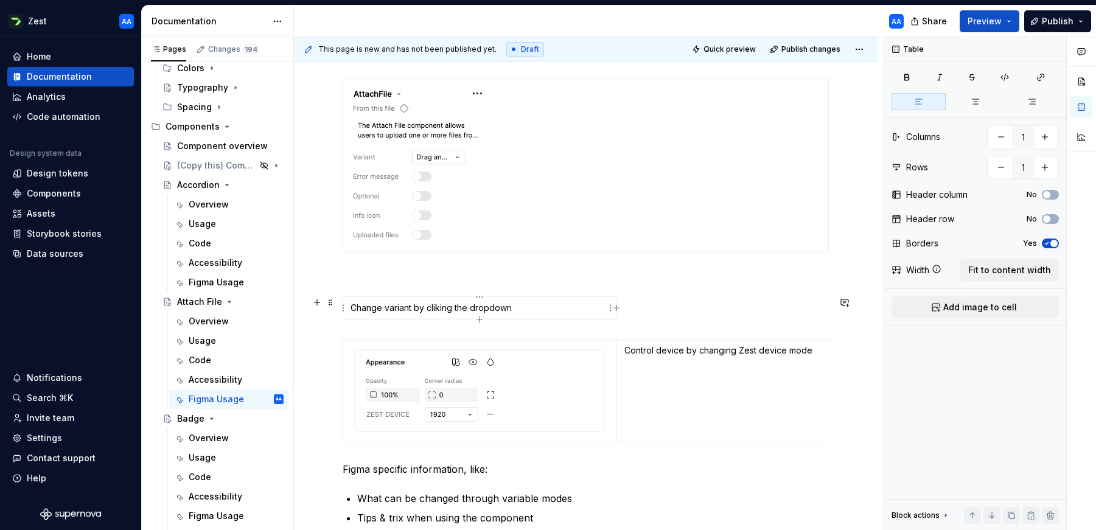
click at [374, 307] on p "Change variant by cliking the dropdown" at bounding box center [479, 308] width 258 height 12
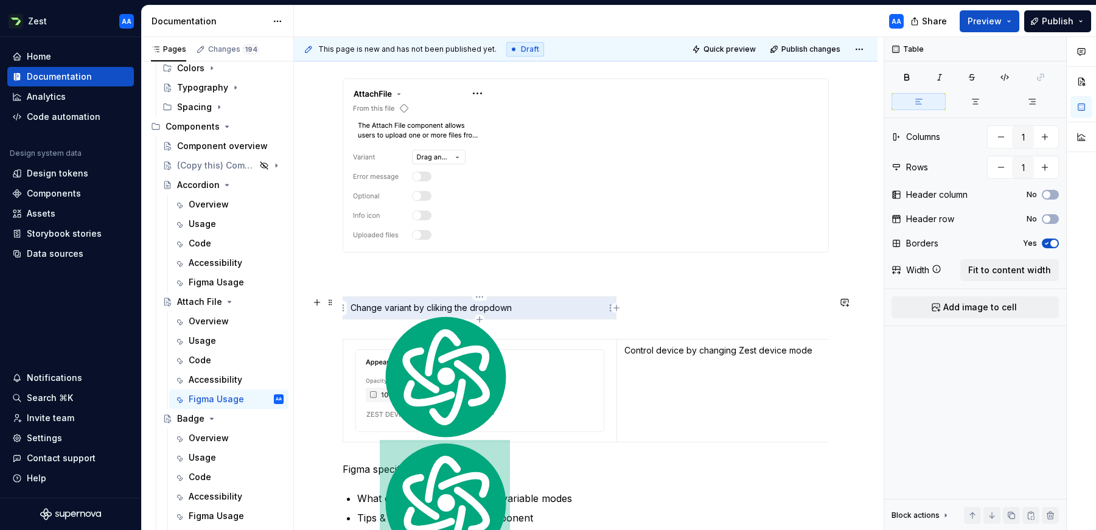
click at [374, 307] on p "Change variant by cliking the dropdown" at bounding box center [479, 308] width 258 height 12
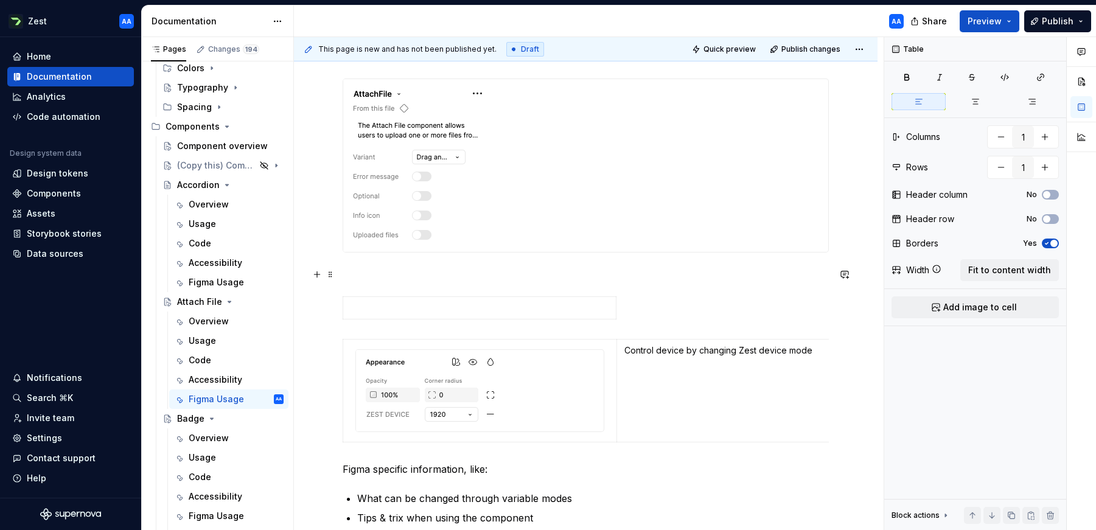
click at [338, 270] on div "**********" at bounding box center [585, 313] width 583 height 1012
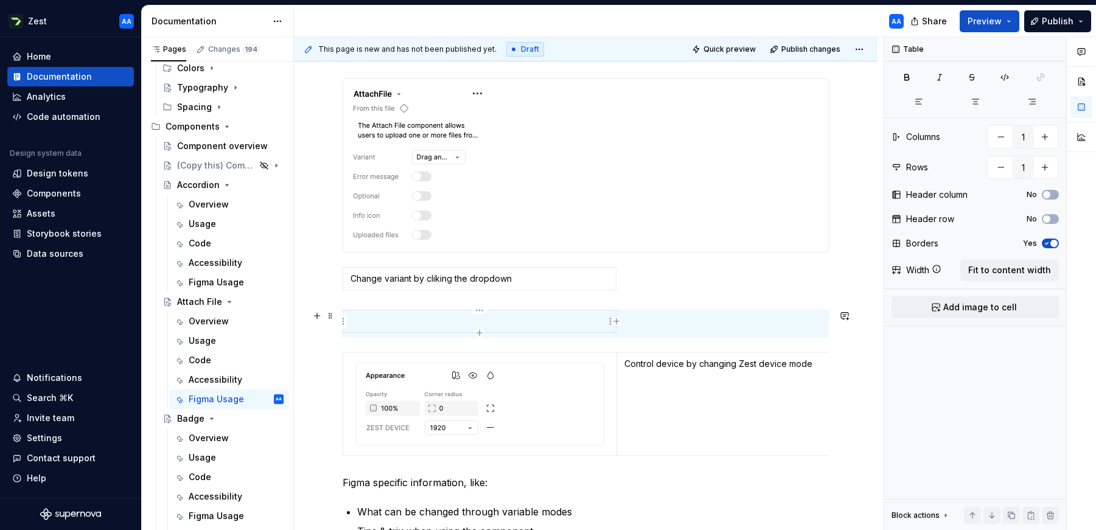
click at [354, 315] on p at bounding box center [479, 321] width 258 height 12
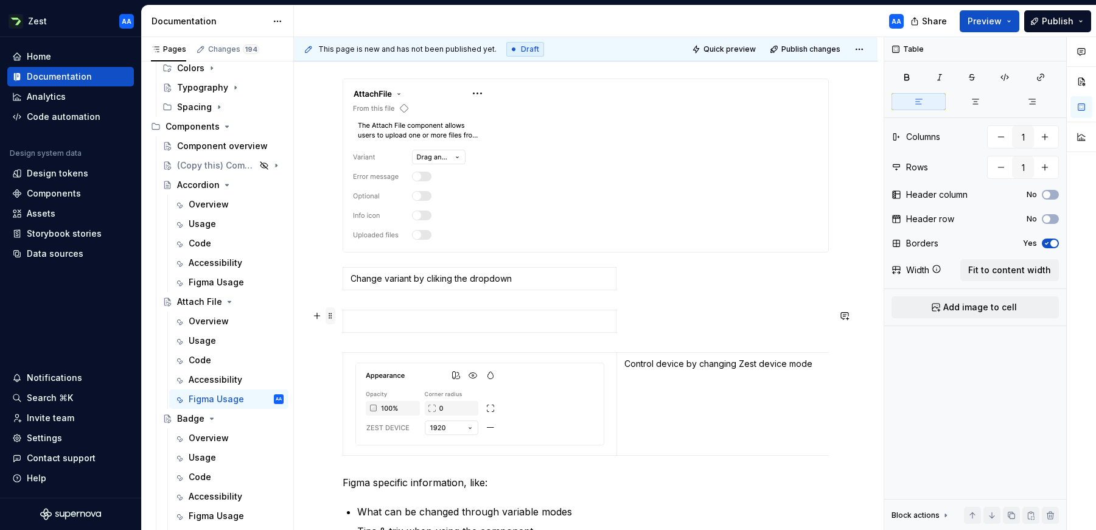
click at [334, 316] on span at bounding box center [331, 315] width 10 height 17
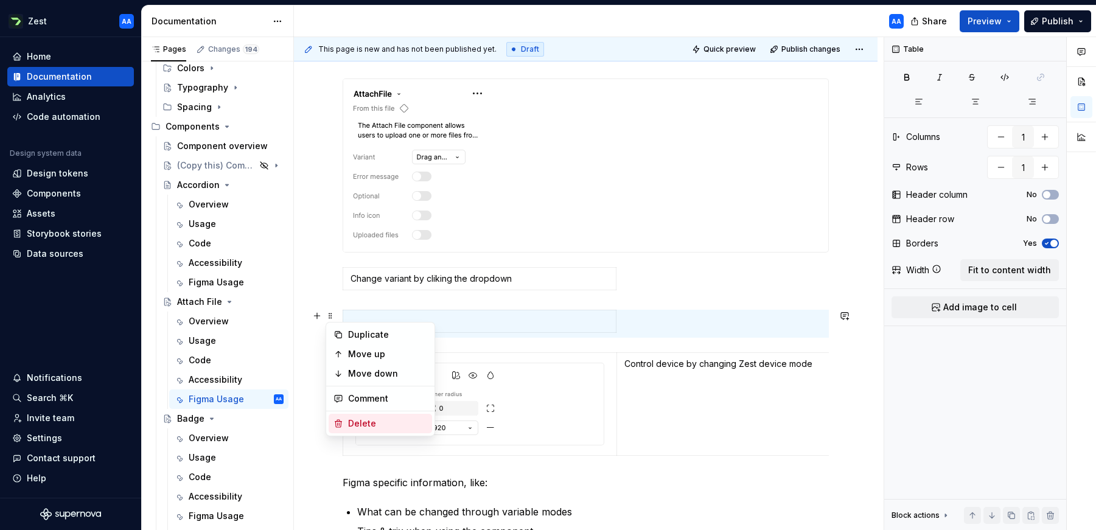
click at [363, 416] on div "Delete" at bounding box center [380, 423] width 103 height 19
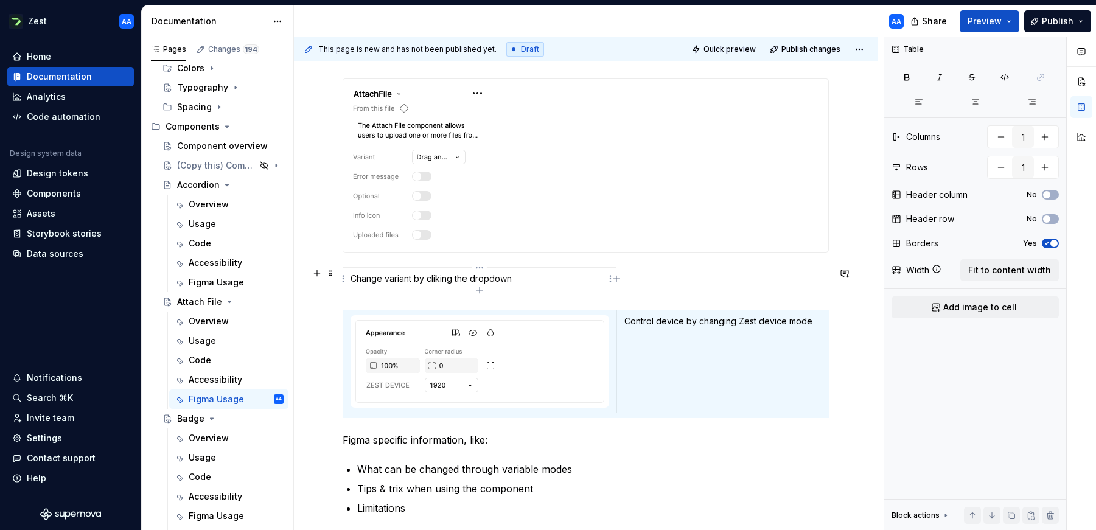
click at [388, 282] on p "Change variant by cliking the dropdown" at bounding box center [479, 279] width 258 height 12
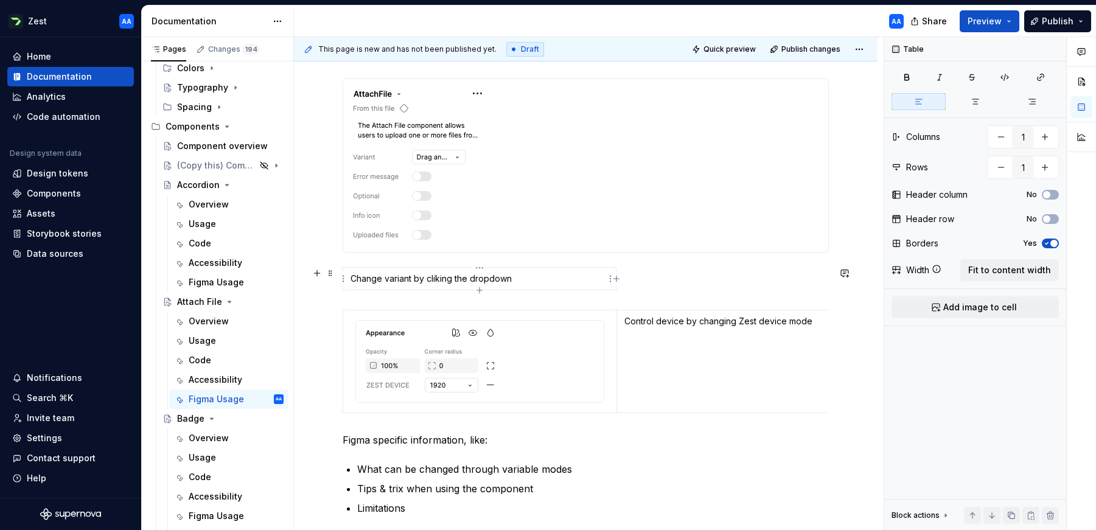
click at [369, 280] on p "Change variant by cliking the dropdown" at bounding box center [479, 279] width 258 height 12
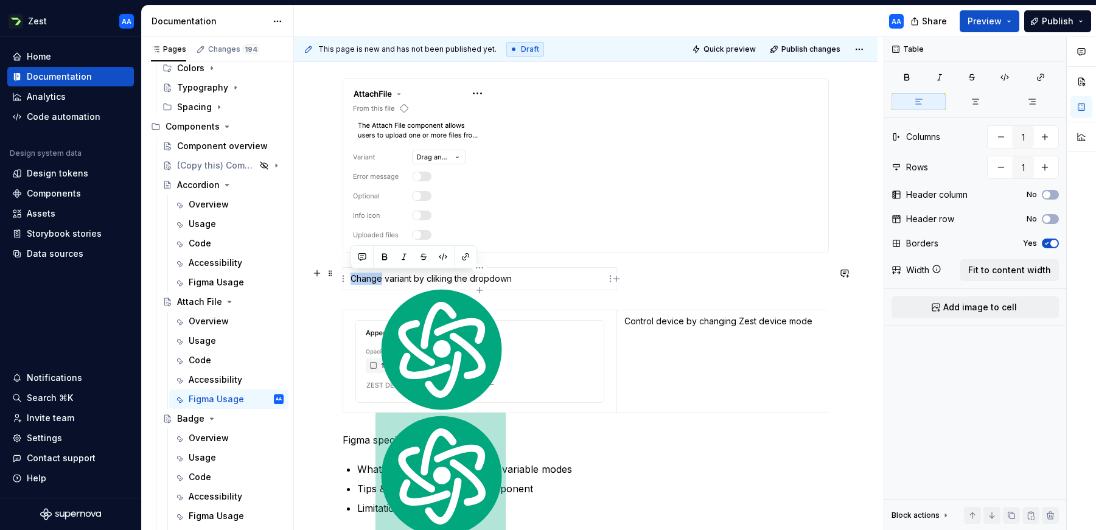
drag, startPoint x: 364, startPoint y: 277, endPoint x: 466, endPoint y: 282, distance: 101.7
click at [366, 277] on p "Change variant by cliking the dropdown" at bounding box center [479, 279] width 258 height 12
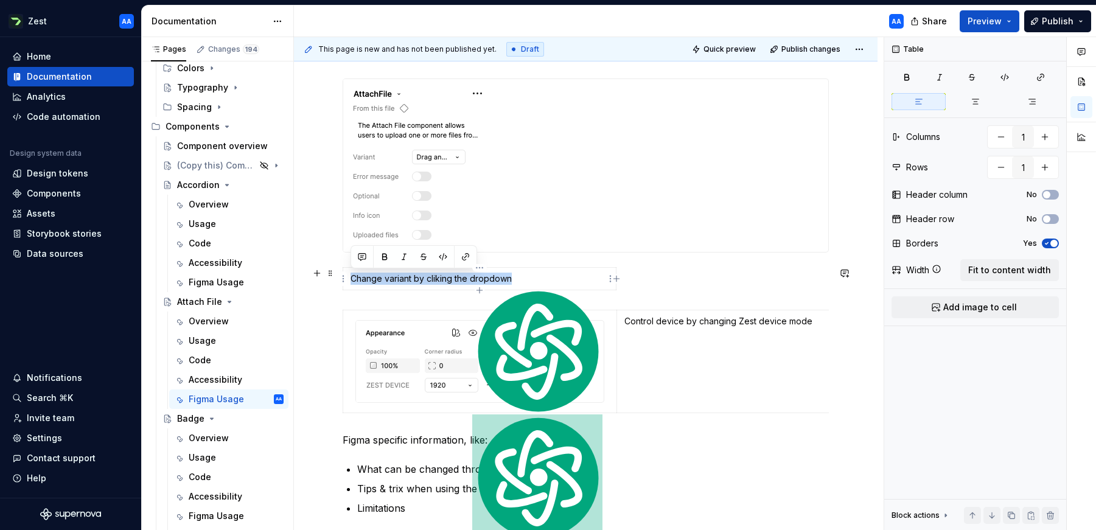
drag, startPoint x: 509, startPoint y: 279, endPoint x: 354, endPoint y: 277, distance: 155.2
click at [352, 277] on p "Change variant by cliking the dropdown" at bounding box center [479, 279] width 258 height 12
copy p "Change variant by cliking the dropdown"
type input "2"
click at [377, 298] on div "**********" at bounding box center [586, 226] width 486 height 780
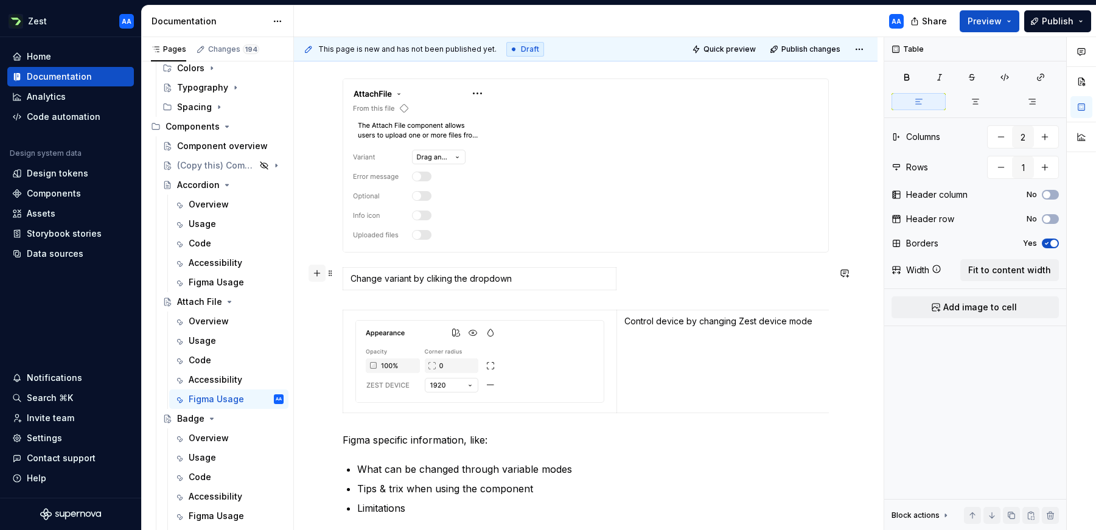
click at [321, 274] on button "button" at bounding box center [316, 273] width 17 height 17
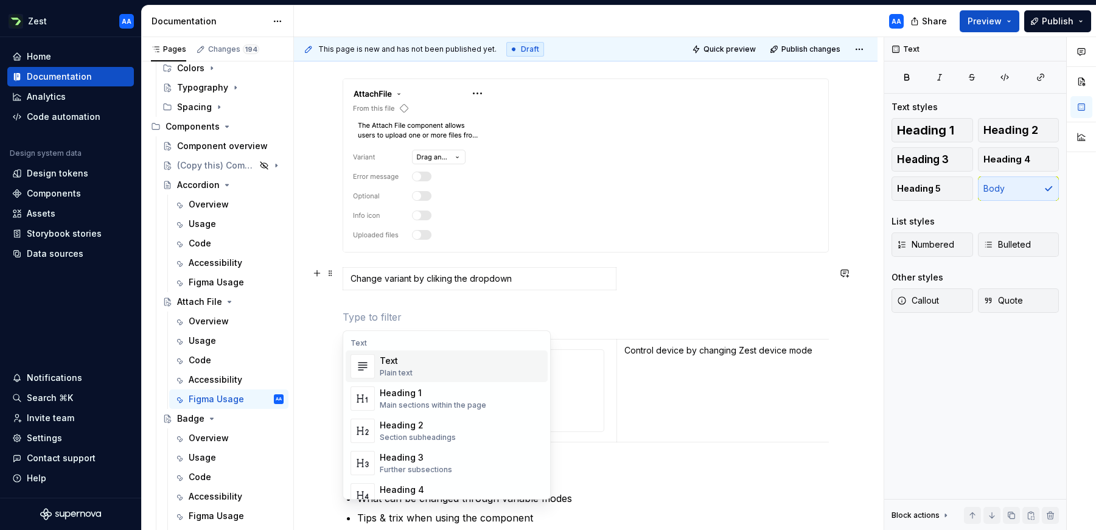
click at [383, 366] on div "Text" at bounding box center [396, 361] width 33 height 12
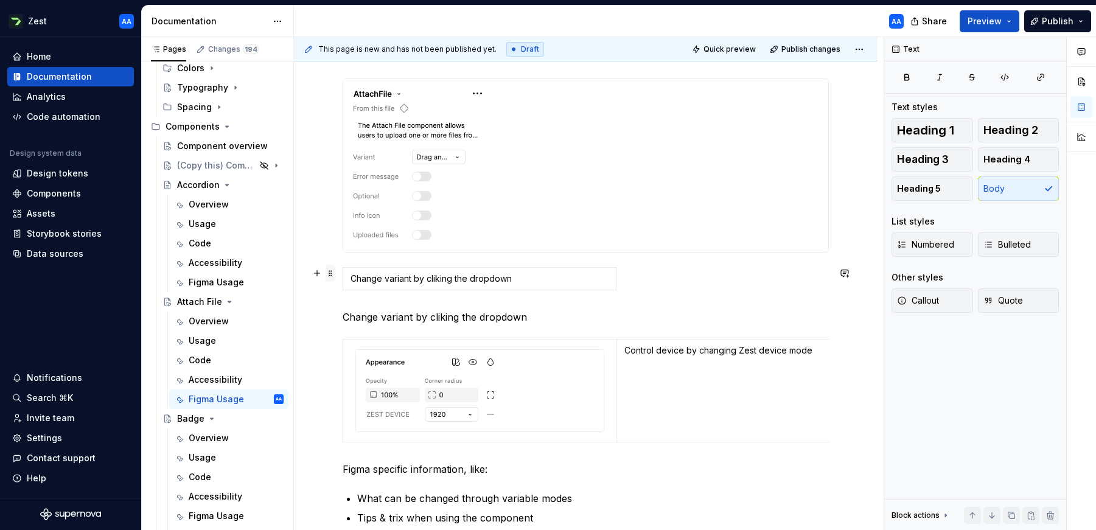
click at [332, 274] on span at bounding box center [331, 273] width 10 height 17
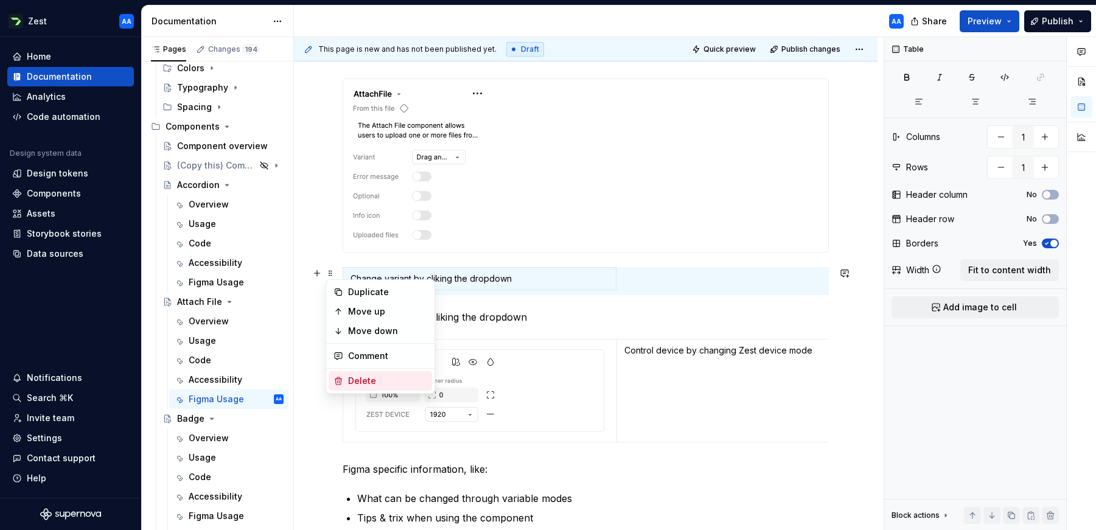
click at [355, 377] on div "Delete" at bounding box center [387, 381] width 79 height 12
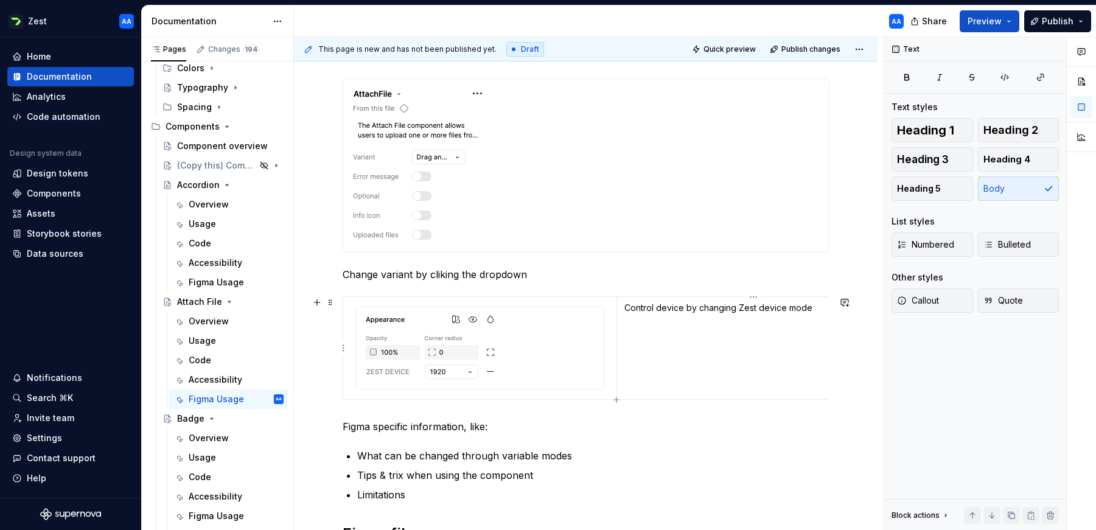
click at [724, 306] on p "Control device by changing Zest device mode" at bounding box center [753, 308] width 258 height 12
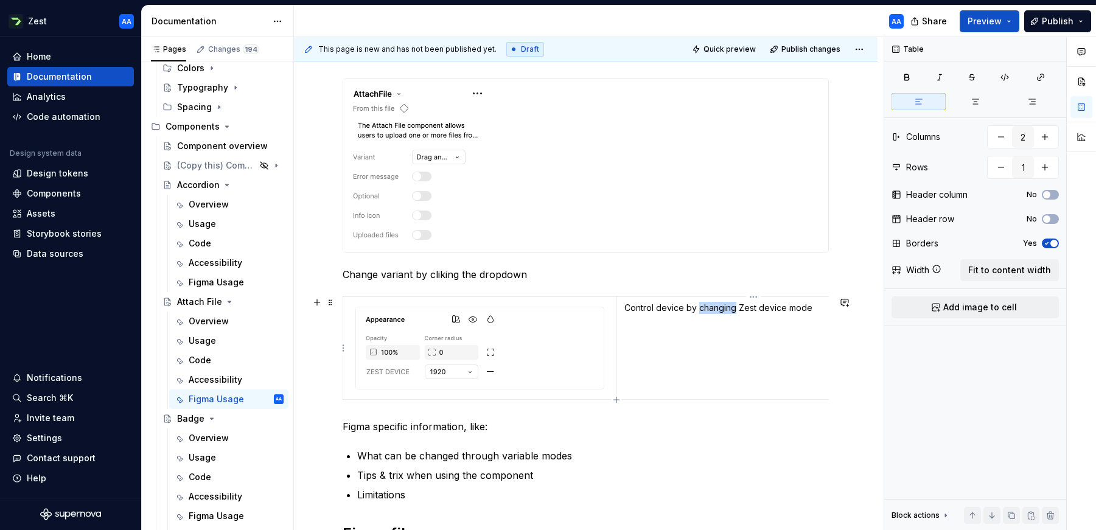
click at [724, 306] on p "Control device by changing Zest device mode" at bounding box center [753, 308] width 258 height 12
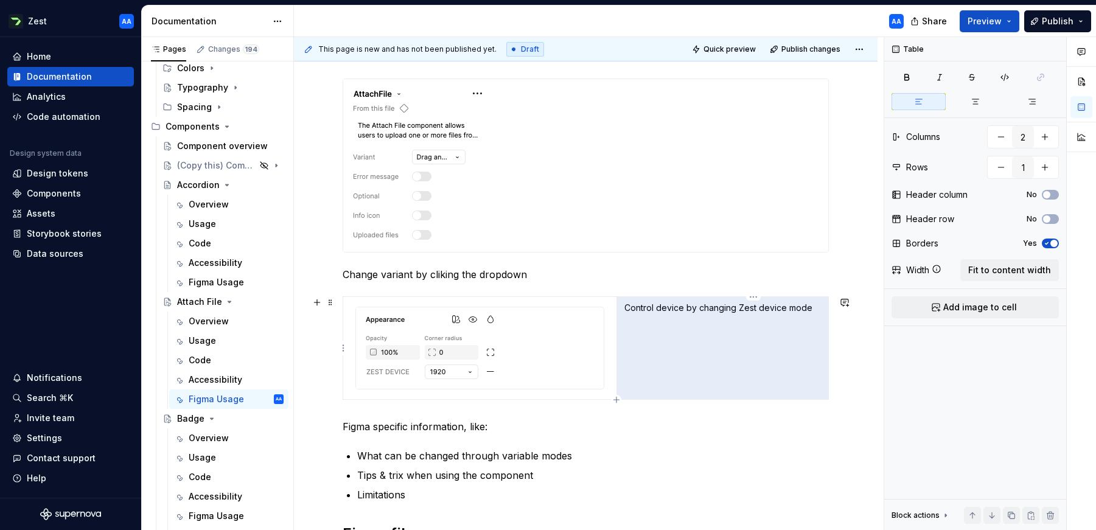
drag, startPoint x: 795, startPoint y: 307, endPoint x: 807, endPoint y: 308, distance: 12.3
click at [795, 307] on p "Control device by changing Zest device mode" at bounding box center [753, 308] width 258 height 12
drag, startPoint x: 811, startPoint y: 308, endPoint x: 784, endPoint y: 308, distance: 27.4
click at [771, 308] on p "Control device by changing Zest device mode" at bounding box center [753, 308] width 258 height 12
drag, startPoint x: 785, startPoint y: 307, endPoint x: 808, endPoint y: 307, distance: 22.5
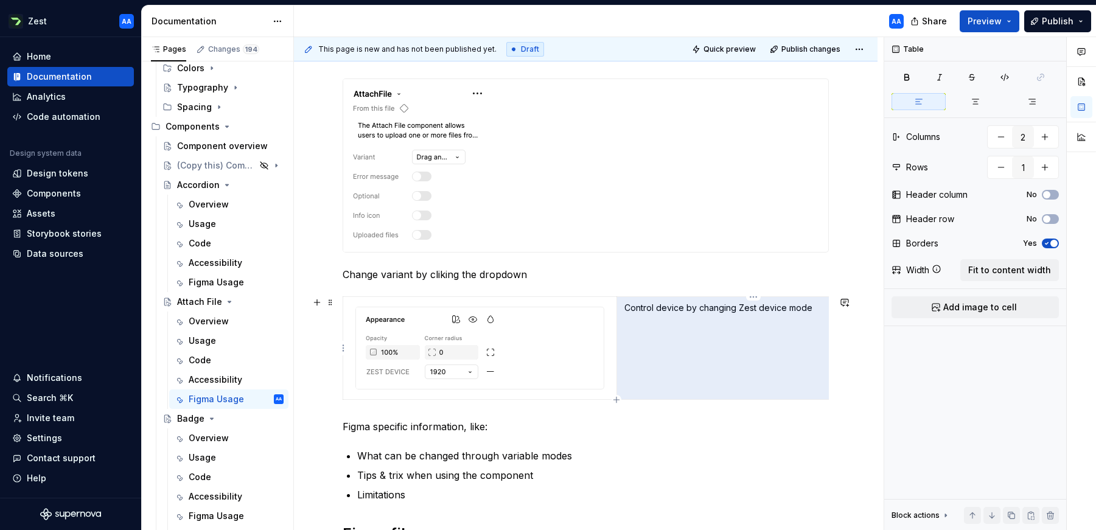
click at [789, 307] on p "Control device by changing Zest device mode" at bounding box center [753, 308] width 258 height 12
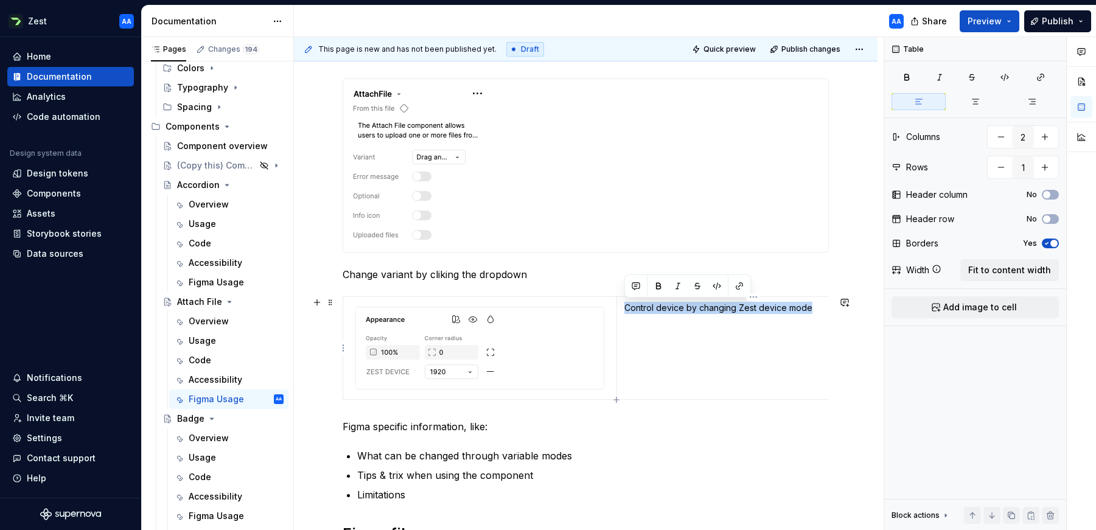
drag, startPoint x: 808, startPoint y: 307, endPoint x: 627, endPoint y: 305, distance: 181.3
click at [627, 305] on p "Control device by changing Zest device mode" at bounding box center [753, 308] width 258 height 12
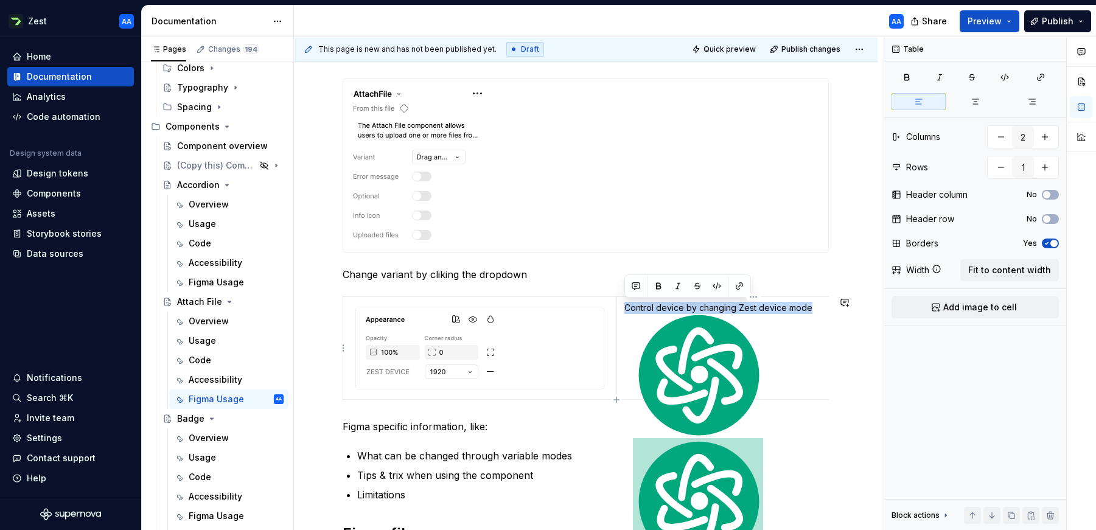
copy p "Control device by changing Zest device mode"
click at [532, 273] on p "Change variant by cliking the dropdown" at bounding box center [586, 274] width 486 height 15
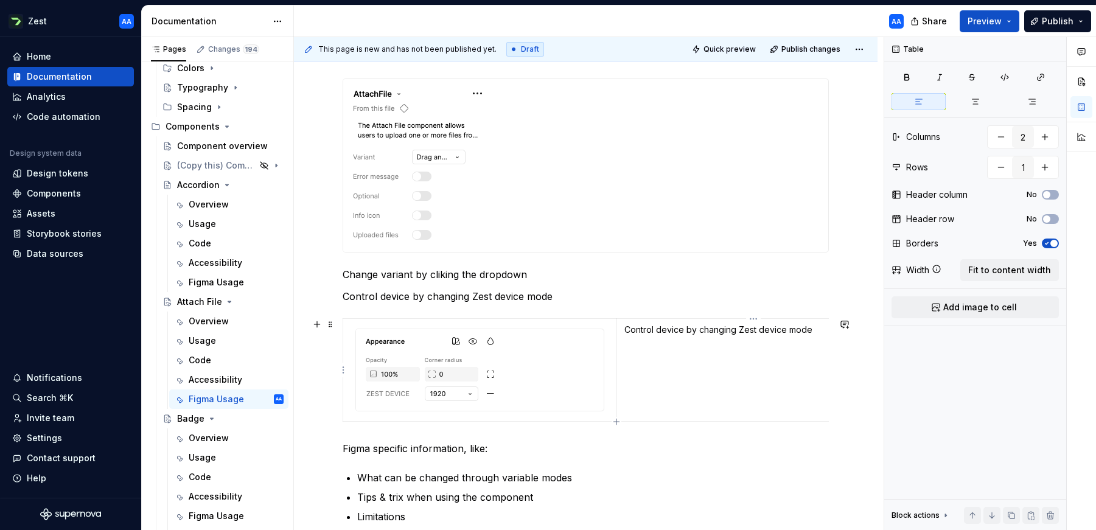
click at [627, 329] on p "Control device by changing Zest device mode" at bounding box center [753, 330] width 258 height 12
click at [332, 324] on span at bounding box center [331, 324] width 10 height 17
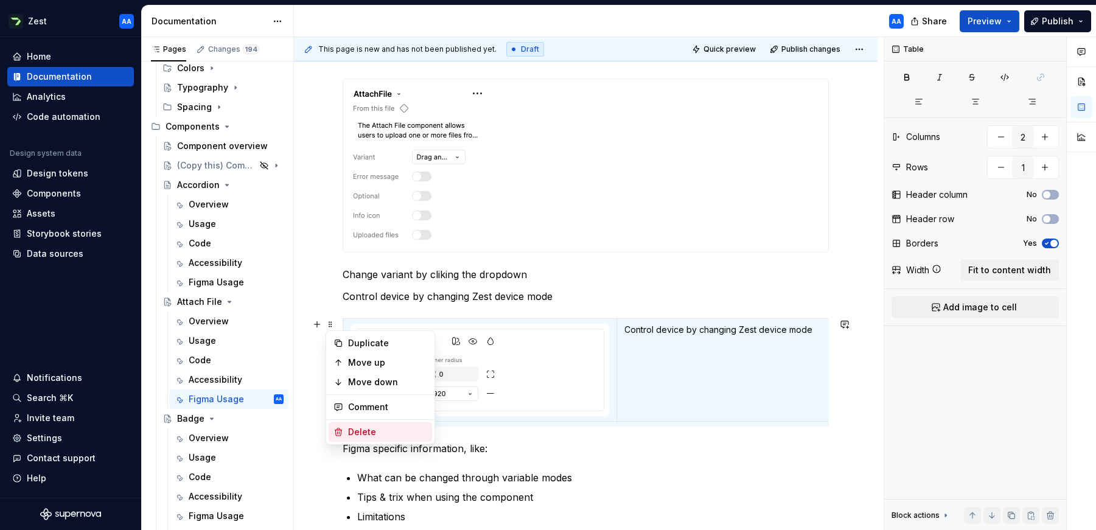
click at [367, 429] on div "Delete" at bounding box center [387, 432] width 79 height 12
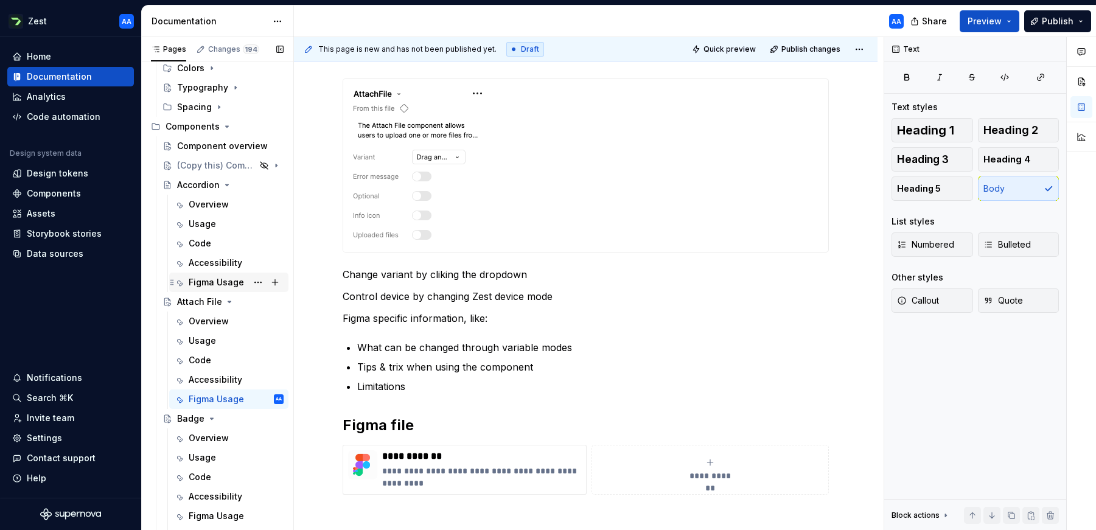
click at [215, 278] on div "Figma Usage" at bounding box center [216, 282] width 55 height 12
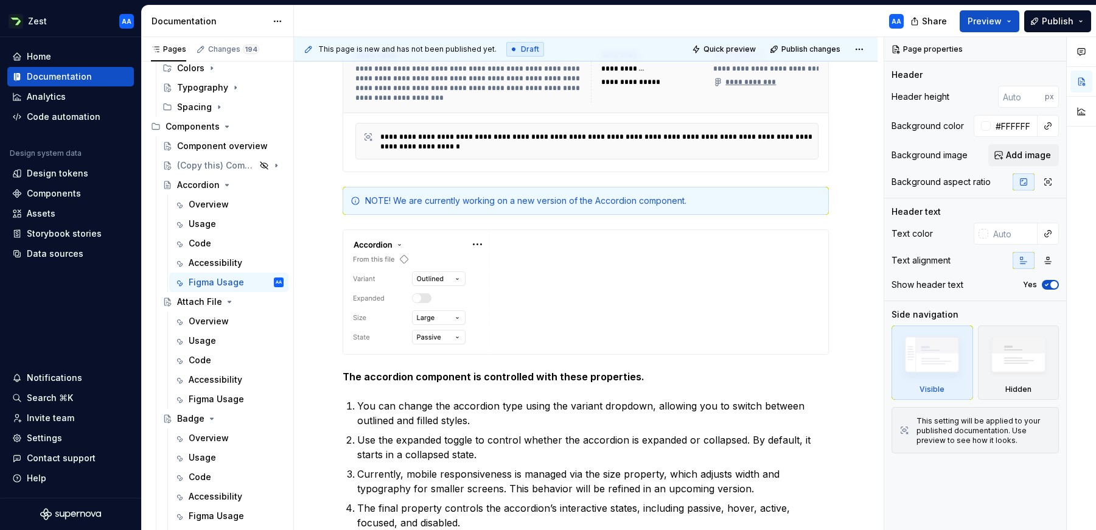
scroll to position [336, 0]
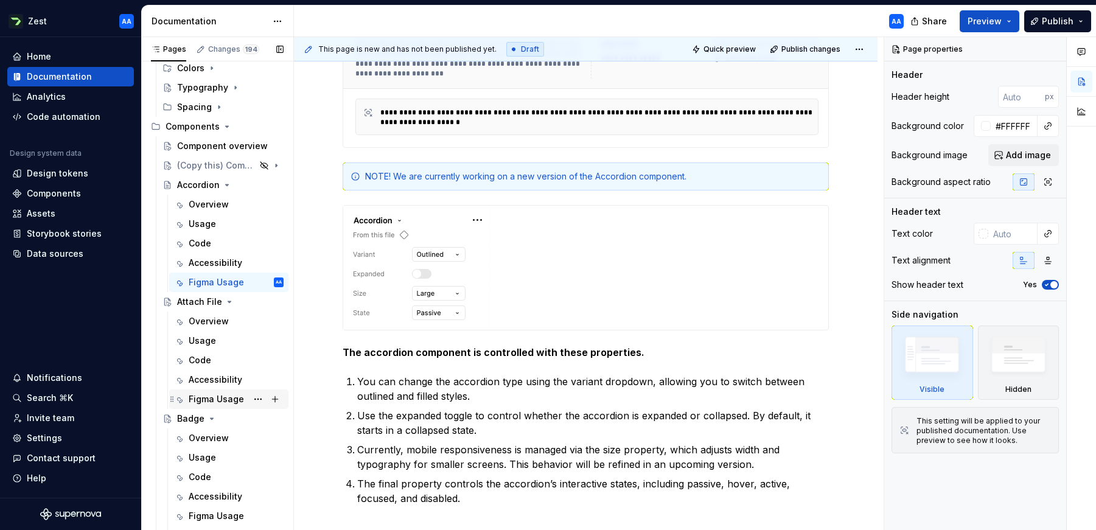
click at [210, 399] on div "Figma Usage" at bounding box center [216, 399] width 55 height 12
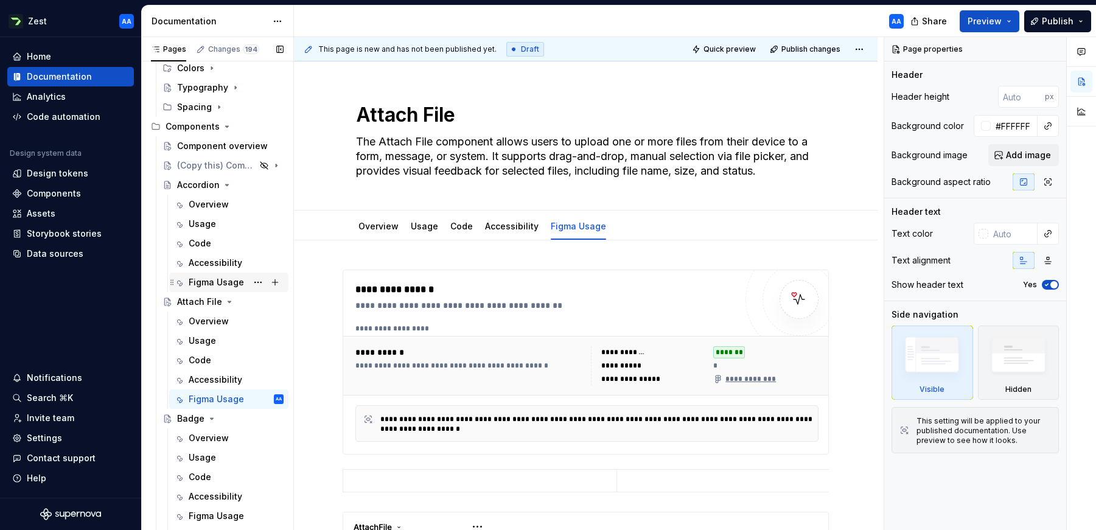
click at [201, 284] on div "Figma Usage" at bounding box center [216, 282] width 55 height 12
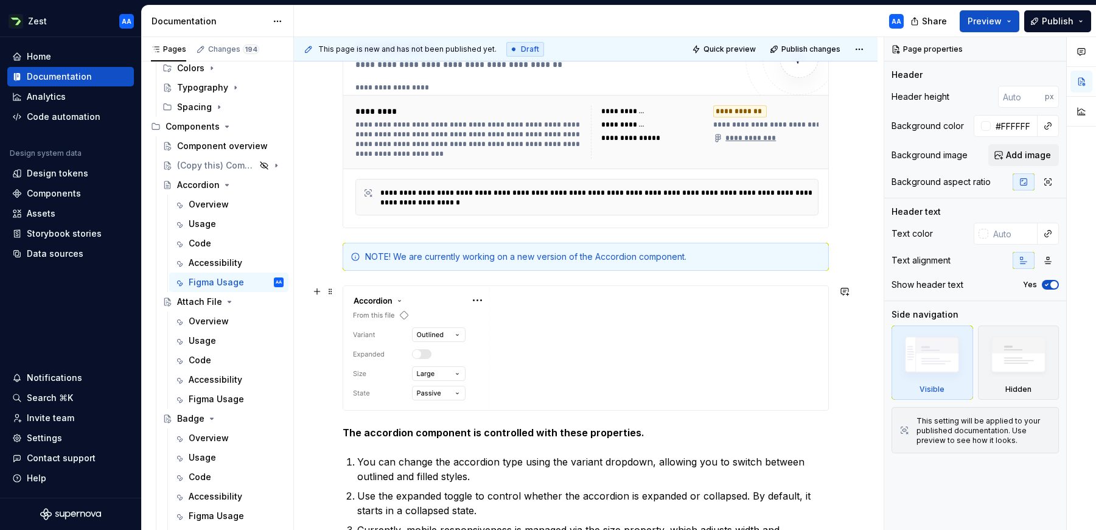
scroll to position [279, 0]
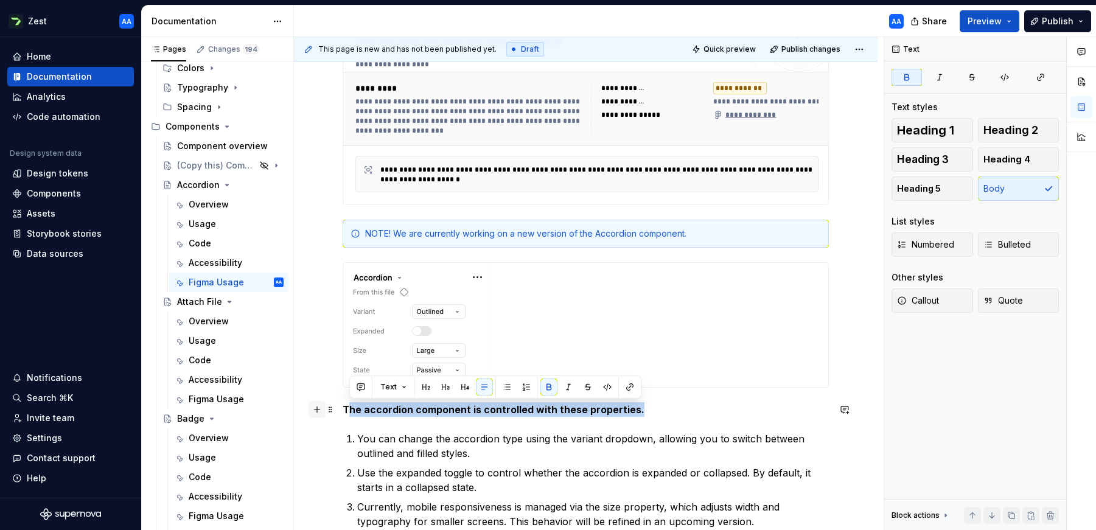
drag, startPoint x: 592, startPoint y: 410, endPoint x: 323, endPoint y: 403, distance: 269.0
click at [343, 403] on div "**********" at bounding box center [586, 384] width 486 height 759
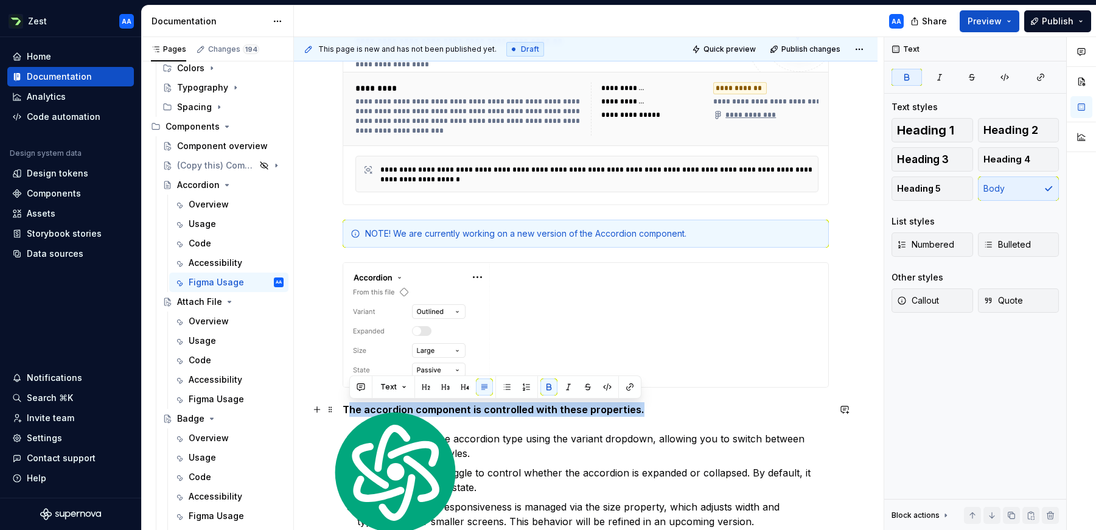
click at [377, 408] on strong "The accordion component is controlled with these properties." at bounding box center [494, 409] width 302 height 12
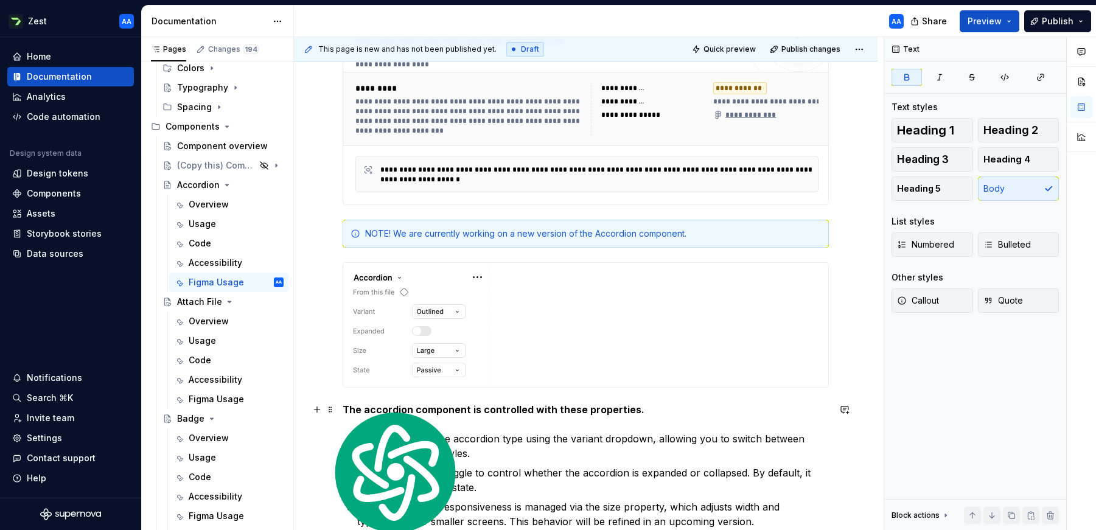
click at [571, 405] on strong "The accordion component is controlled with these properties." at bounding box center [494, 409] width 302 height 12
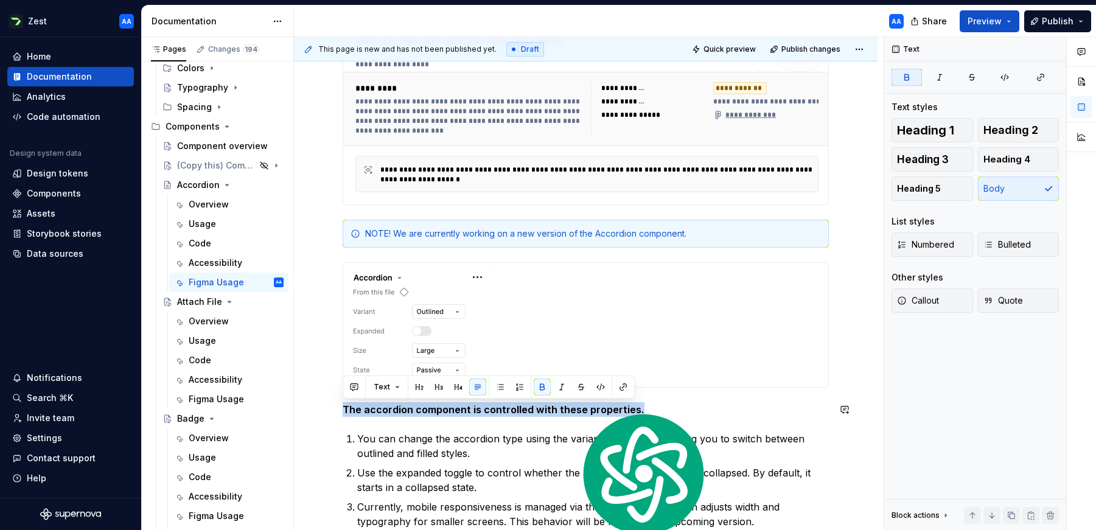
copy strong "The accordion component is controlled with these properties."
click at [218, 394] on div "Figma Usage" at bounding box center [216, 399] width 55 height 12
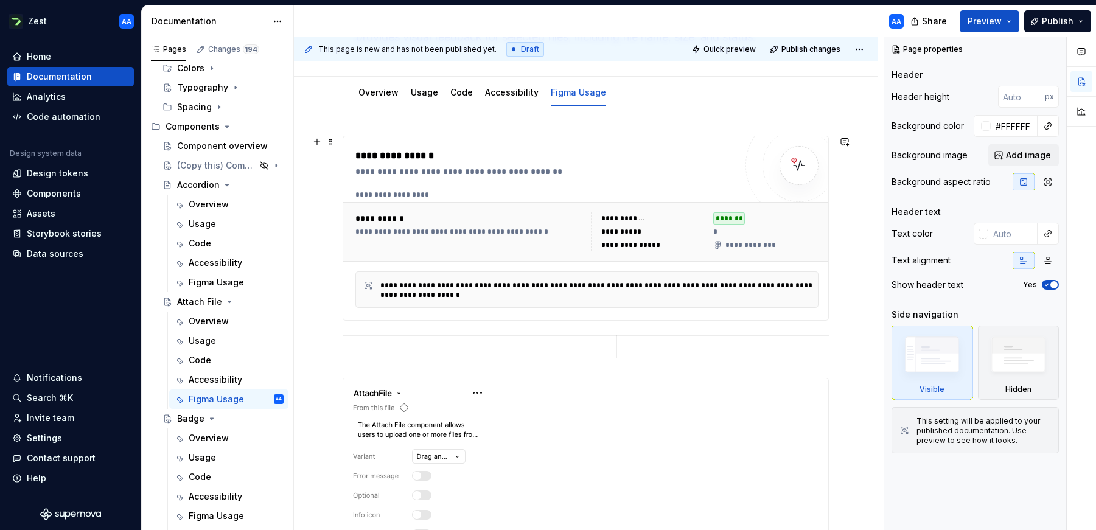
scroll to position [136, 0]
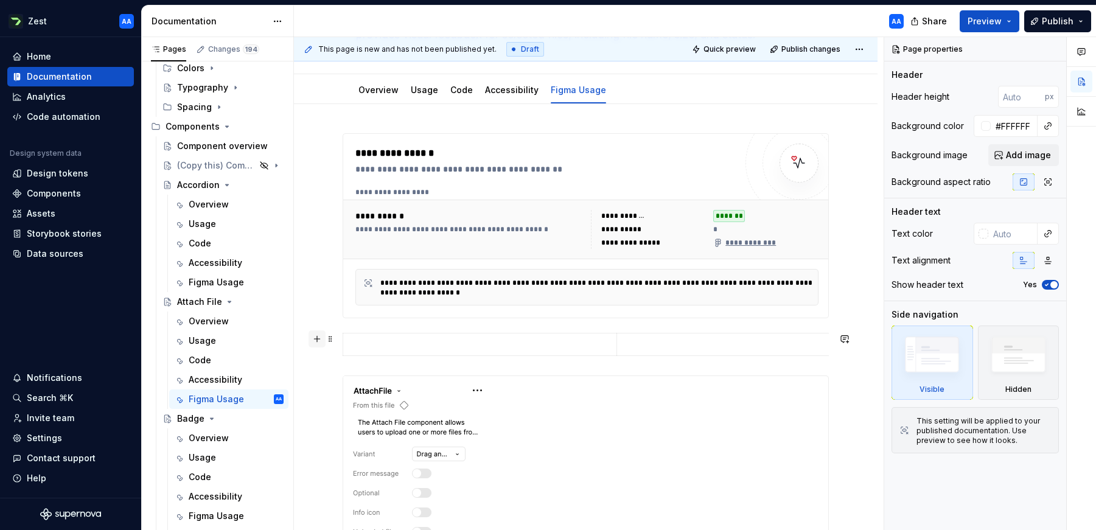
click at [318, 341] on button "button" at bounding box center [316, 338] width 17 height 17
type textarea "*"
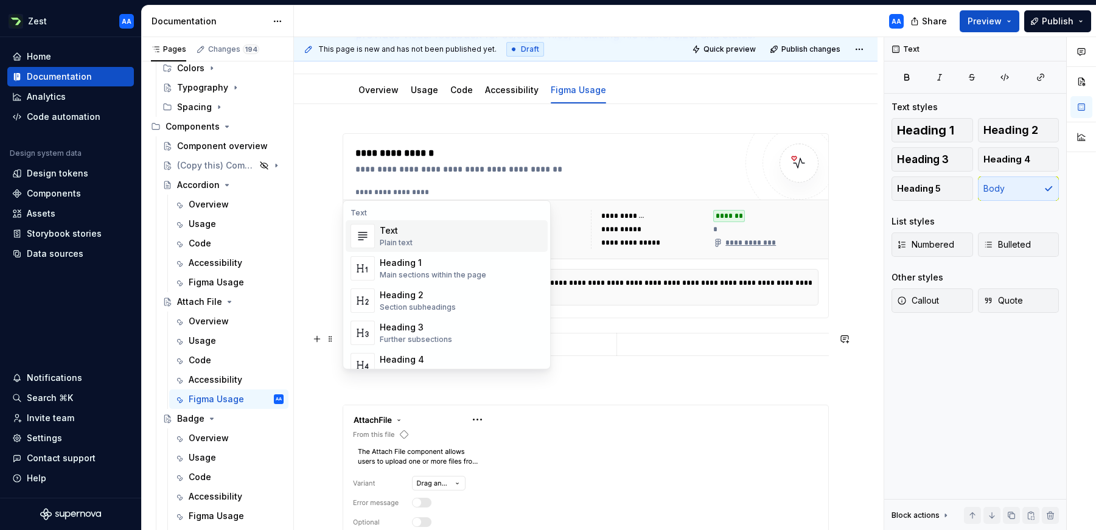
click at [403, 238] on div "Plain text" at bounding box center [396, 243] width 33 height 10
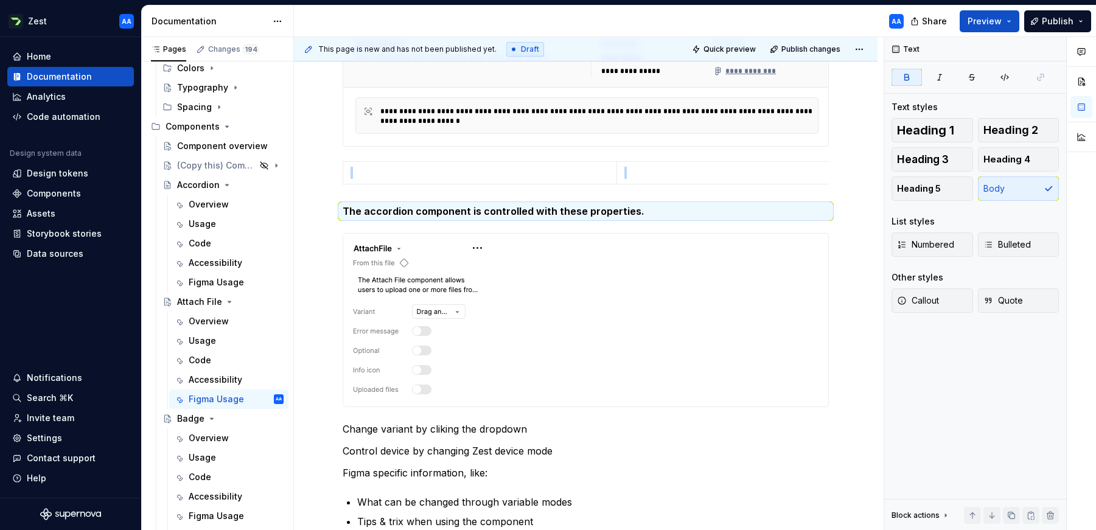
scroll to position [309, 0]
click at [330, 209] on span at bounding box center [331, 209] width 10 height 17
click at [350, 263] on div "Move down" at bounding box center [387, 268] width 79 height 12
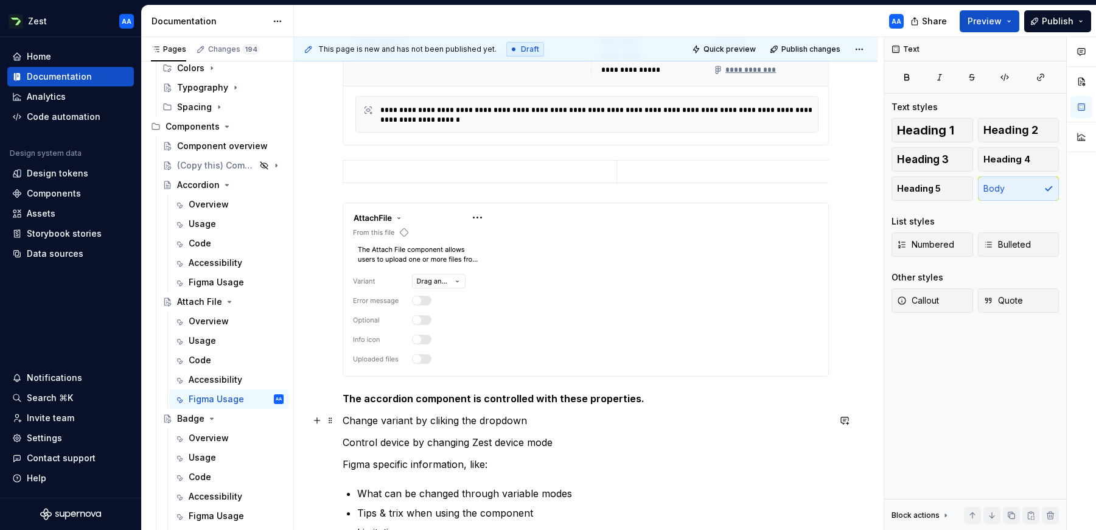
click at [565, 425] on p "Change variant by cliking the dropdown" at bounding box center [586, 420] width 486 height 15
click at [386, 399] on strong "The accordion component is controlled with these properties." at bounding box center [494, 398] width 302 height 12
click at [420, 449] on p "Control device by changing Zest device mode" at bounding box center [586, 442] width 486 height 15
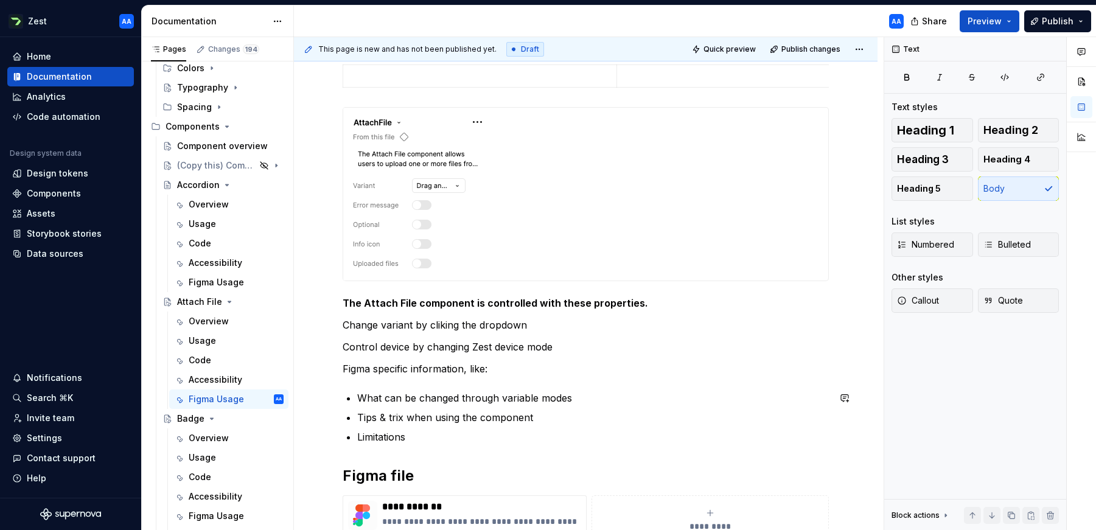
scroll to position [409, 0]
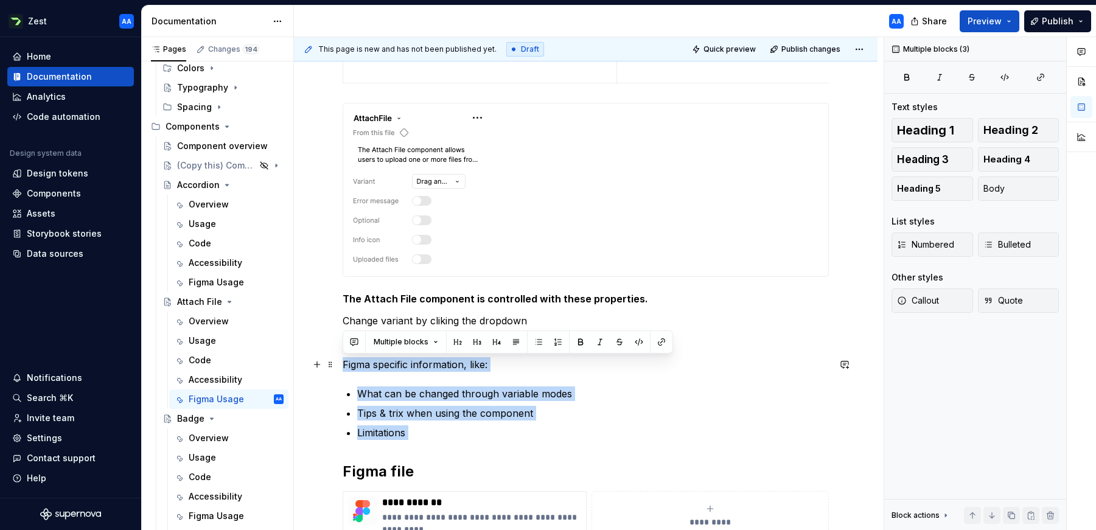
drag, startPoint x: 470, startPoint y: 444, endPoint x: 306, endPoint y: 368, distance: 181.0
click at [306, 368] on div "**********" at bounding box center [585, 272] width 583 height 883
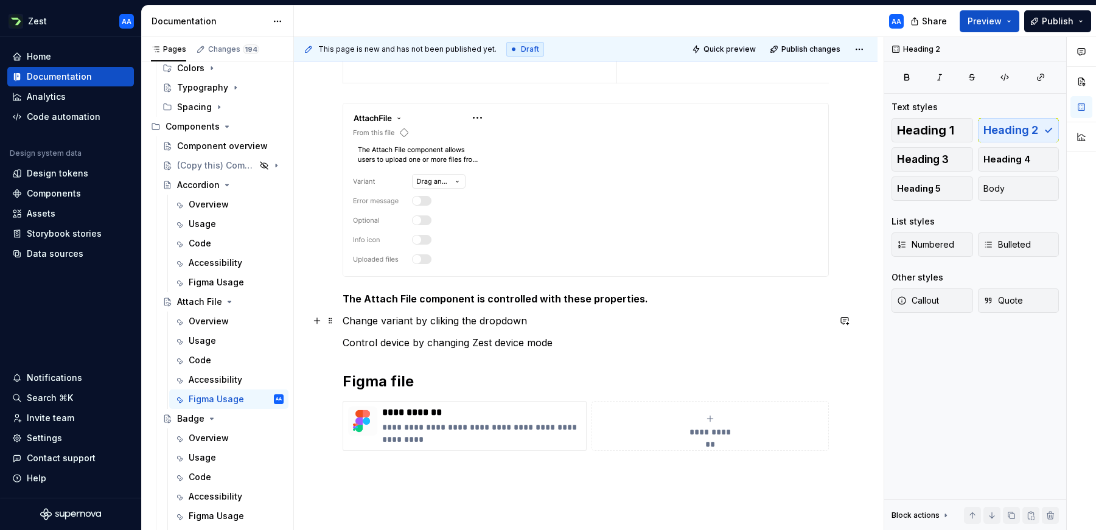
click at [528, 319] on p "Change variant by cliking the dropdown" at bounding box center [586, 320] width 486 height 15
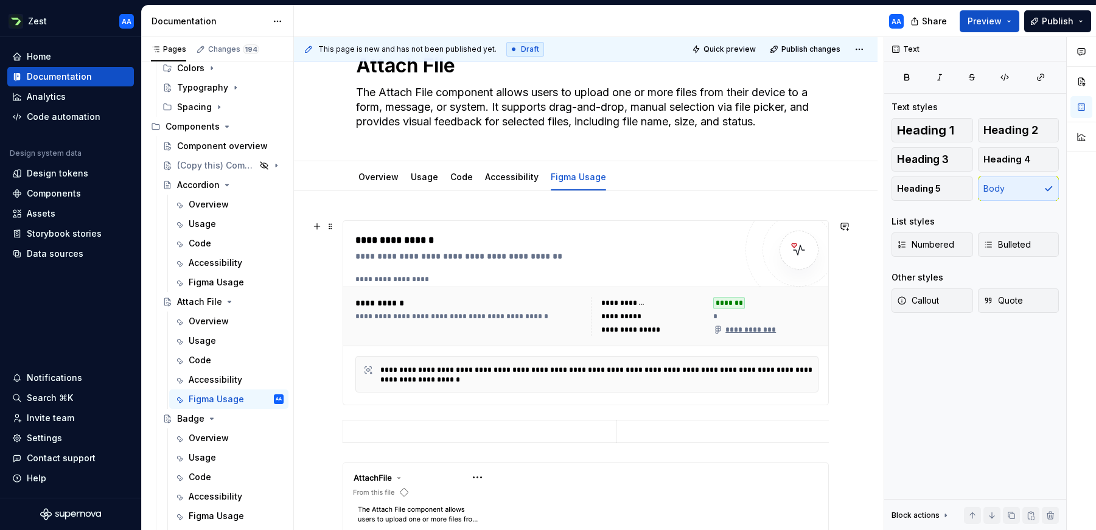
scroll to position [0, 0]
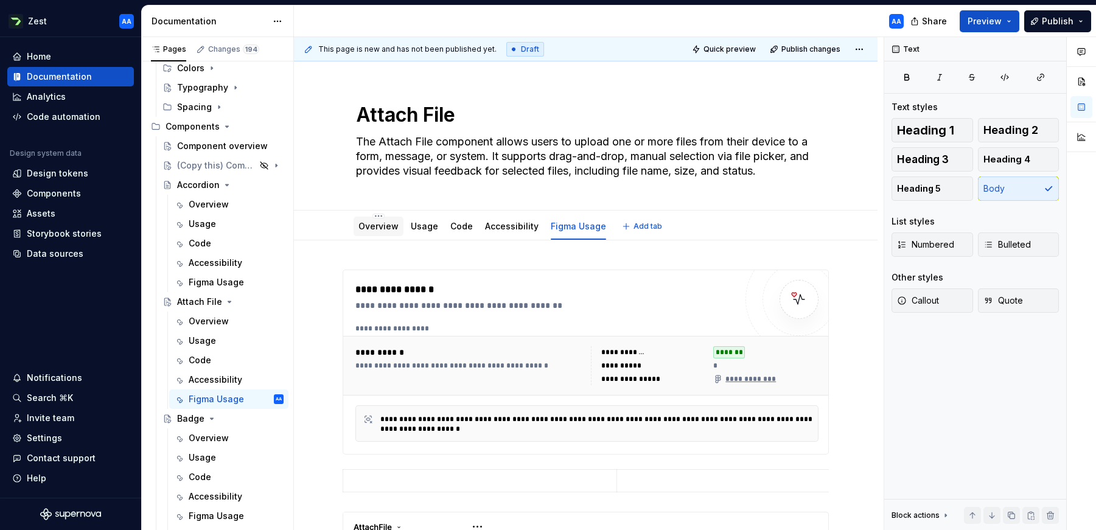
click at [381, 233] on div "Overview" at bounding box center [378, 226] width 40 height 15
click at [394, 228] on link "Overview" at bounding box center [378, 226] width 40 height 10
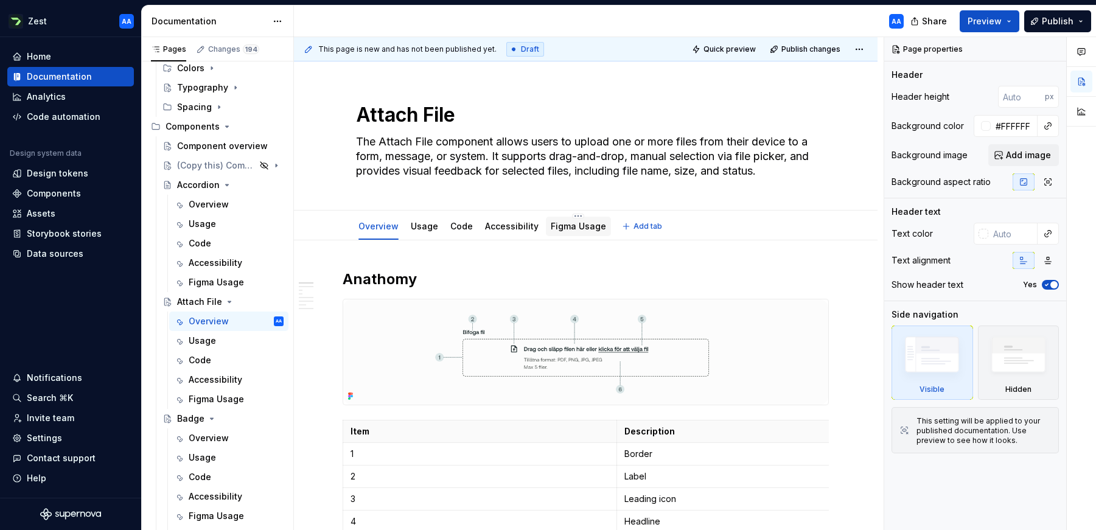
click at [580, 225] on link "Figma Usage" at bounding box center [578, 226] width 55 height 10
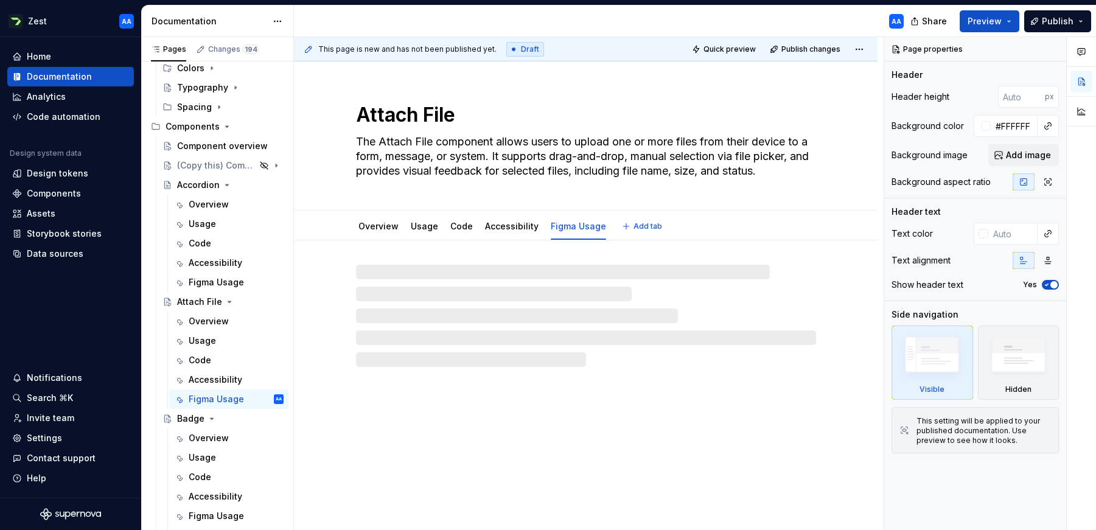
type textarea "*"
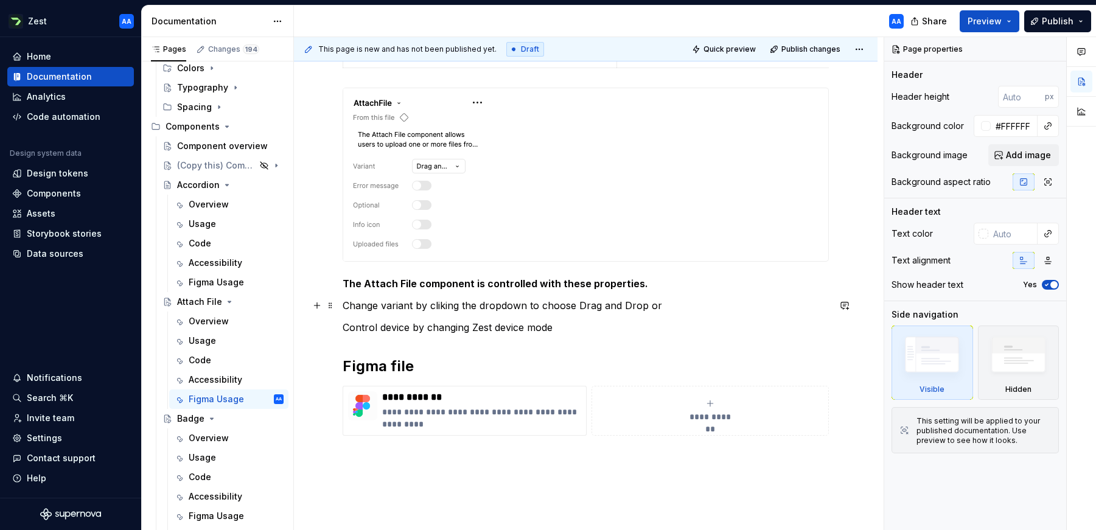
scroll to position [475, 0]
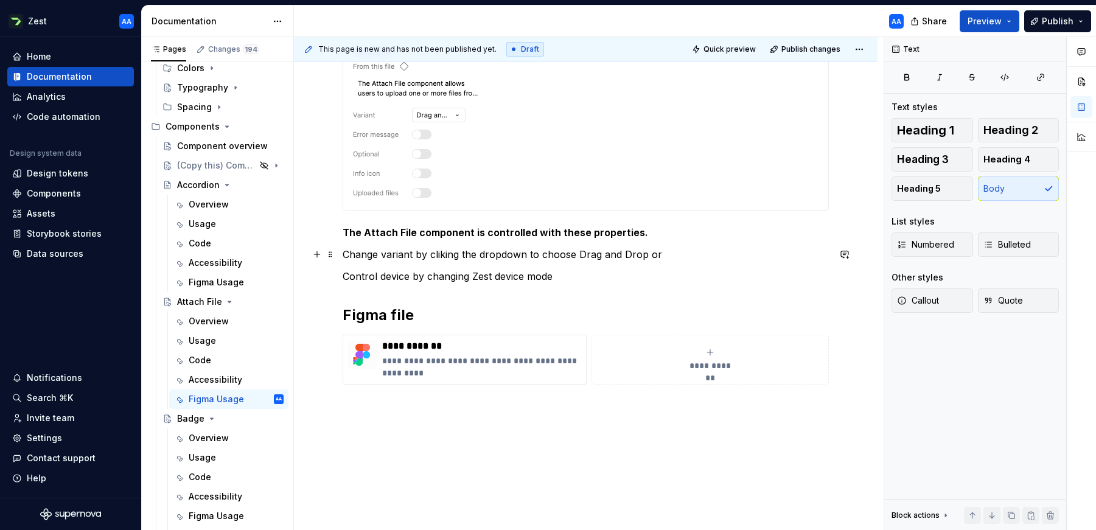
click at [658, 254] on p "Change variant by cliking the dropdown to choose Drag and Drop or" at bounding box center [586, 254] width 486 height 15
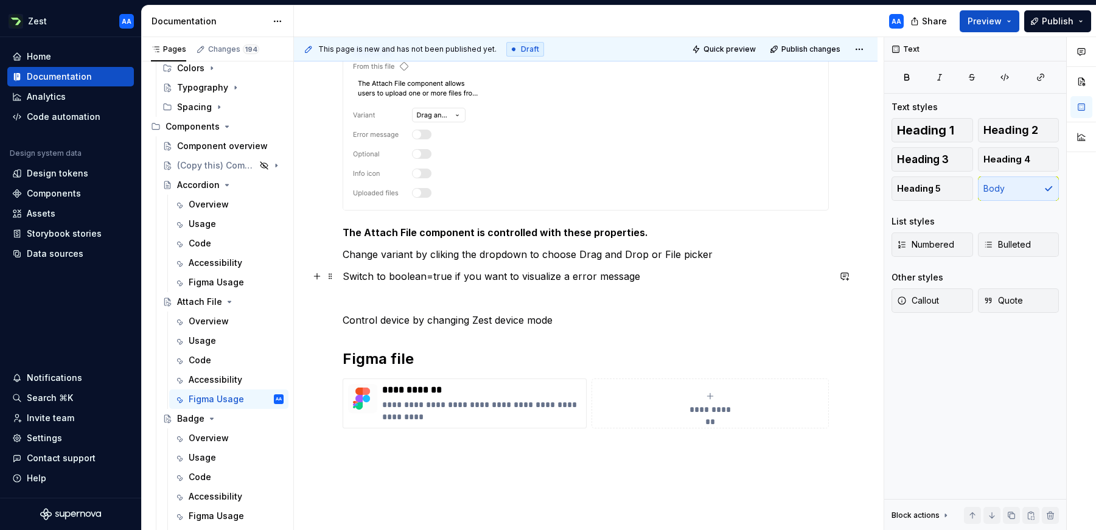
click at [430, 276] on p "Switch to boolean=true if you want to visualize a error message" at bounding box center [586, 276] width 486 height 15
click at [426, 276] on p "Switch to boolean=true if you want to visualize a error message" at bounding box center [586, 276] width 486 height 15
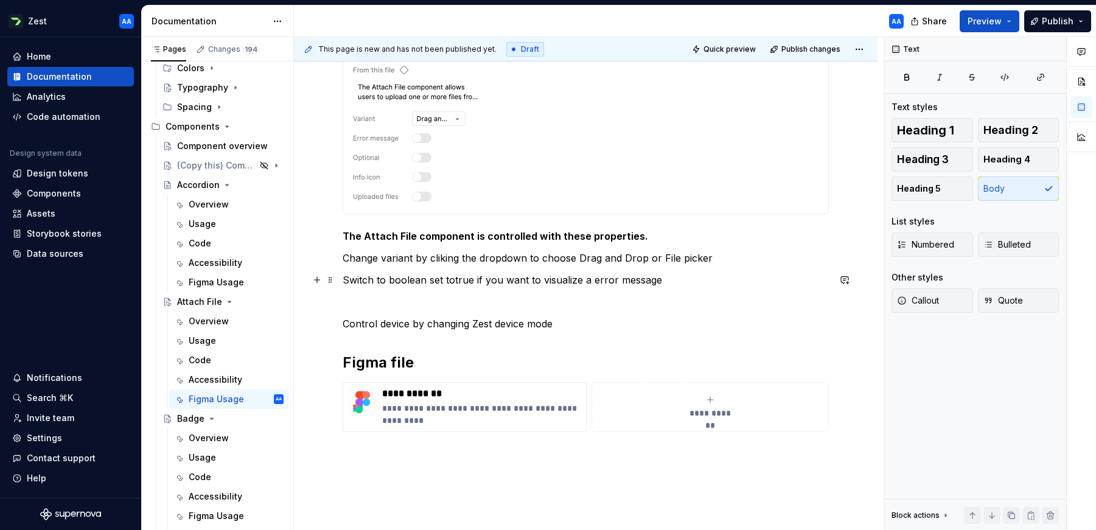
scroll to position [475, 0]
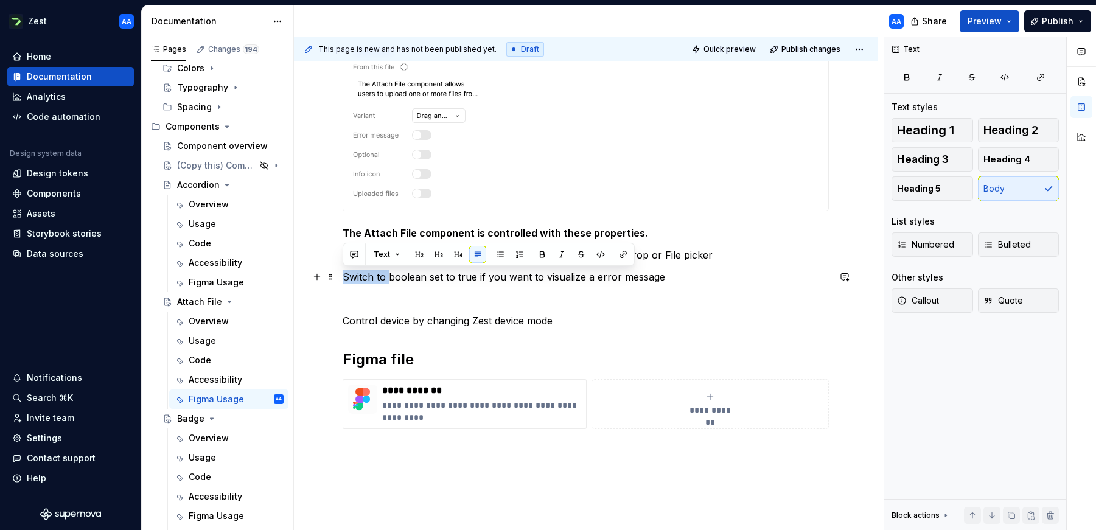
drag, startPoint x: 387, startPoint y: 276, endPoint x: 340, endPoint y: 274, distance: 46.9
click at [340, 274] on div "**********" at bounding box center [585, 184] width 583 height 837
click at [420, 276] on p "With the boolean set to true if you want to visualize a error message" at bounding box center [586, 277] width 486 height 15
click at [384, 277] on p "With the boolean set to true if you want to visualize a error message" at bounding box center [586, 277] width 486 height 15
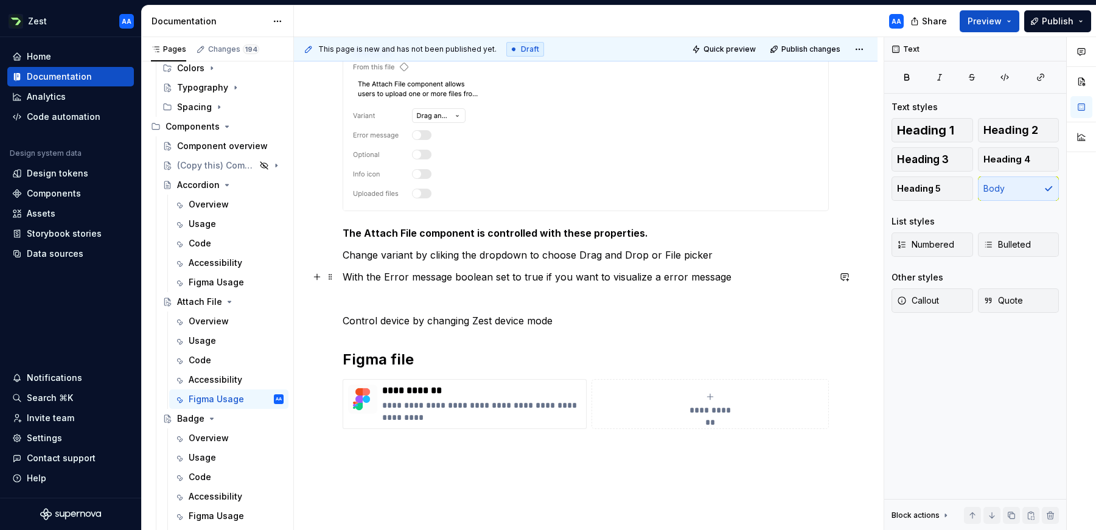
click at [550, 276] on p "With the Error message boolean set to true if you want to visualize a error mes…" at bounding box center [586, 277] width 486 height 15
drag, startPoint x: 545, startPoint y: 277, endPoint x: 556, endPoint y: 276, distance: 11.6
click at [556, 276] on p "With the Error message boolean set to true if you want to visualize a error mes…" at bounding box center [586, 277] width 486 height 15
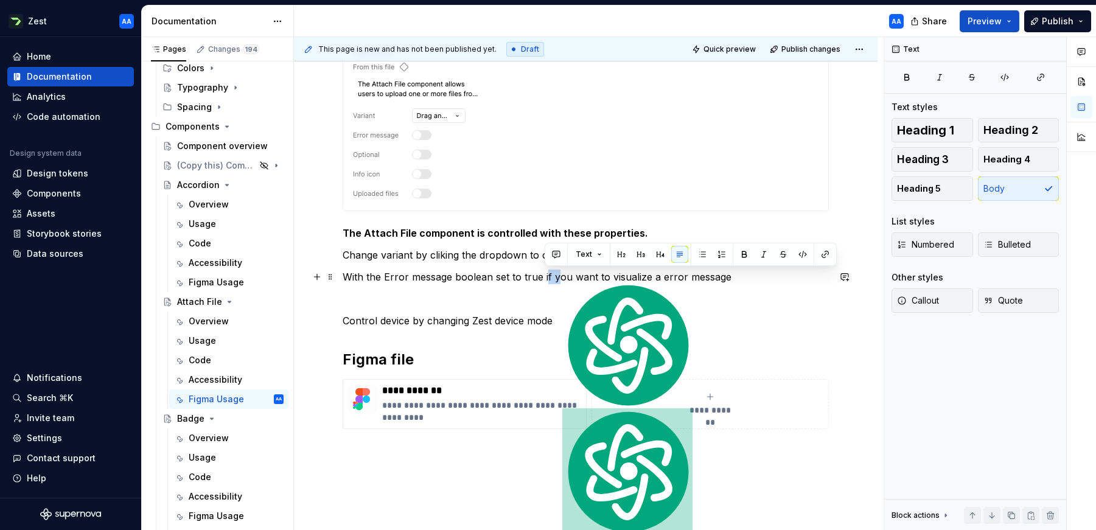
click at [548, 276] on p "With the Error message boolean set to true if you want to visualize a error mes…" at bounding box center [586, 277] width 486 height 15
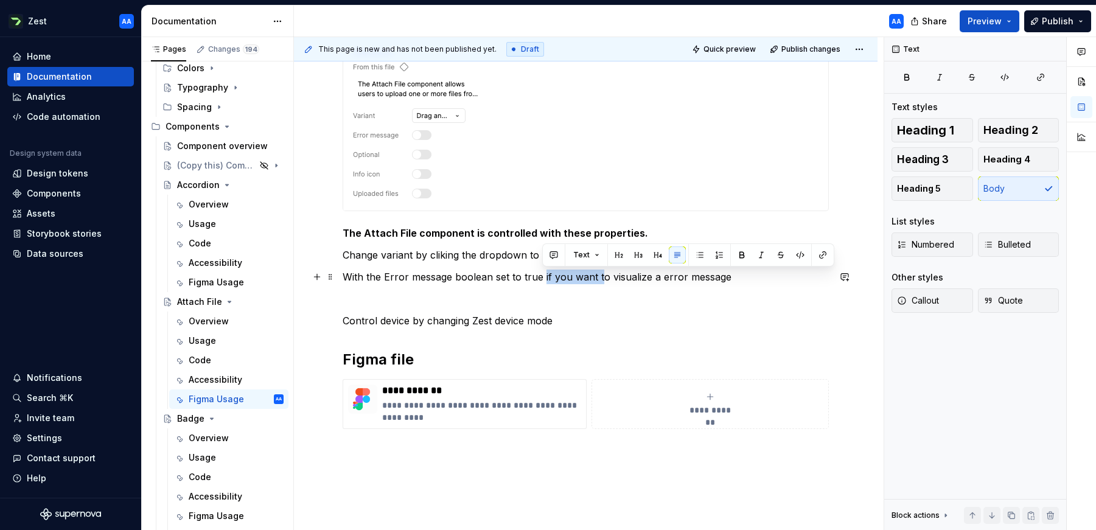
scroll to position [474, 0]
drag, startPoint x: 541, startPoint y: 277, endPoint x: 603, endPoint y: 280, distance: 61.6
click at [603, 280] on p "With the Error message boolean set to true if you want to visualize a error mes…" at bounding box center [586, 277] width 486 height 15
click at [694, 276] on p "With the Error message boolean set to true you visualize a error message" at bounding box center [586, 277] width 486 height 15
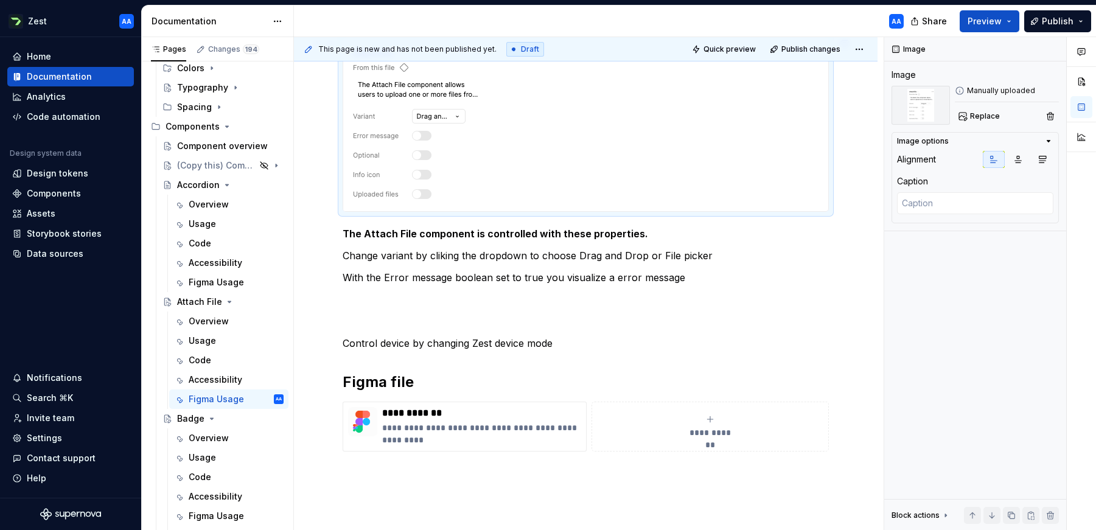
click at [429, 151] on img at bounding box center [413, 124] width 141 height 173
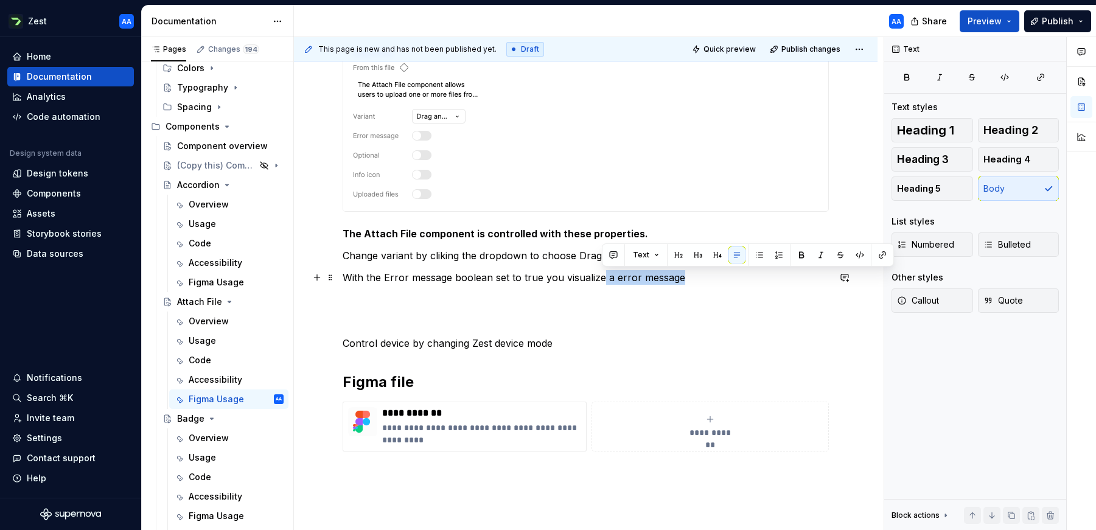
drag, startPoint x: 687, startPoint y: 278, endPoint x: 602, endPoint y: 274, distance: 84.6
click at [602, 274] on p "With the Error message boolean set to true you visualize a error message" at bounding box center [586, 277] width 486 height 15
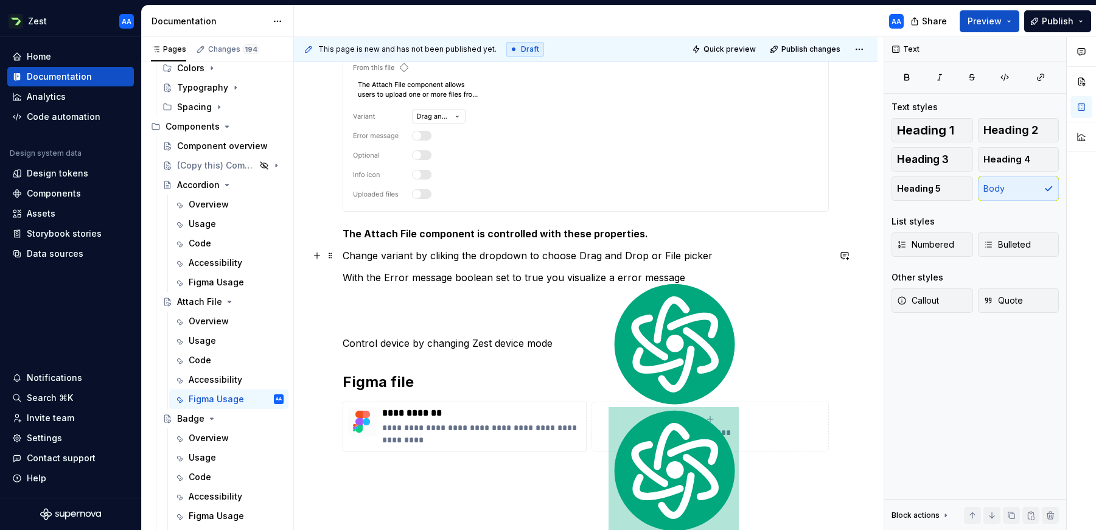
click at [345, 253] on p "Change variant by cliking the dropdown to choose Drag and Drop or File picker" at bounding box center [586, 255] width 486 height 15
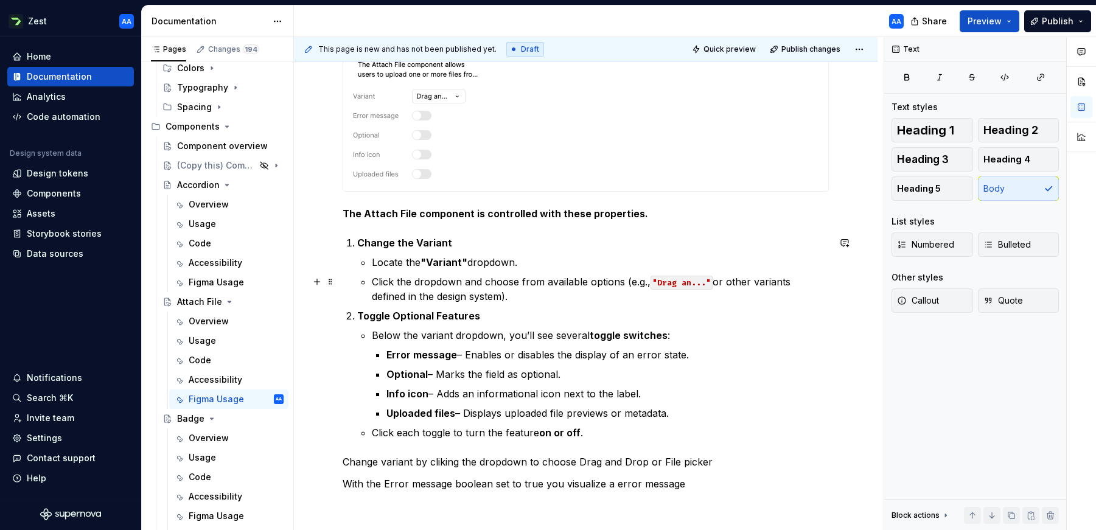
scroll to position [498, 0]
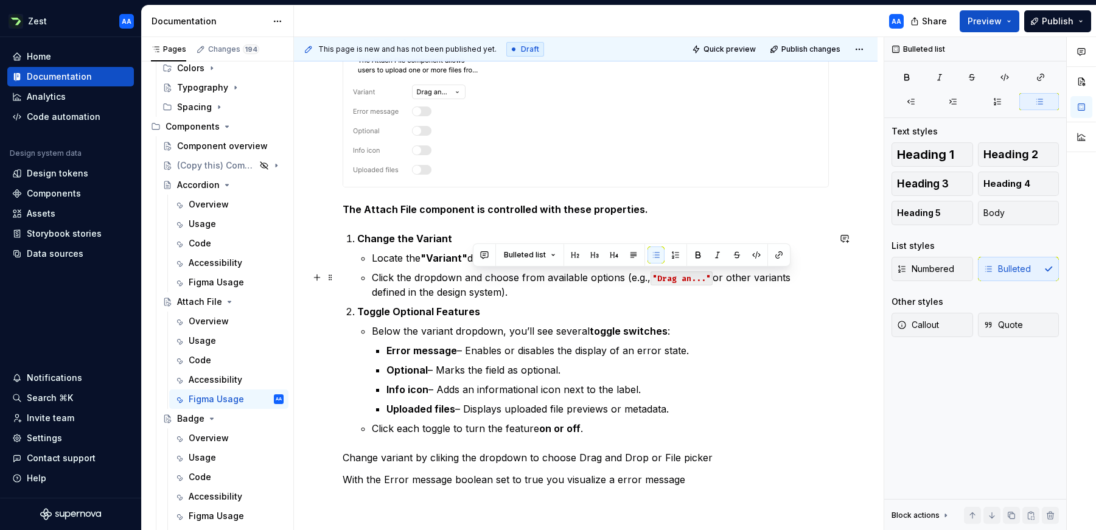
drag, startPoint x: 546, startPoint y: 277, endPoint x: 529, endPoint y: 289, distance: 20.9
click at [529, 289] on p "Click the dropdown and choose from available options (e.g., "Drag an..." or oth…" at bounding box center [600, 284] width 457 height 29
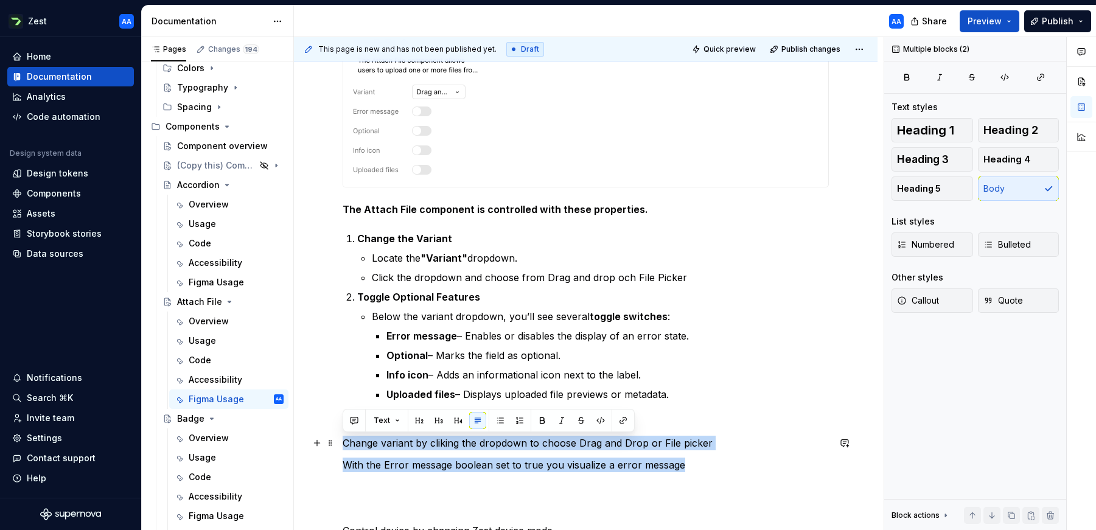
drag, startPoint x: 694, startPoint y: 471, endPoint x: 335, endPoint y: 441, distance: 359.6
click at [335, 441] on div "**********" at bounding box center [585, 277] width 583 height 1070
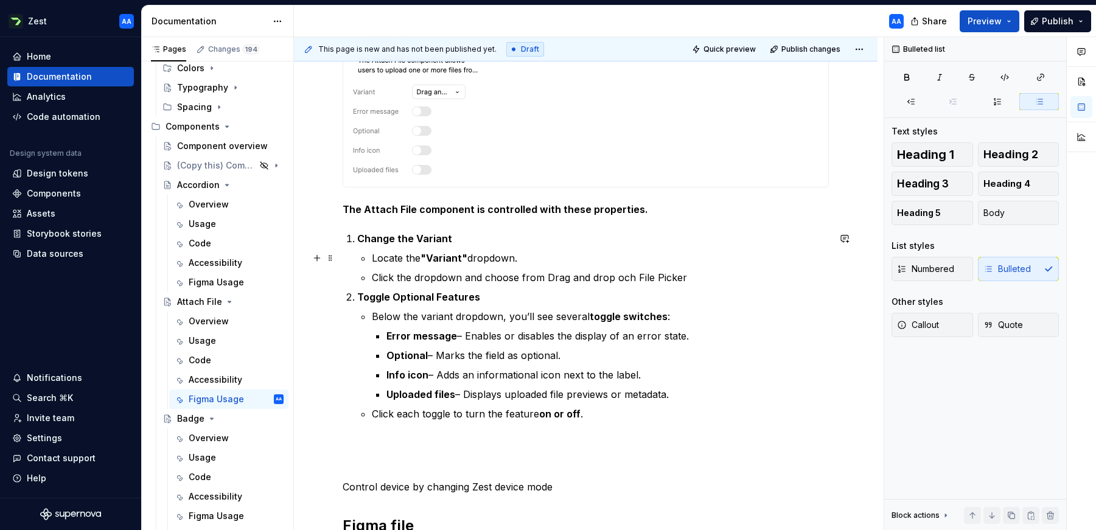
click at [372, 257] on p "Locate the "Variant" dropdown." at bounding box center [600, 258] width 457 height 15
click at [372, 273] on p "Click the dropdown and choose from Drag and drop och File Picker" at bounding box center [600, 277] width 457 height 15
click at [358, 238] on strong "Change the Variant" at bounding box center [404, 238] width 95 height 12
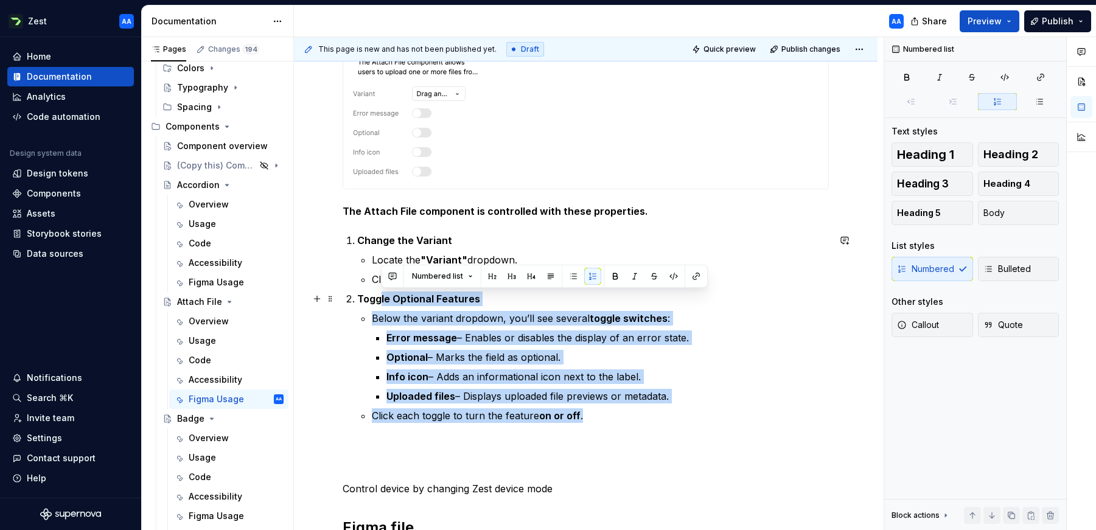
scroll to position [497, 0]
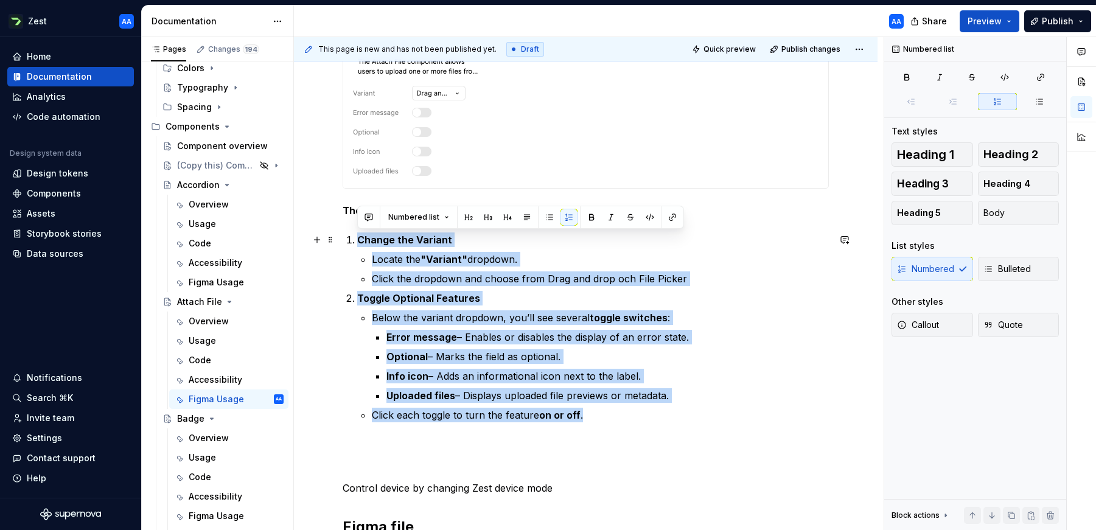
drag, startPoint x: 653, startPoint y: 411, endPoint x: 352, endPoint y: 245, distance: 344.8
click at [357, 245] on ol "Change the Variant Locate the "Variant" dropdown. Click the dropdown and choose…" at bounding box center [593, 327] width 472 height 190
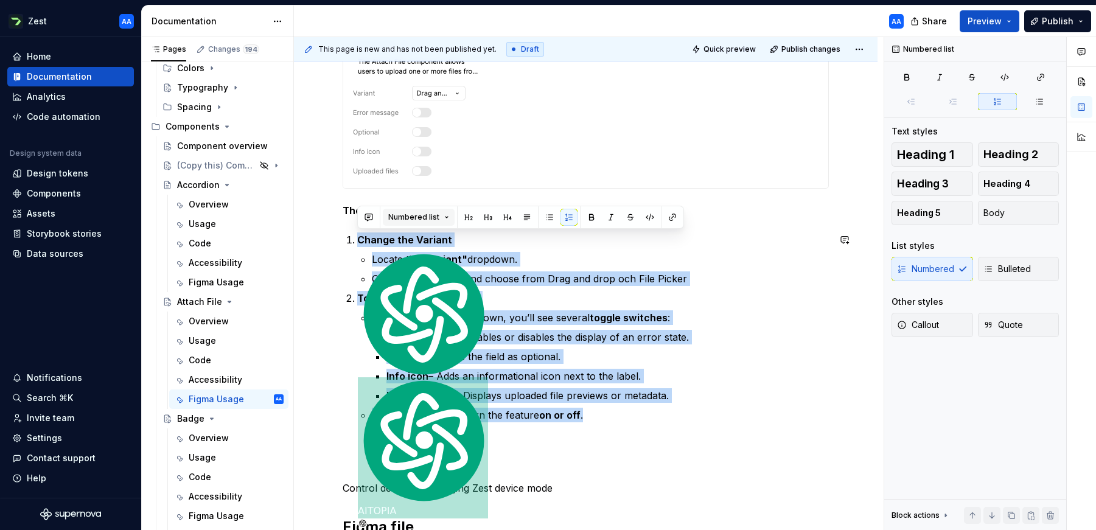
click at [447, 218] on button "Numbered list" at bounding box center [419, 217] width 72 height 17
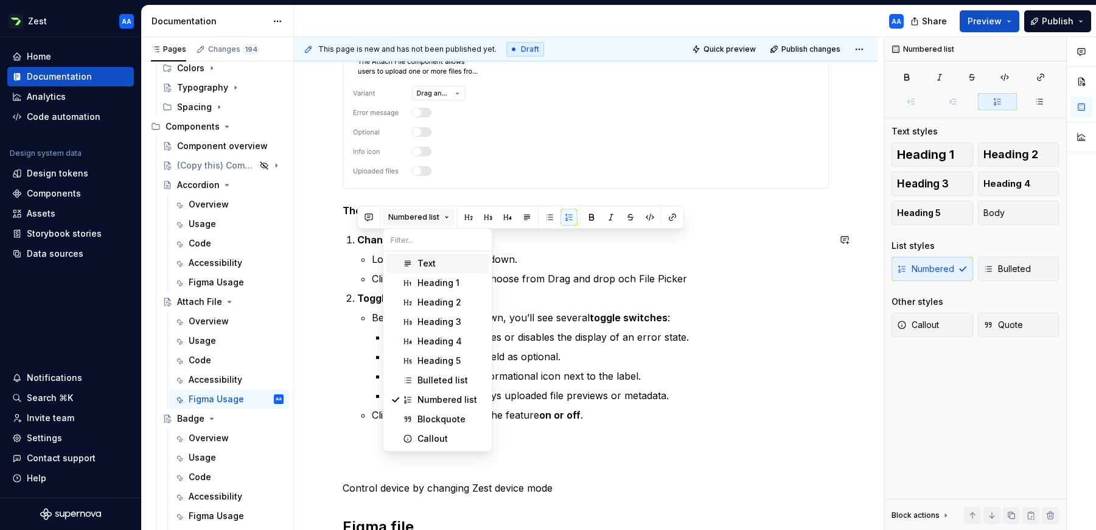
click at [447, 218] on button "Numbered list" at bounding box center [419, 217] width 72 height 17
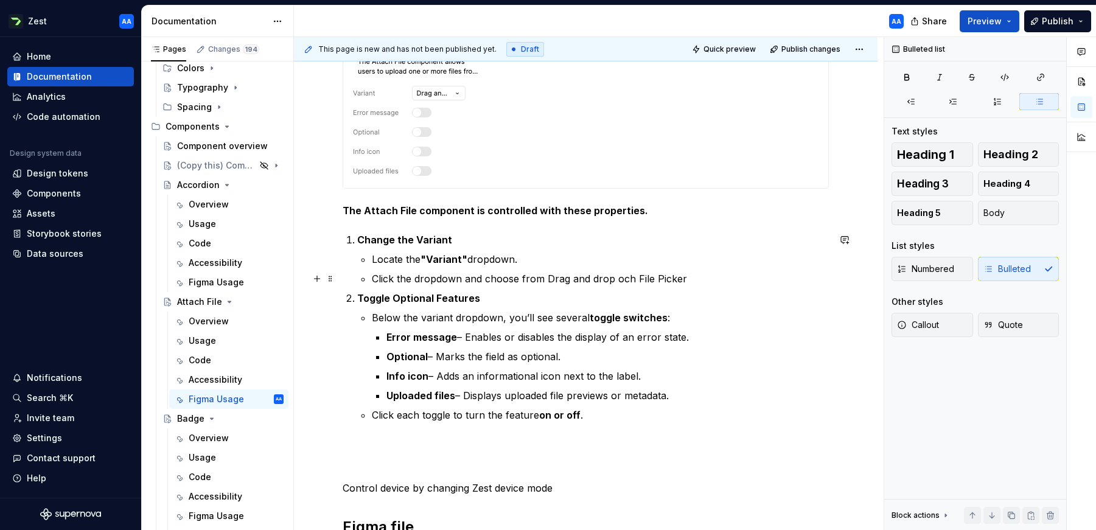
click at [722, 283] on p "Click the dropdown and choose from Drag and drop och File Picker" at bounding box center [600, 278] width 457 height 15
click at [753, 300] on p "Toggle Optional Features" at bounding box center [593, 298] width 472 height 15
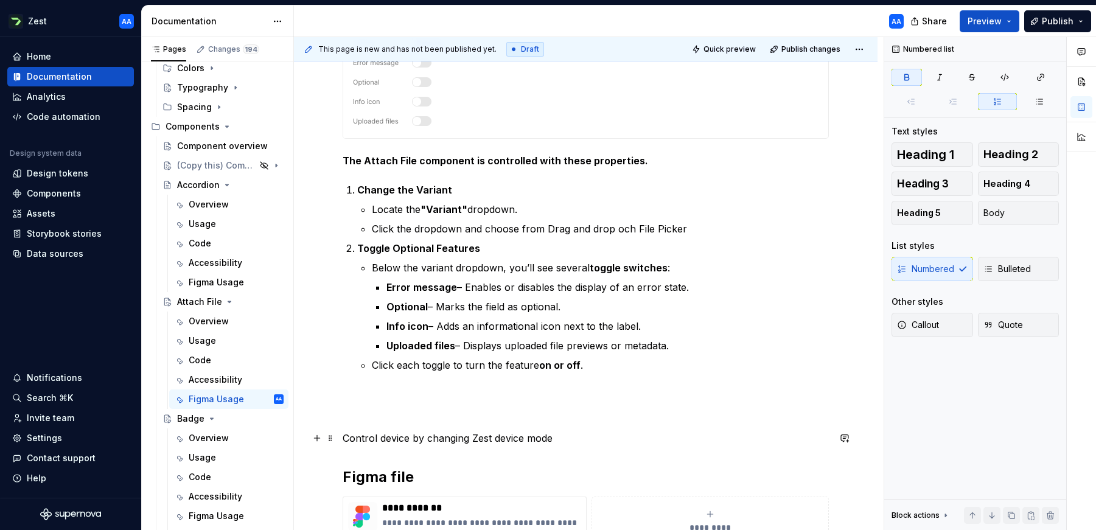
scroll to position [553, 0]
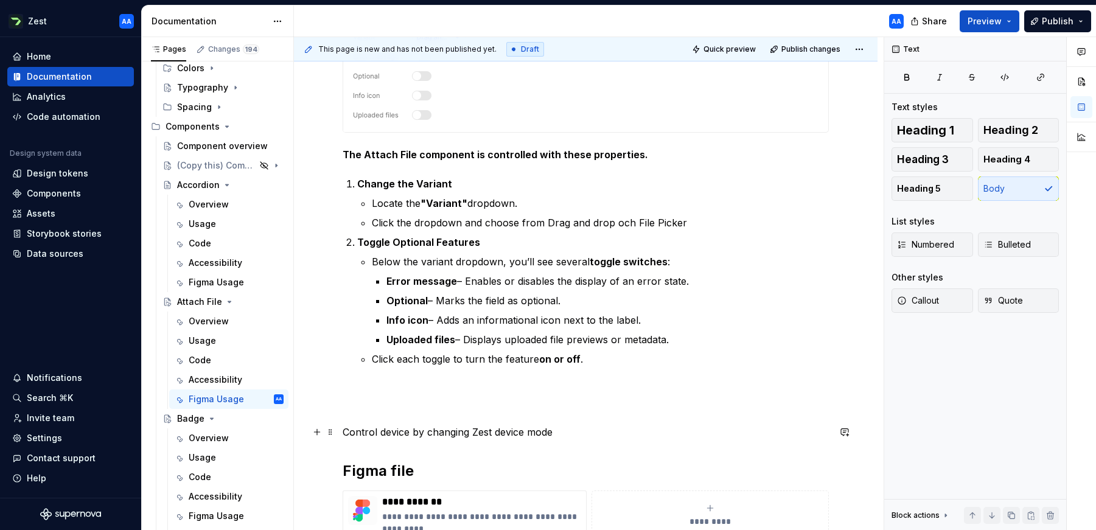
click at [577, 426] on p "Control device by changing Zest device mode" at bounding box center [586, 432] width 486 height 15
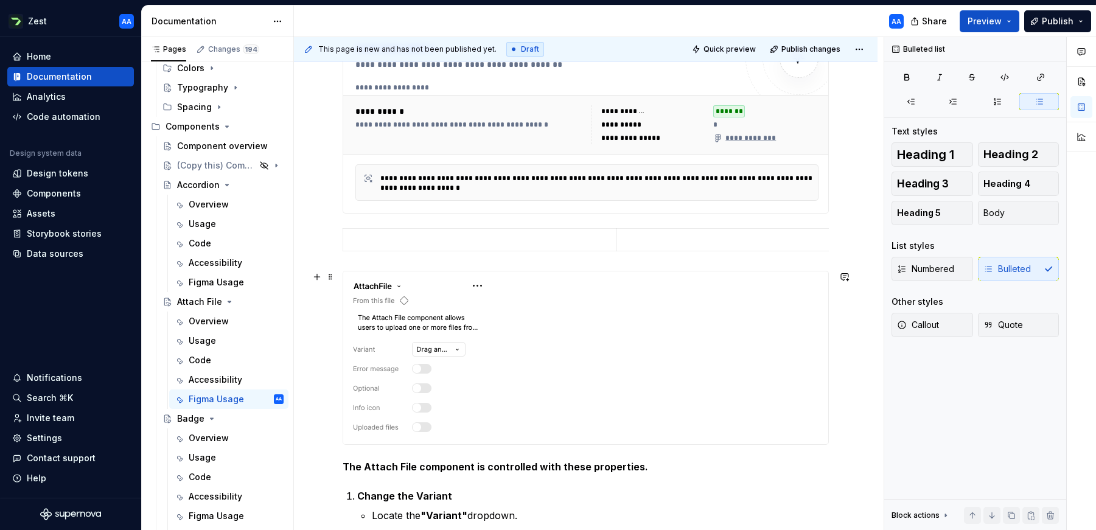
scroll to position [251, 0]
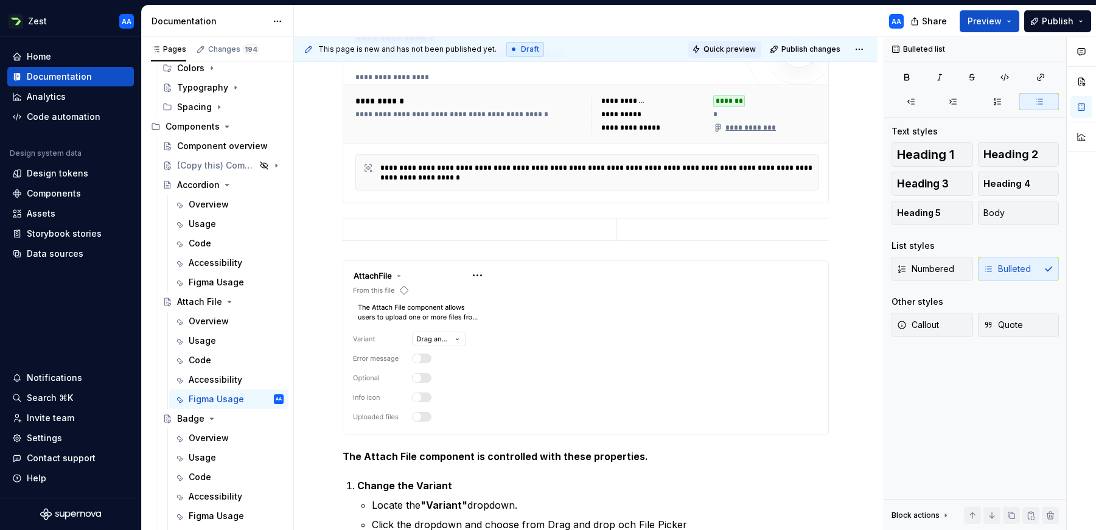
click at [727, 47] on span "Quick preview" at bounding box center [729, 49] width 52 height 10
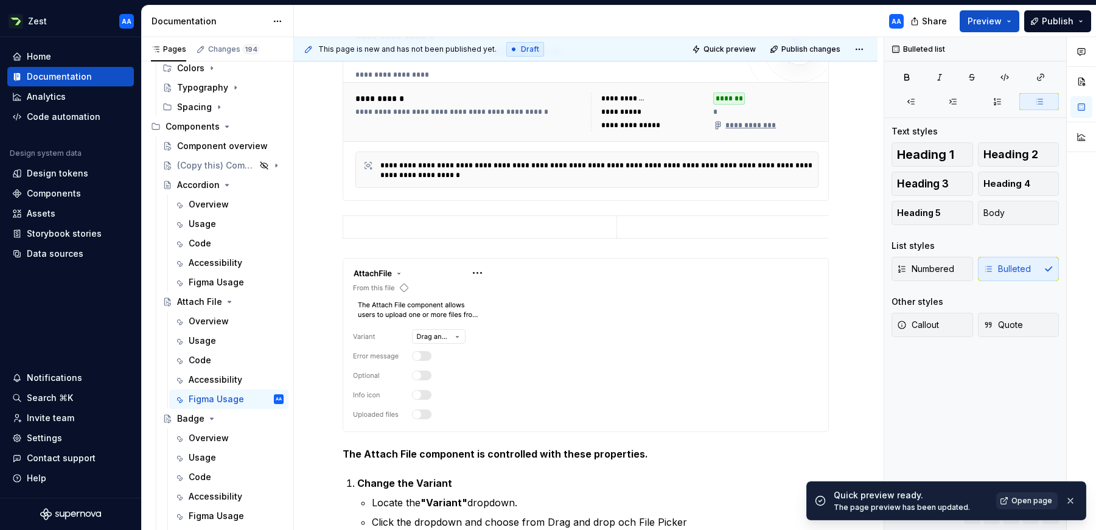
click at [1028, 500] on span "Open page" at bounding box center [1031, 501] width 41 height 10
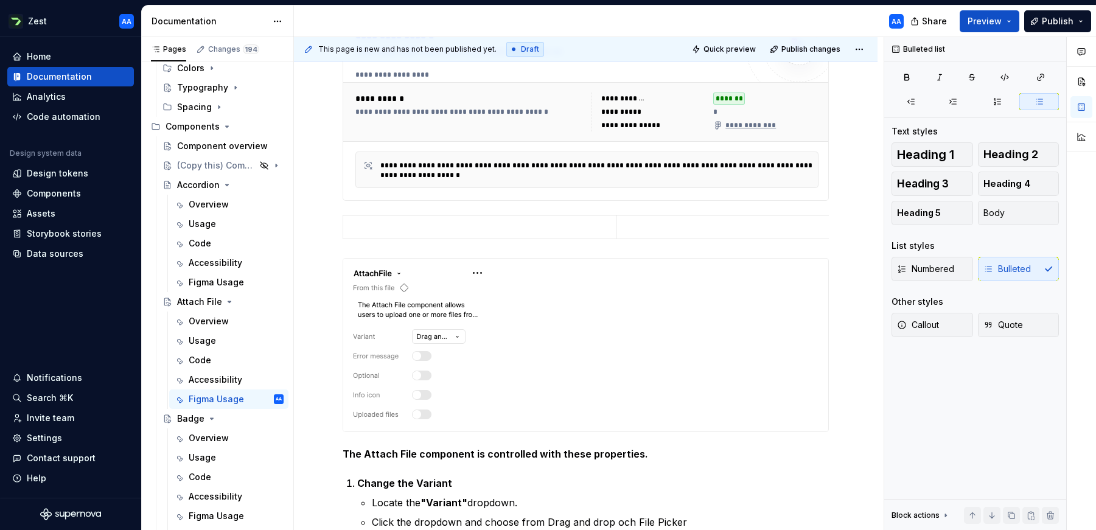
type textarea "*"
